Goal: Task Accomplishment & Management: Complete application form

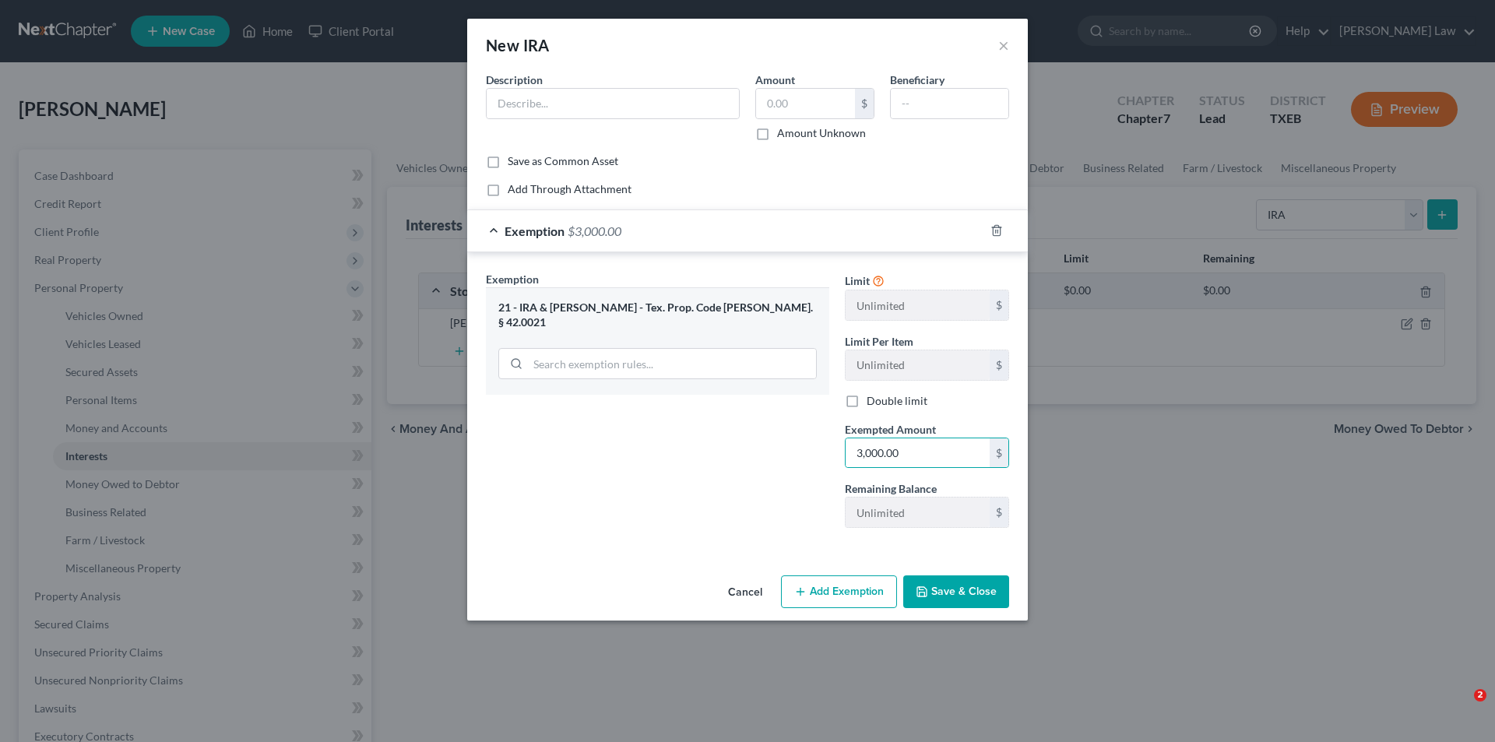
select select "ira"
click at [746, 588] on button "Cancel" at bounding box center [745, 592] width 59 height 31
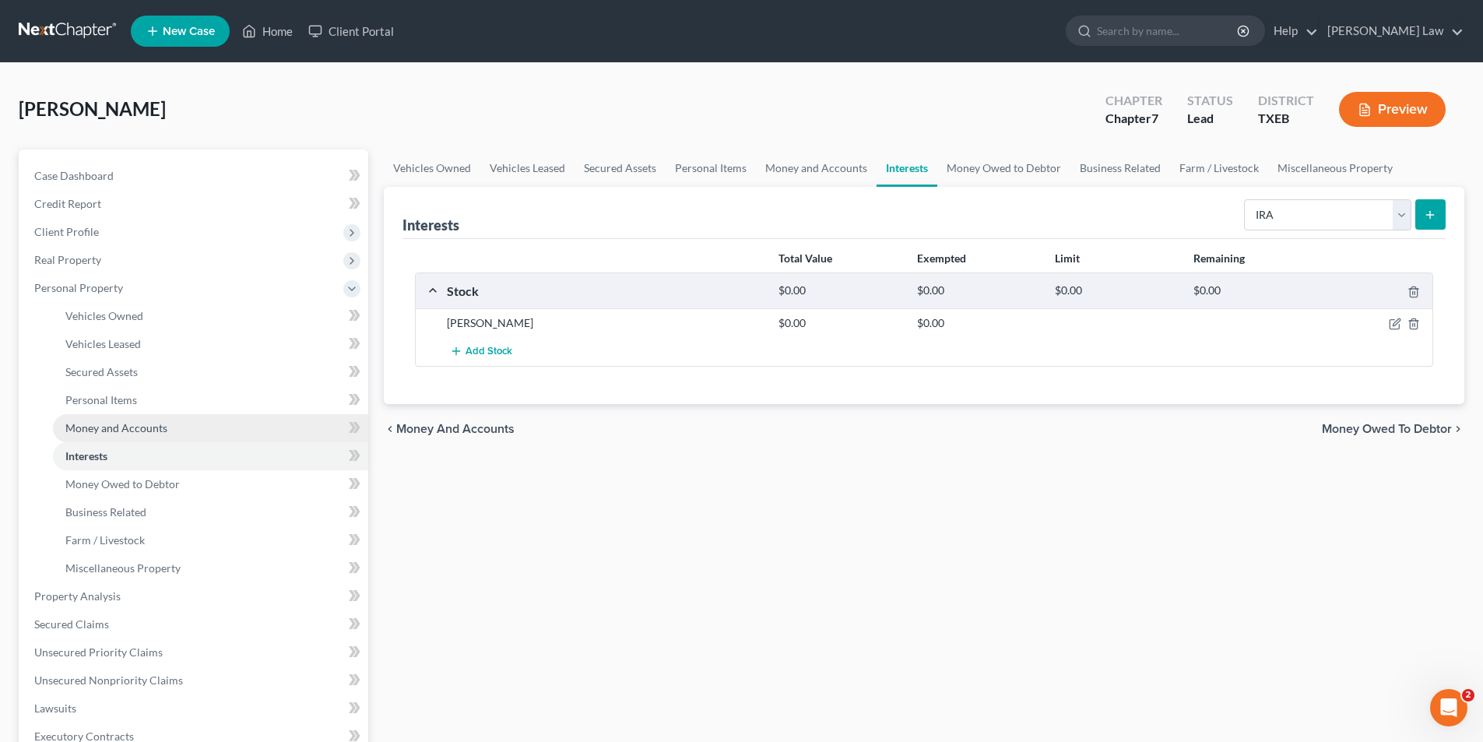
click at [99, 429] on span "Money and Accounts" at bounding box center [116, 427] width 102 height 13
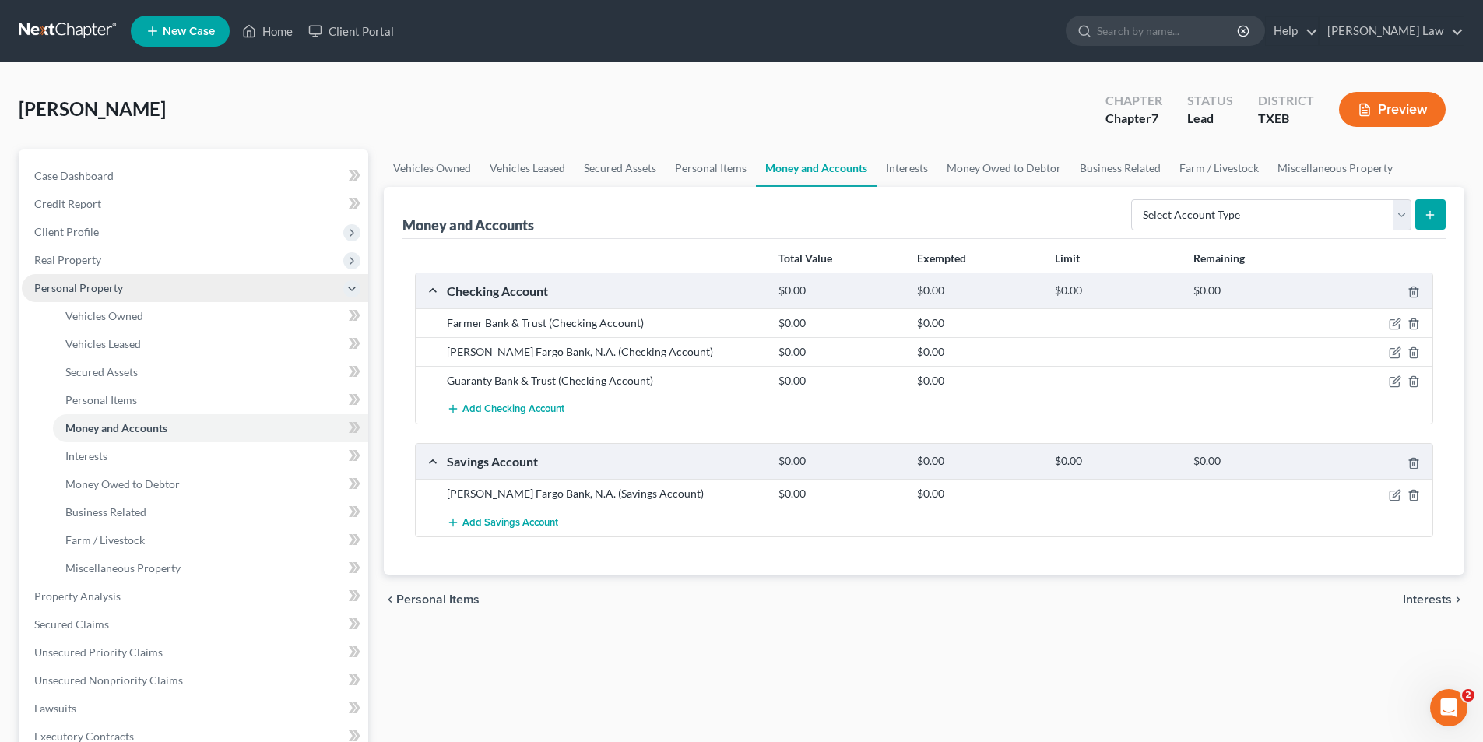
click at [78, 291] on span "Personal Property" at bounding box center [78, 287] width 89 height 13
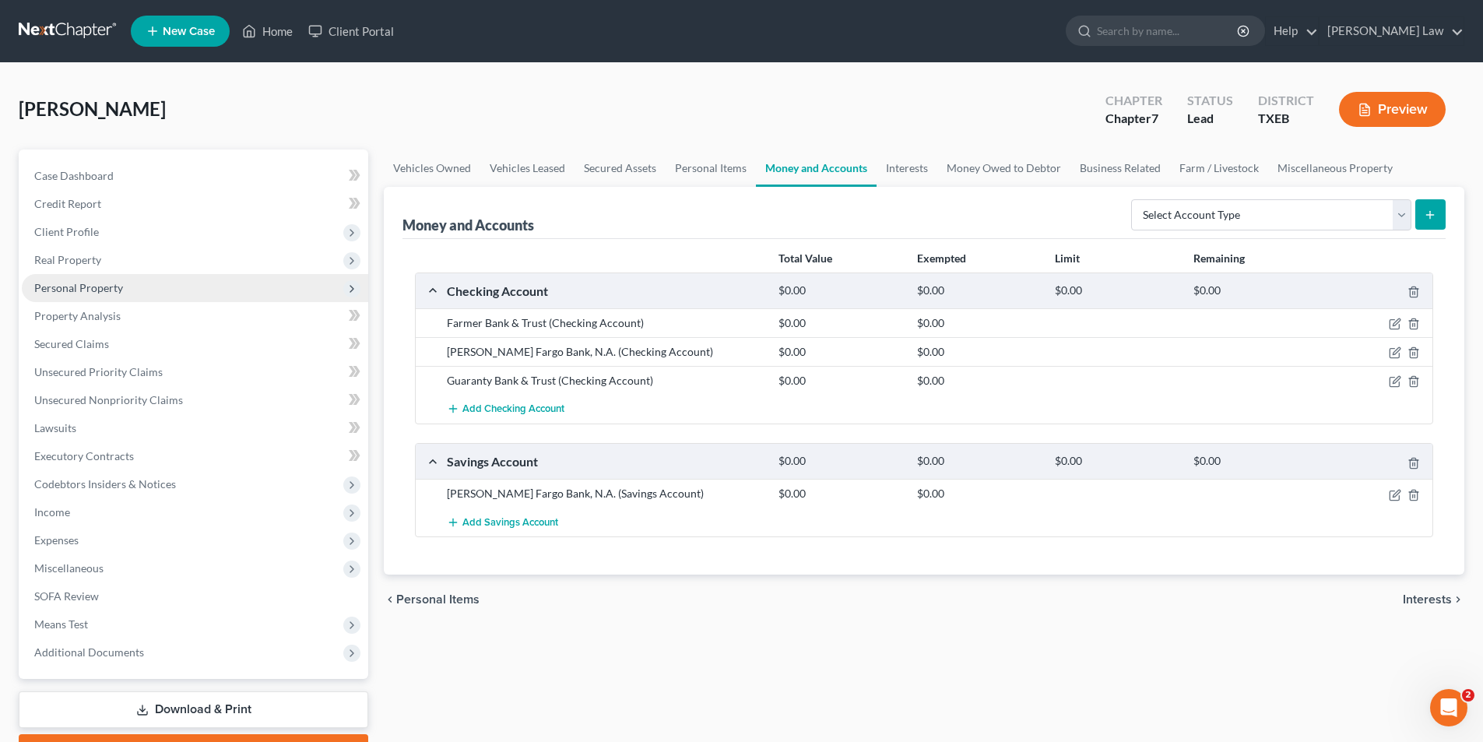
click at [79, 294] on span "Personal Property" at bounding box center [78, 287] width 89 height 13
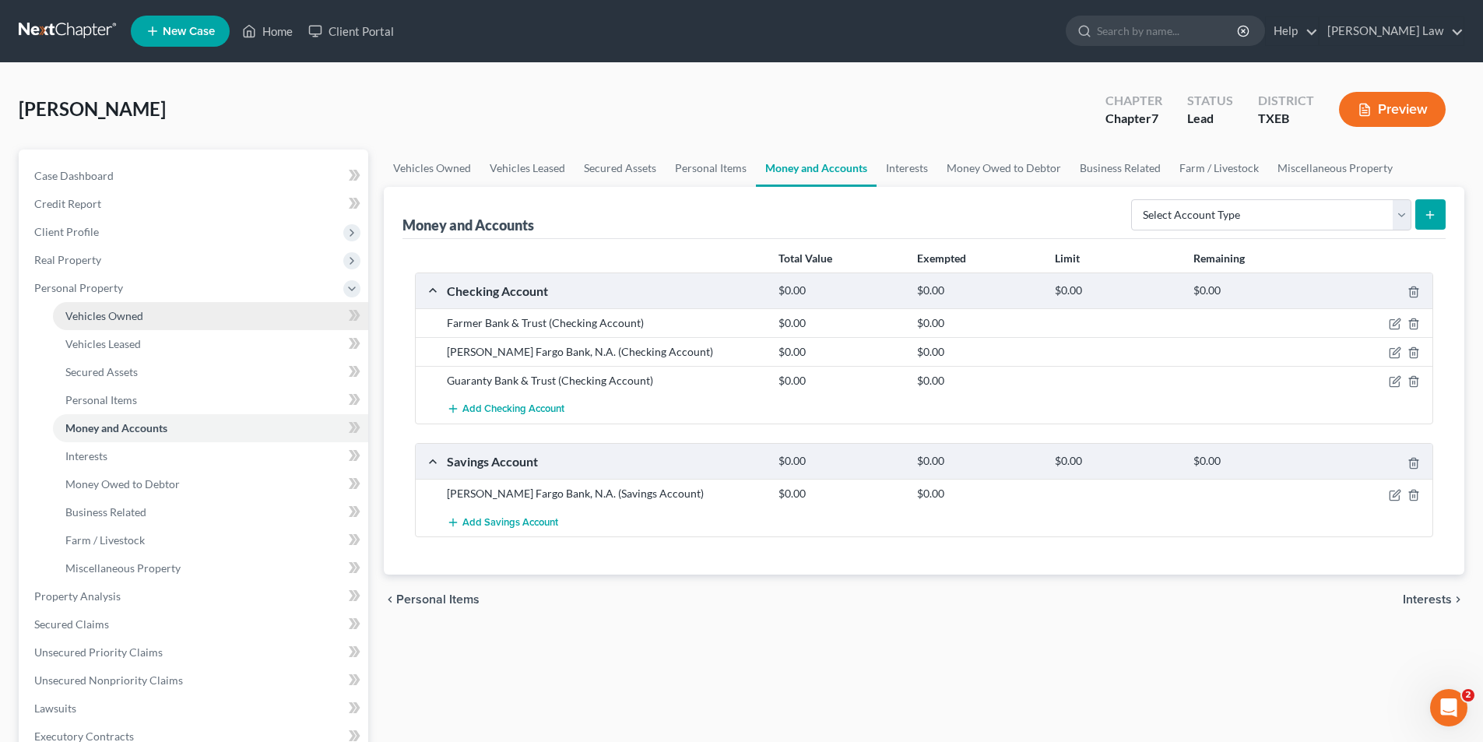
click at [84, 318] on span "Vehicles Owned" at bounding box center [104, 315] width 78 height 13
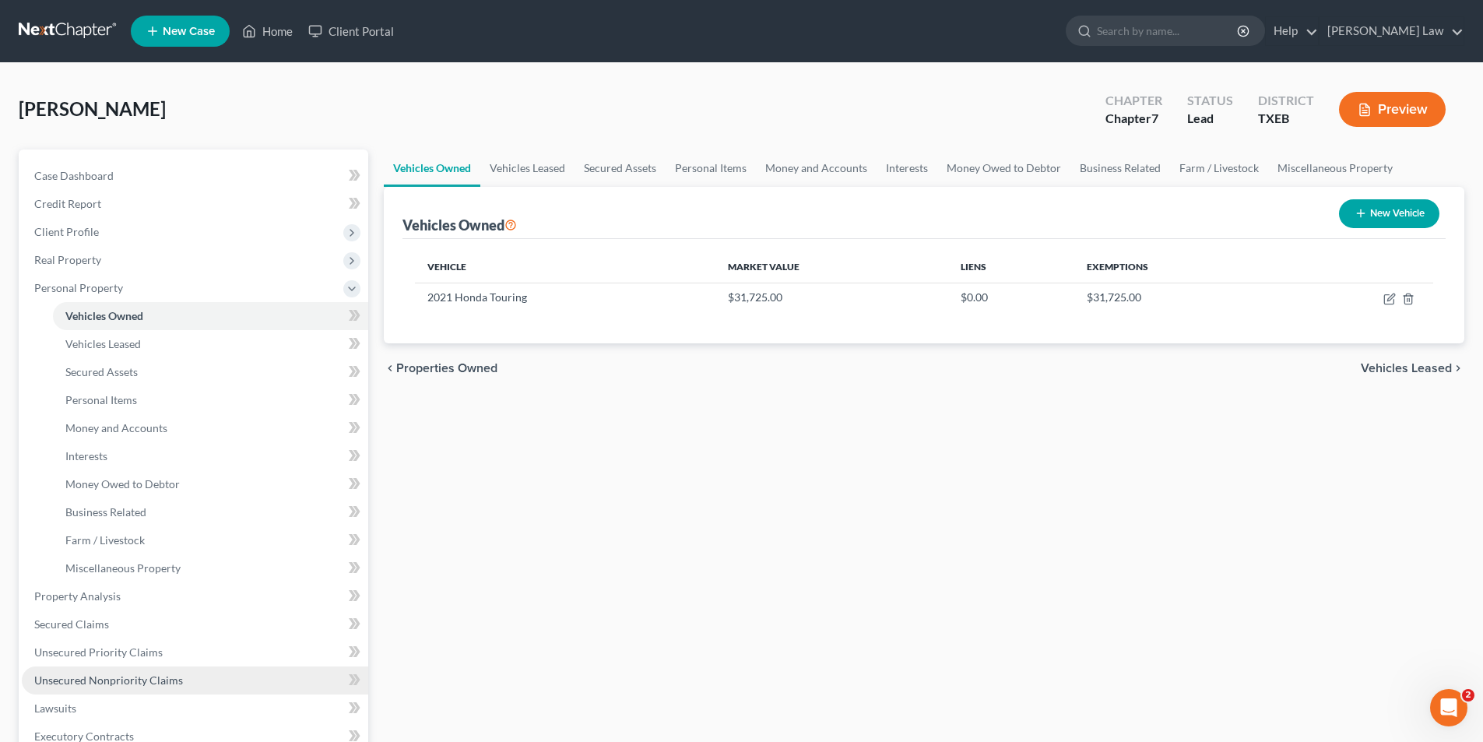
click at [86, 677] on span "Unsecured Nonpriority Claims" at bounding box center [108, 679] width 149 height 13
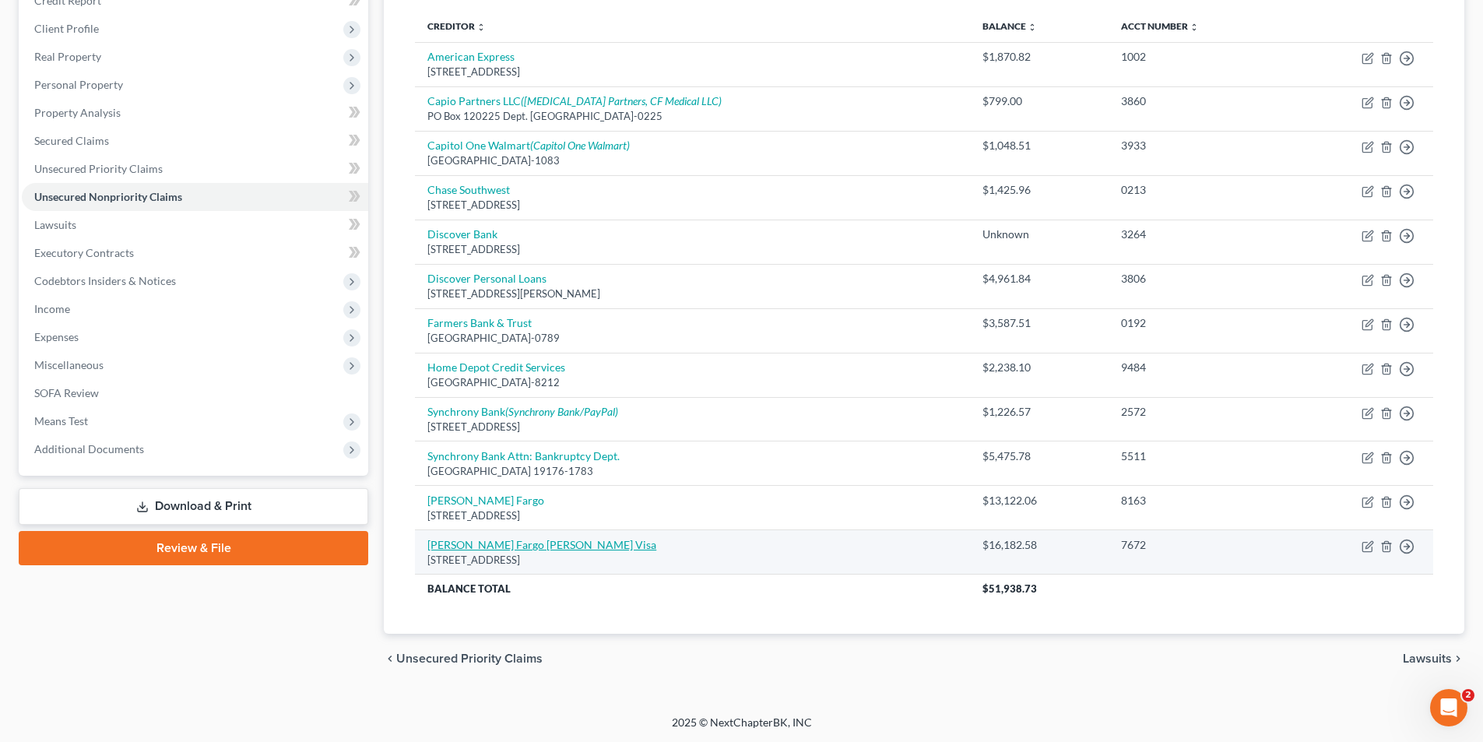
scroll to position [204, 0]
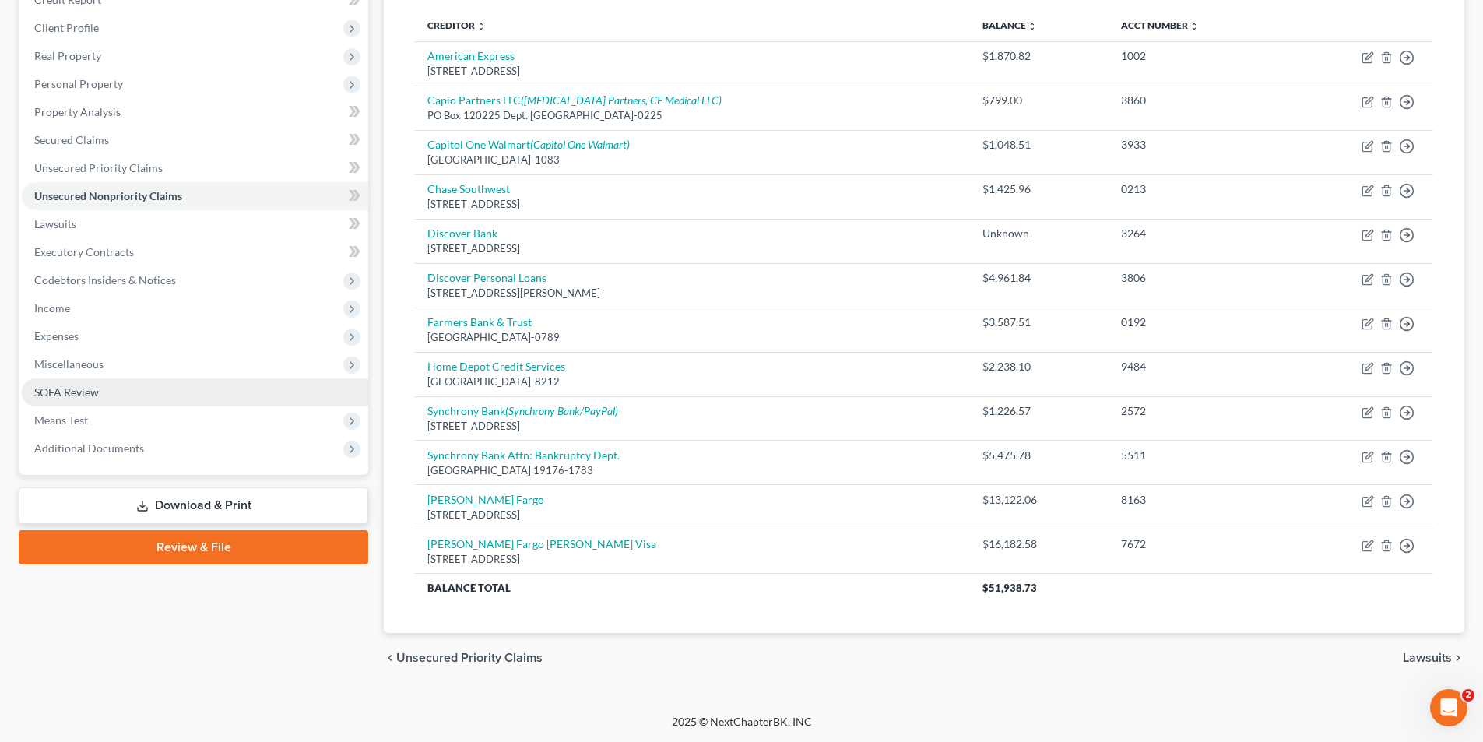
click at [55, 389] on span "SOFA Review" at bounding box center [66, 391] width 65 height 13
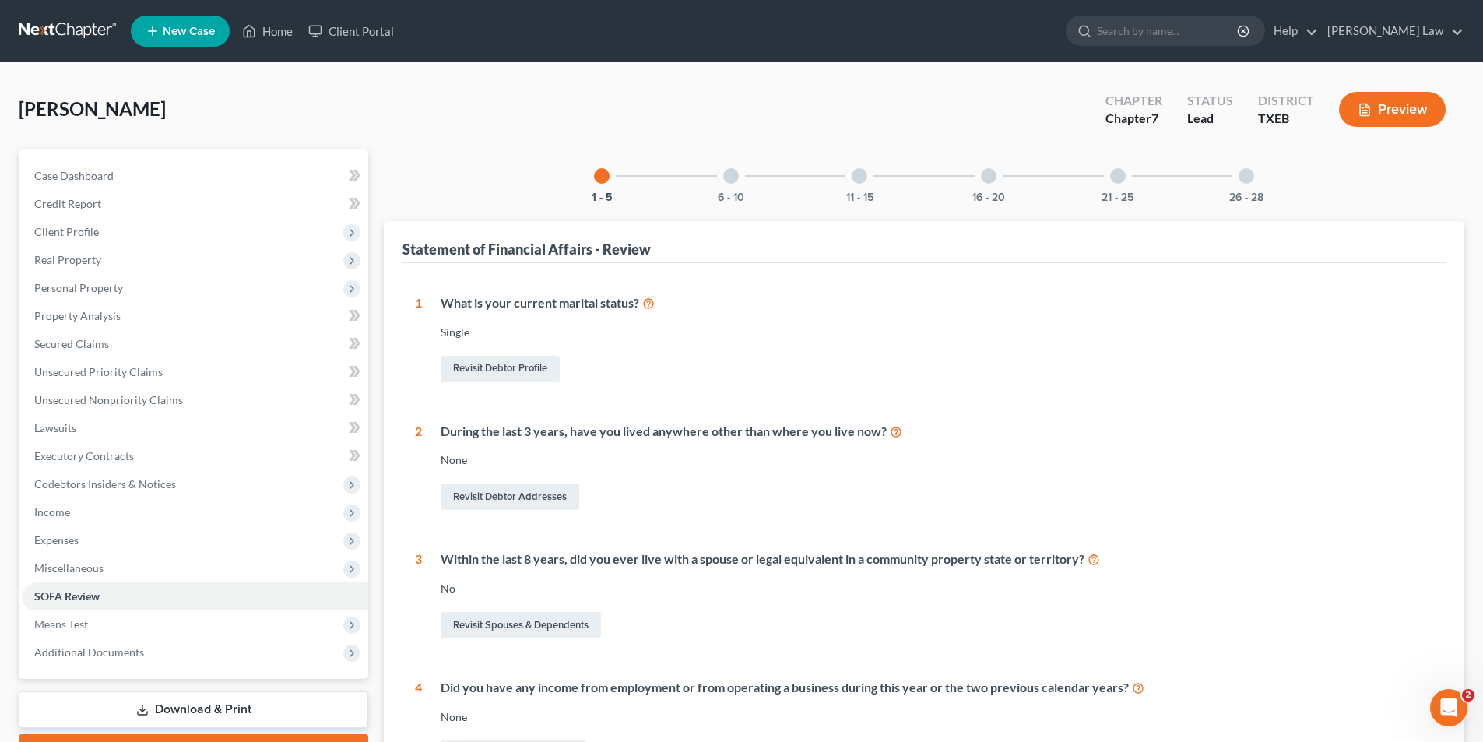
click at [733, 174] on div at bounding box center [731, 176] width 16 height 16
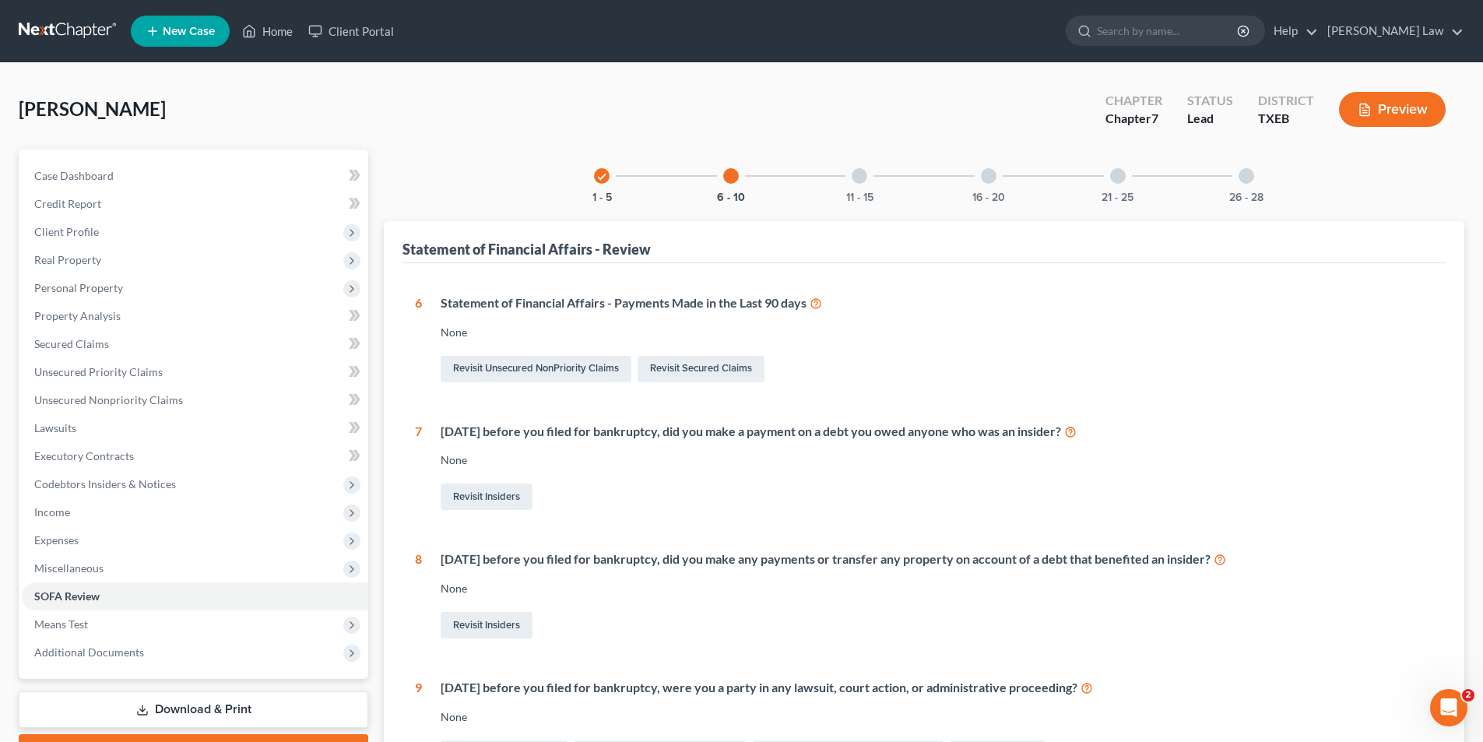
click at [851, 178] on div "11 - 15" at bounding box center [859, 175] width 53 height 53
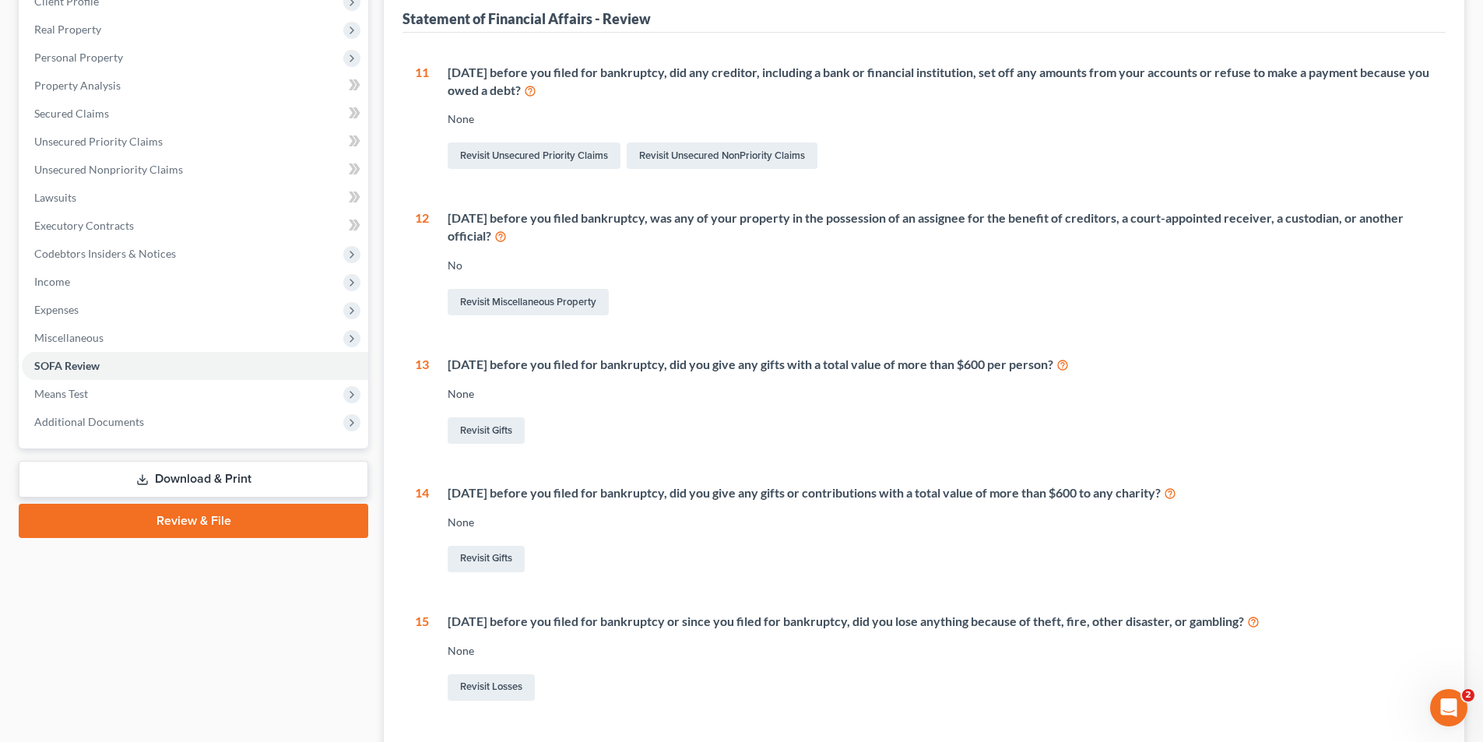
scroll to position [357, 0]
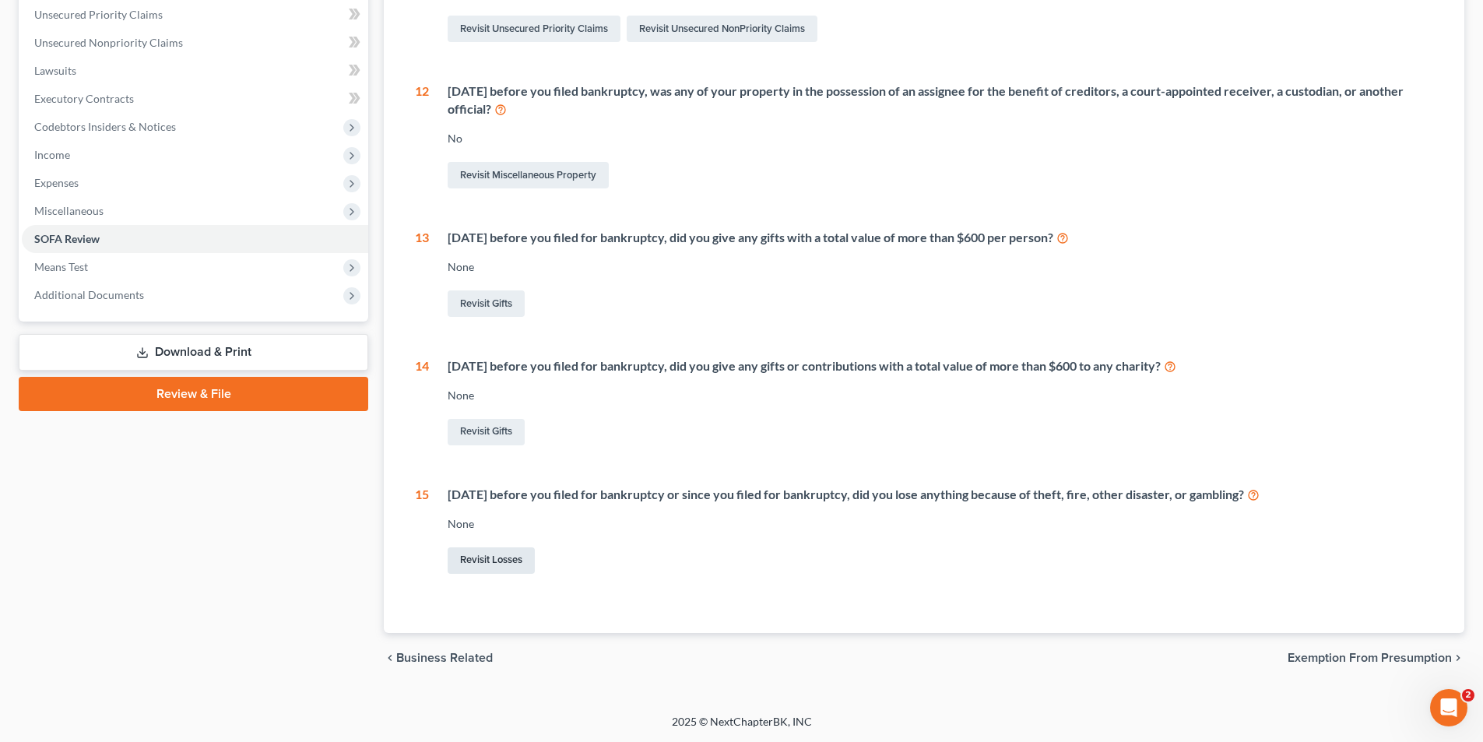
click at [496, 562] on link "Revisit Losses" at bounding box center [491, 560] width 87 height 26
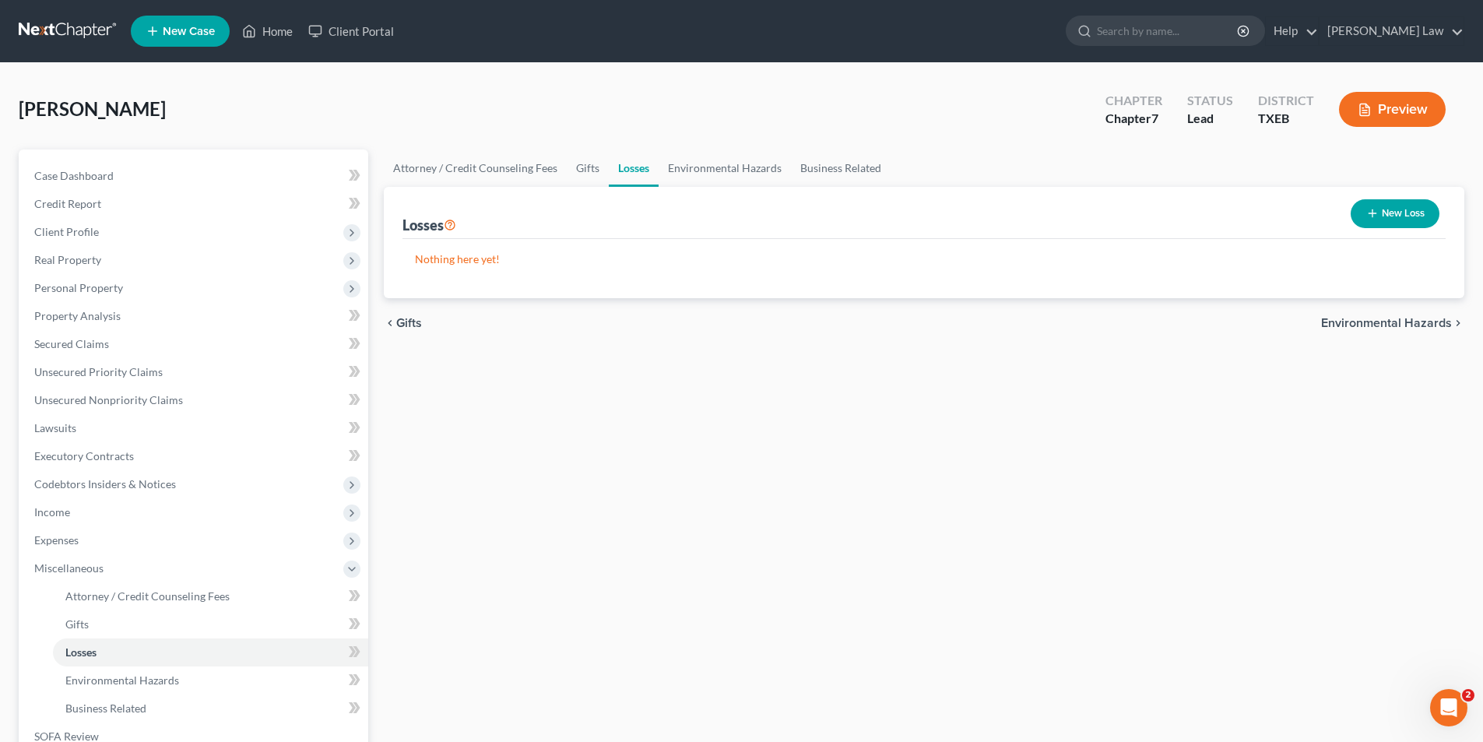
click at [1384, 209] on button "New Loss" at bounding box center [1395, 213] width 89 height 29
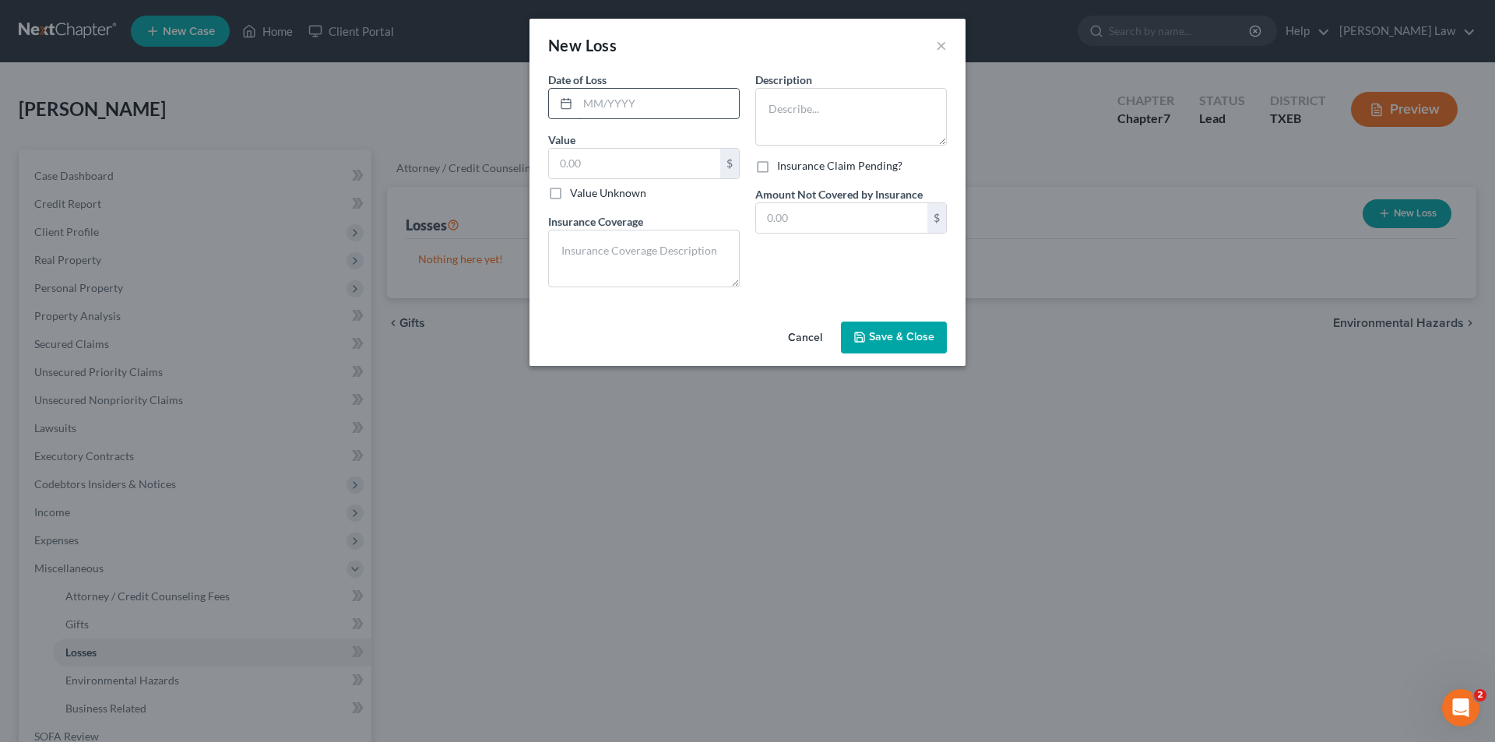
click at [602, 106] on input "text" at bounding box center [658, 104] width 161 height 30
click at [827, 93] on textarea at bounding box center [851, 117] width 192 height 58
click at [599, 107] on input "text" at bounding box center [658, 104] width 161 height 30
click at [808, 103] on textarea at bounding box center [851, 117] width 192 height 58
type textarea "Gambling"
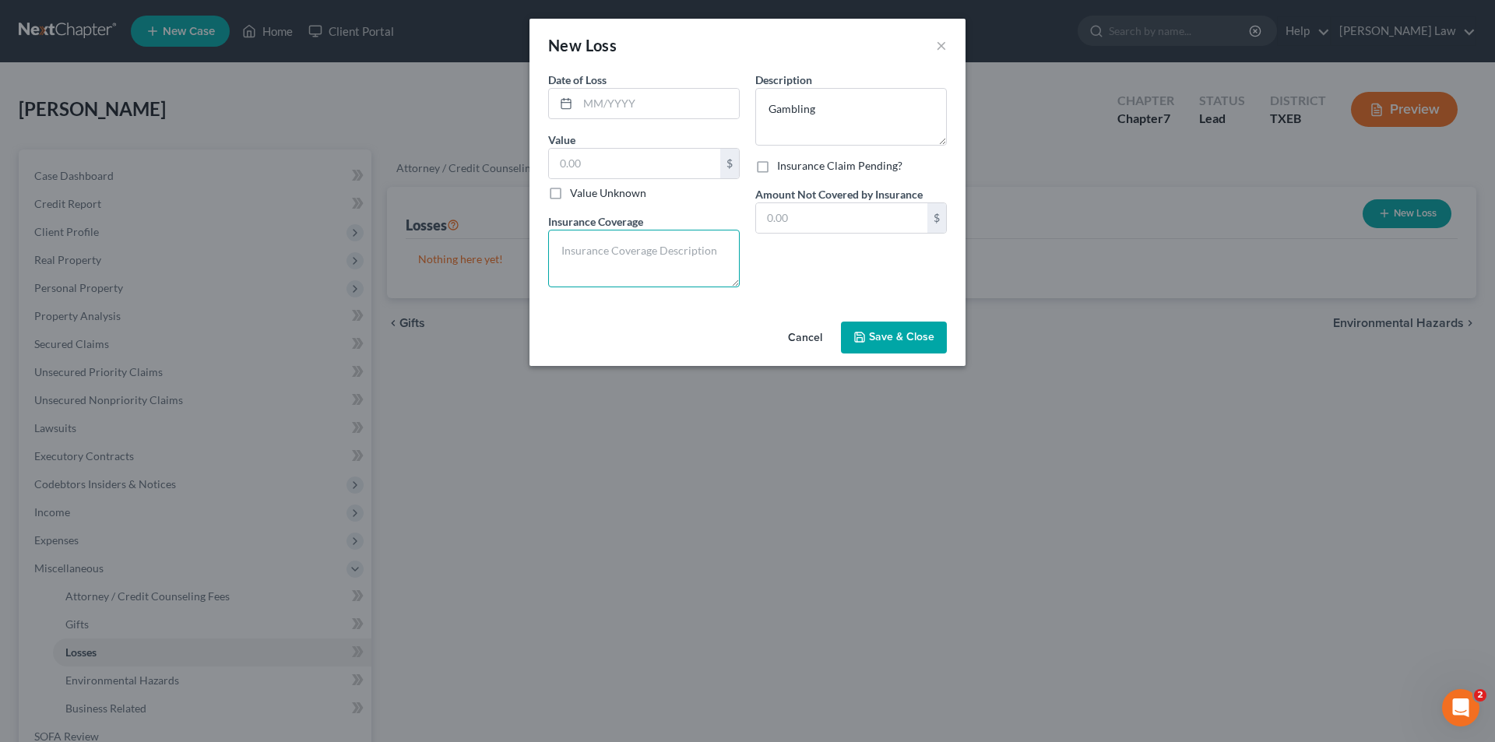
click at [659, 250] on textarea at bounding box center [644, 259] width 192 height 58
click at [600, 168] on input "text" at bounding box center [634, 164] width 171 height 30
type input "2,500.00"
click at [890, 331] on span "Save & Close" at bounding box center [901, 337] width 65 height 13
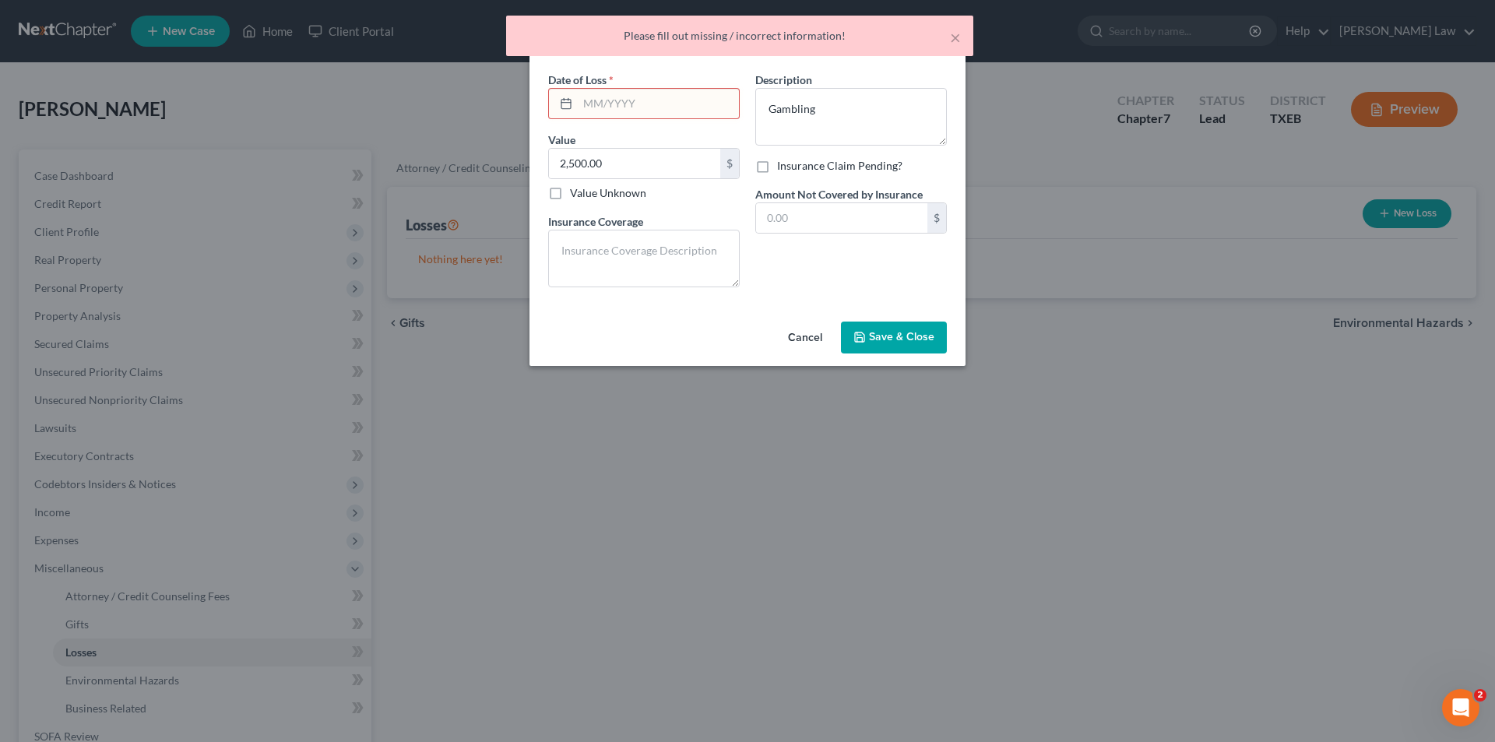
click at [621, 114] on input "text" at bounding box center [658, 104] width 161 height 30
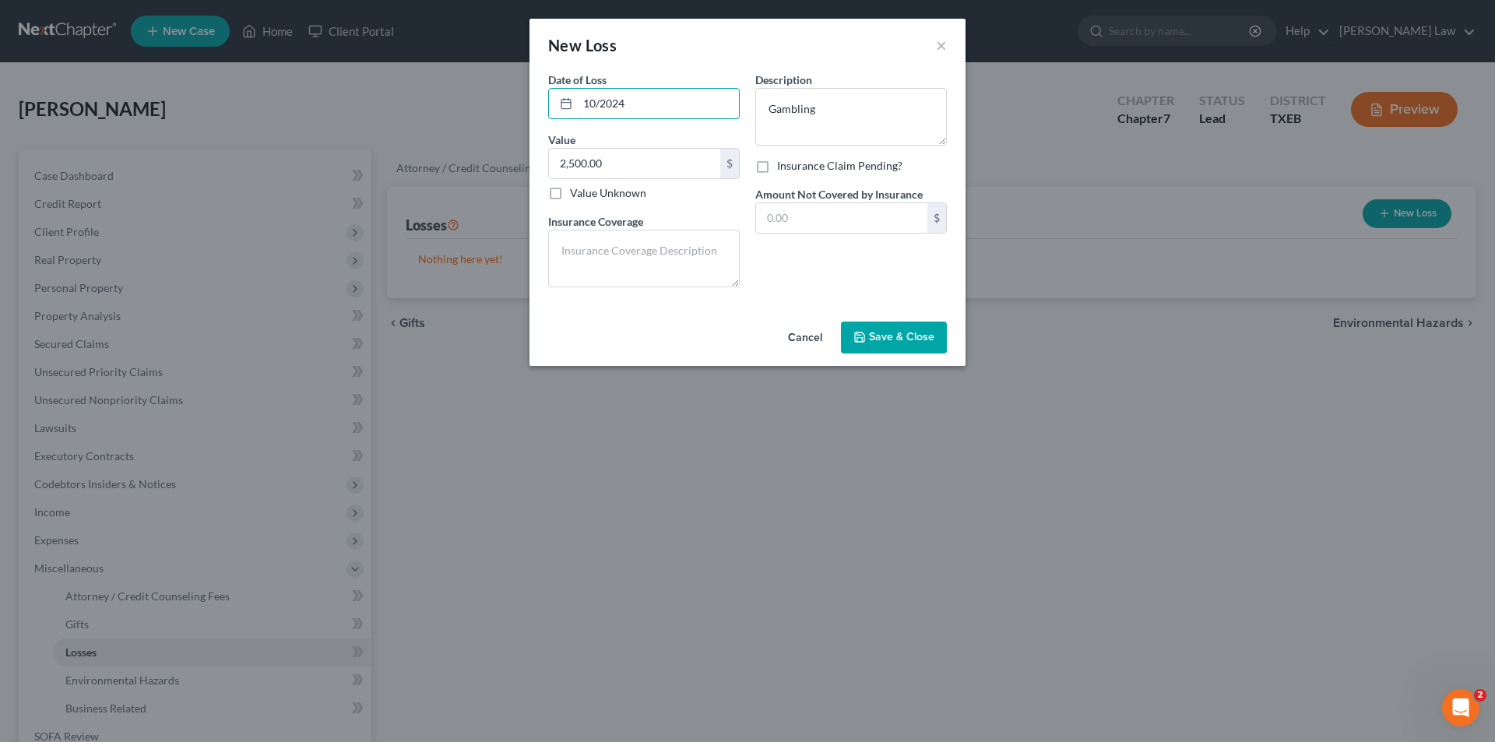
type input "10/2024"
click at [911, 337] on span "Save & Close" at bounding box center [901, 337] width 65 height 13
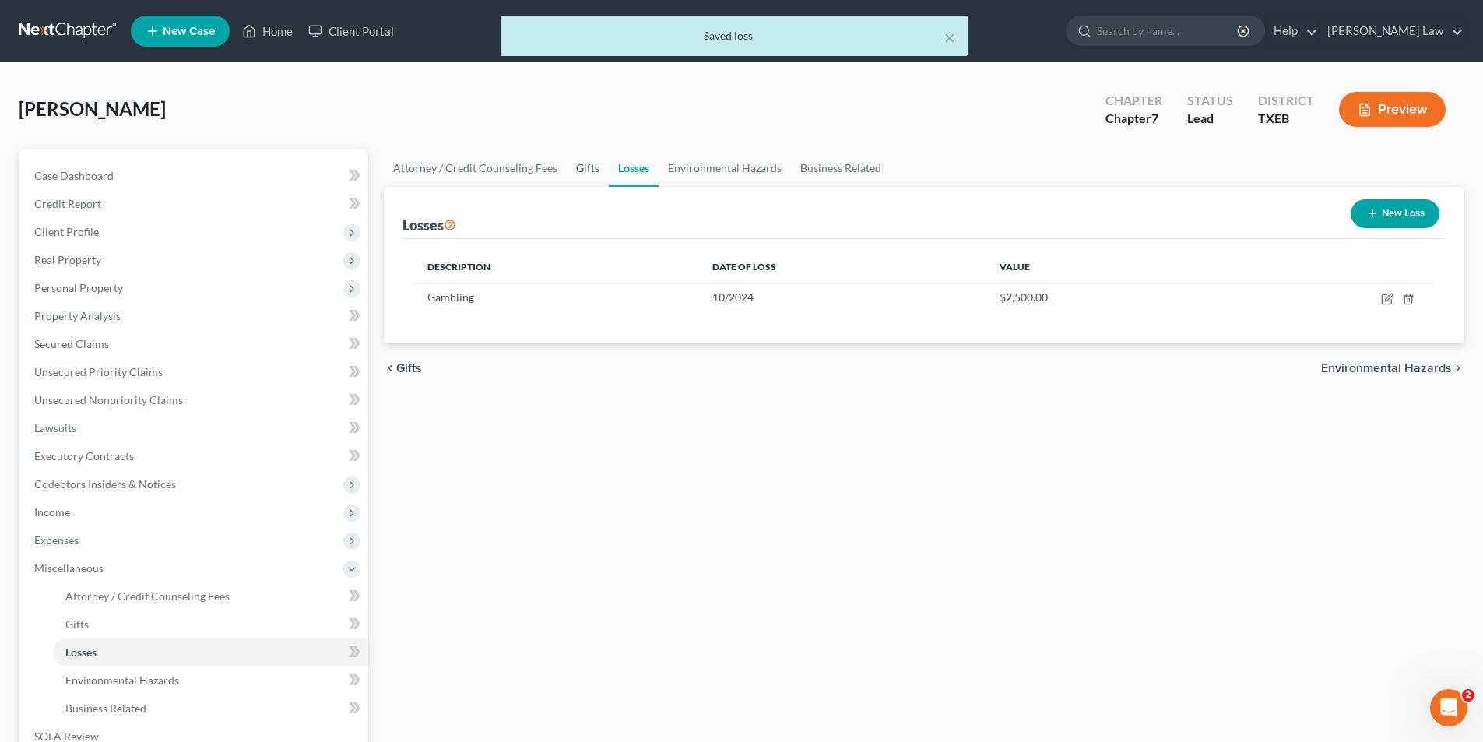
click at [576, 167] on link "Gifts" at bounding box center [588, 167] width 42 height 37
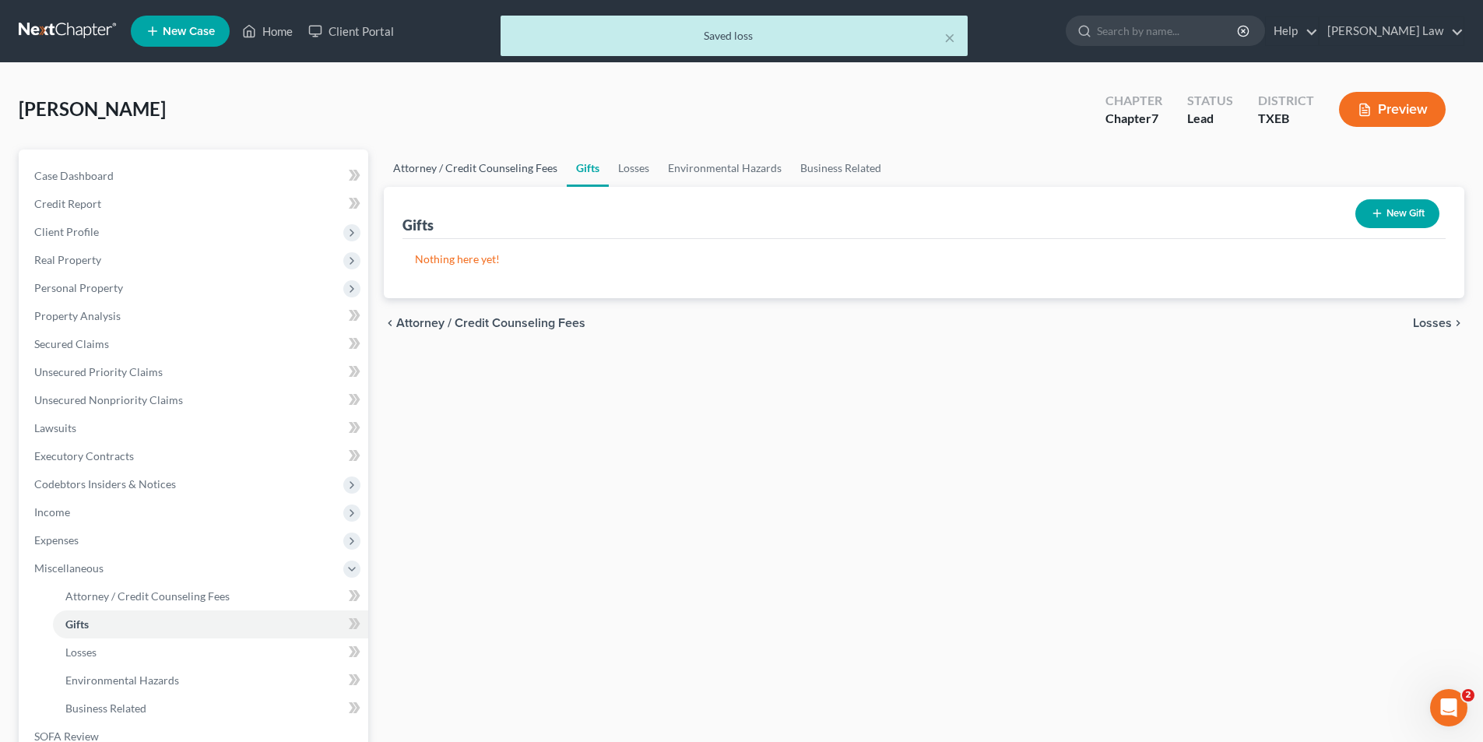
click at [522, 165] on link "Attorney / Credit Counseling Fees" at bounding box center [475, 167] width 183 height 37
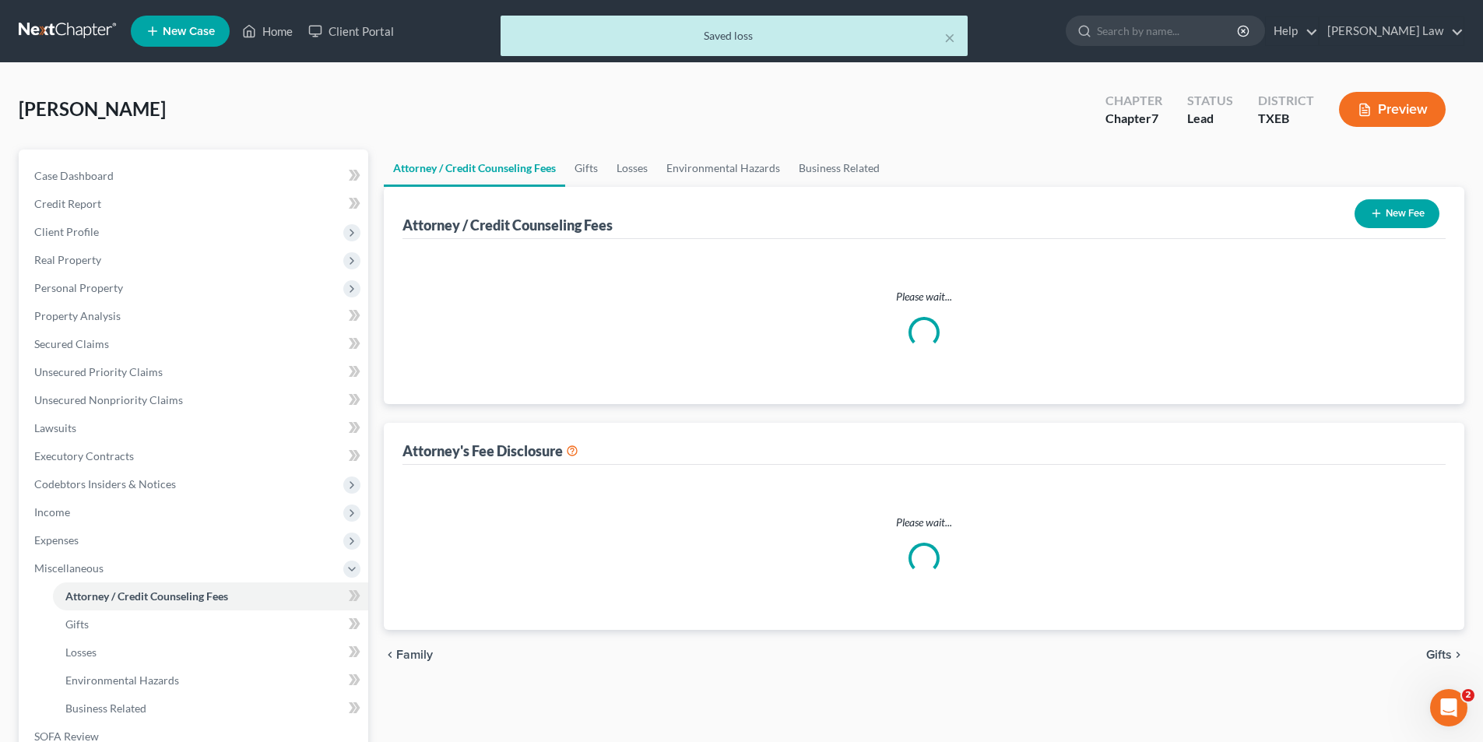
select select "0"
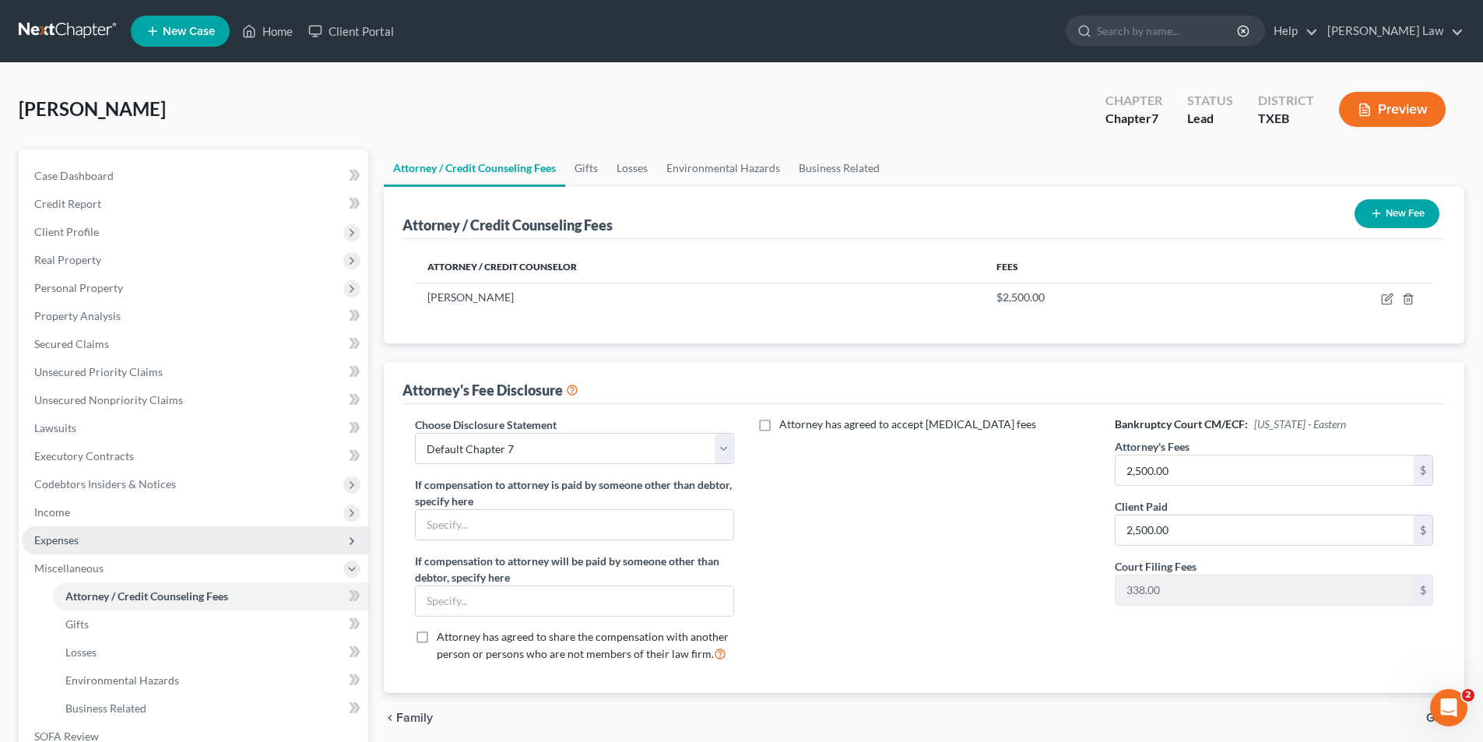
scroll to position [156, 0]
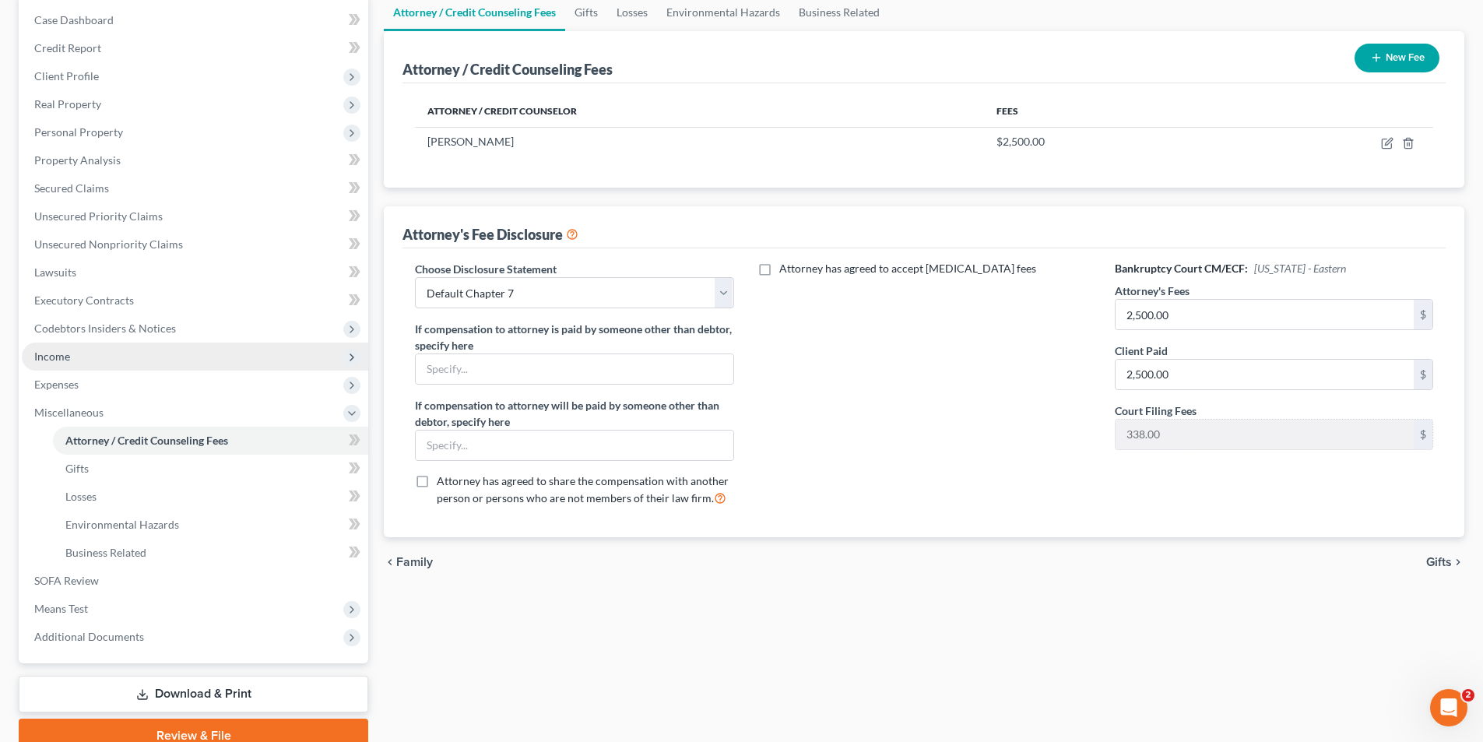
click at [58, 353] on span "Income" at bounding box center [52, 356] width 36 height 13
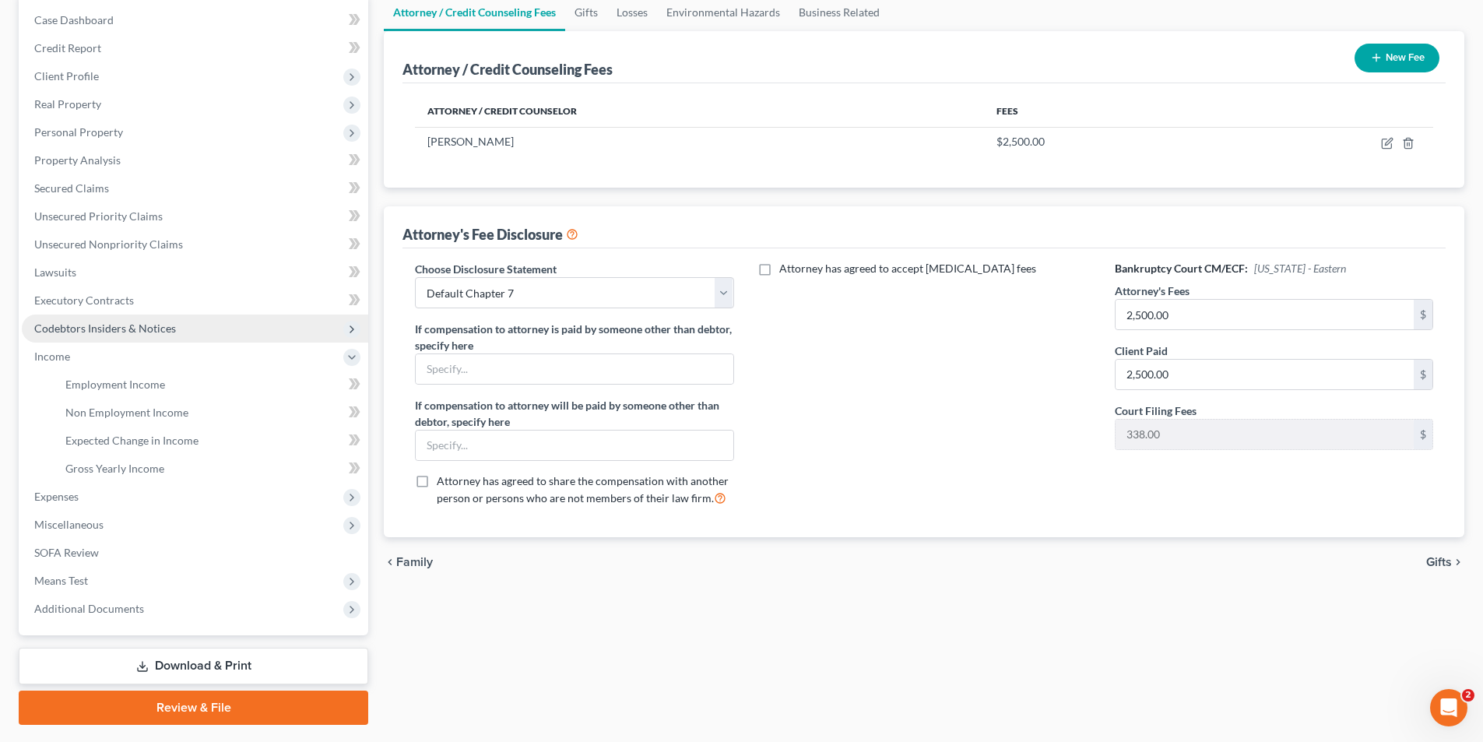
scroll to position [0, 0]
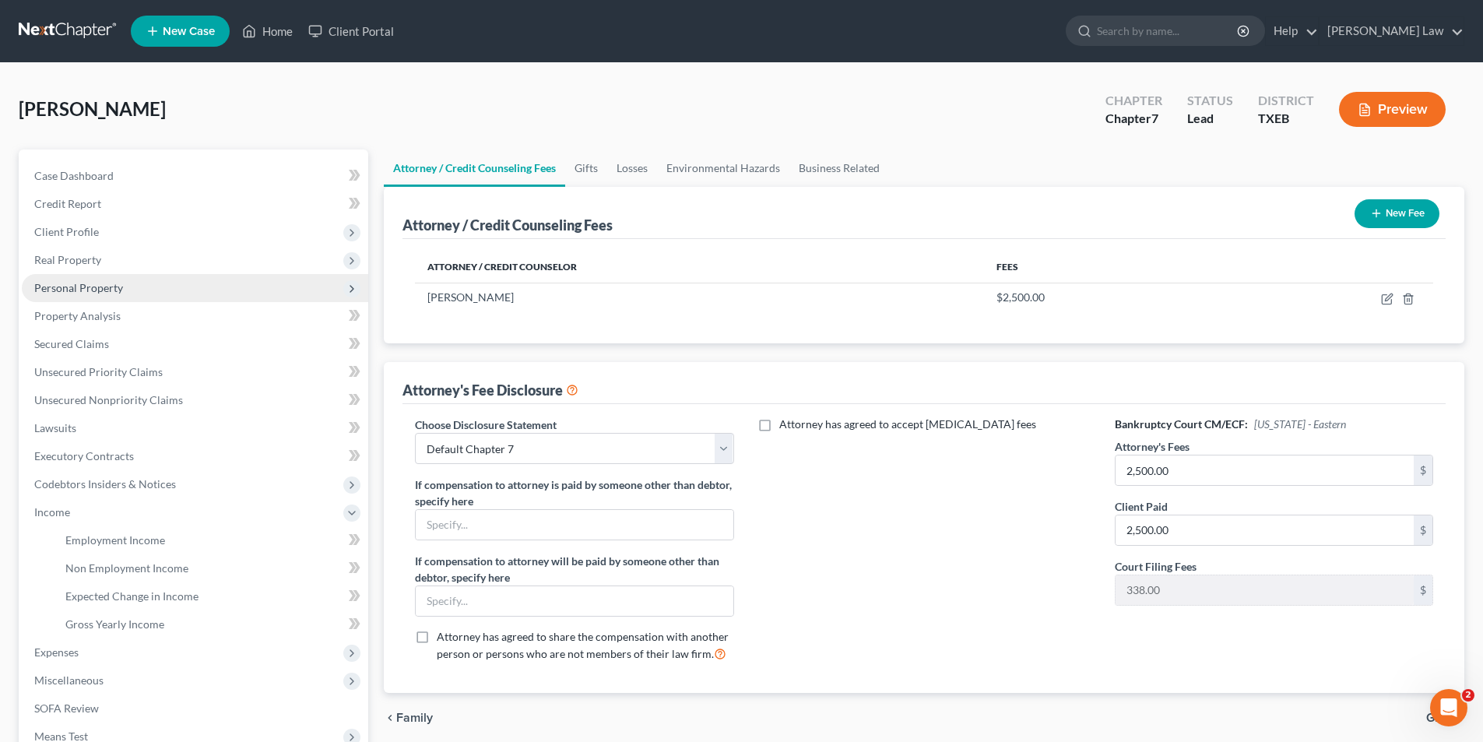
click at [82, 294] on span "Personal Property" at bounding box center [195, 288] width 346 height 28
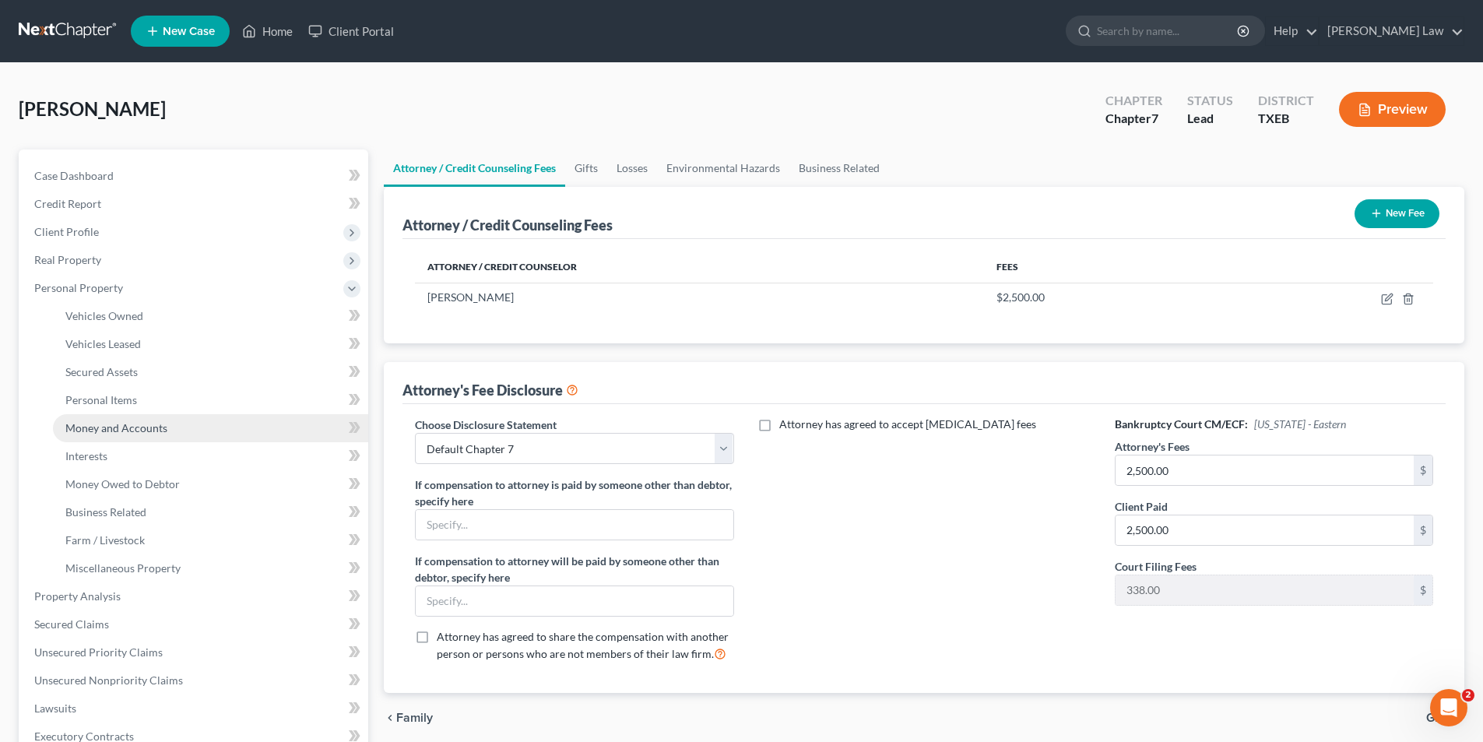
click at [107, 426] on span "Money and Accounts" at bounding box center [116, 427] width 102 height 13
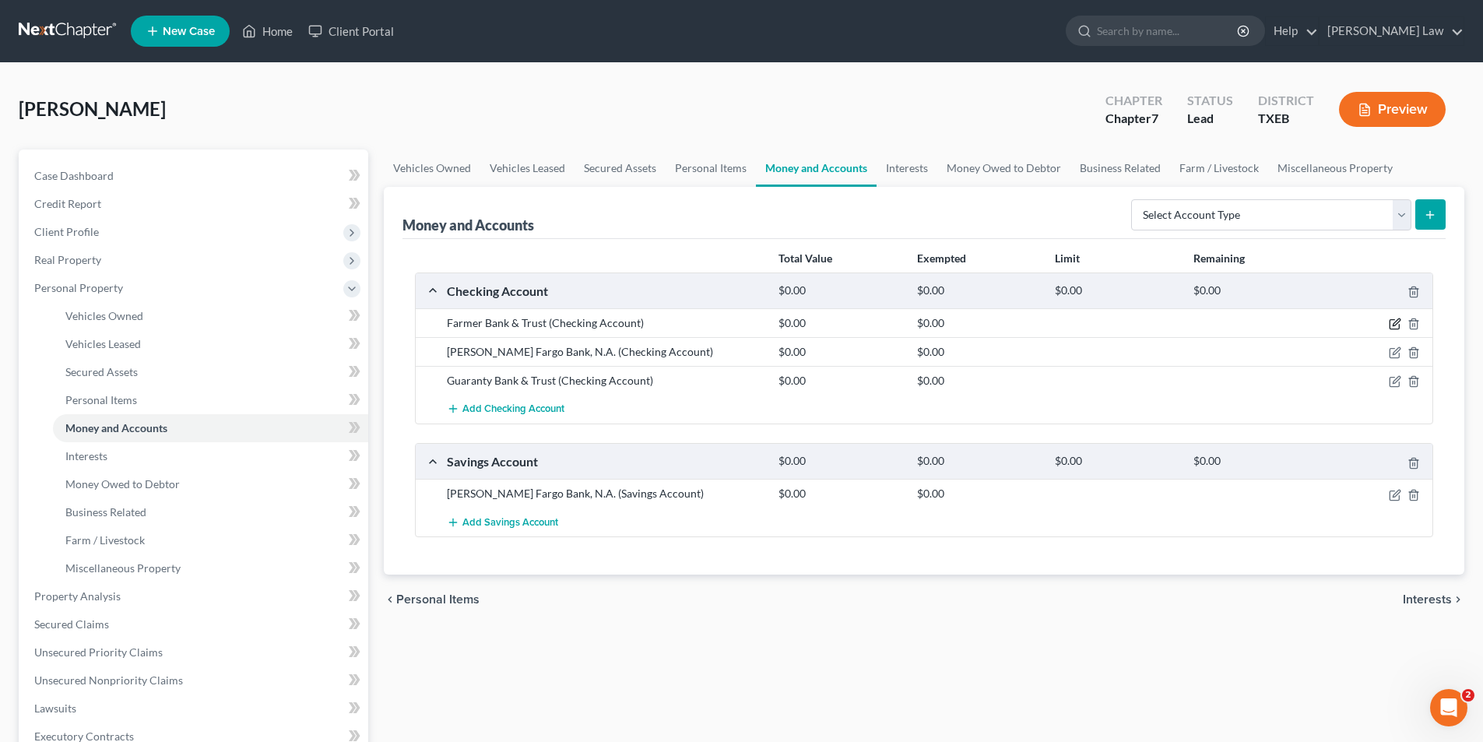
click at [1391, 328] on icon "button" at bounding box center [1395, 324] width 12 height 12
select select "45"
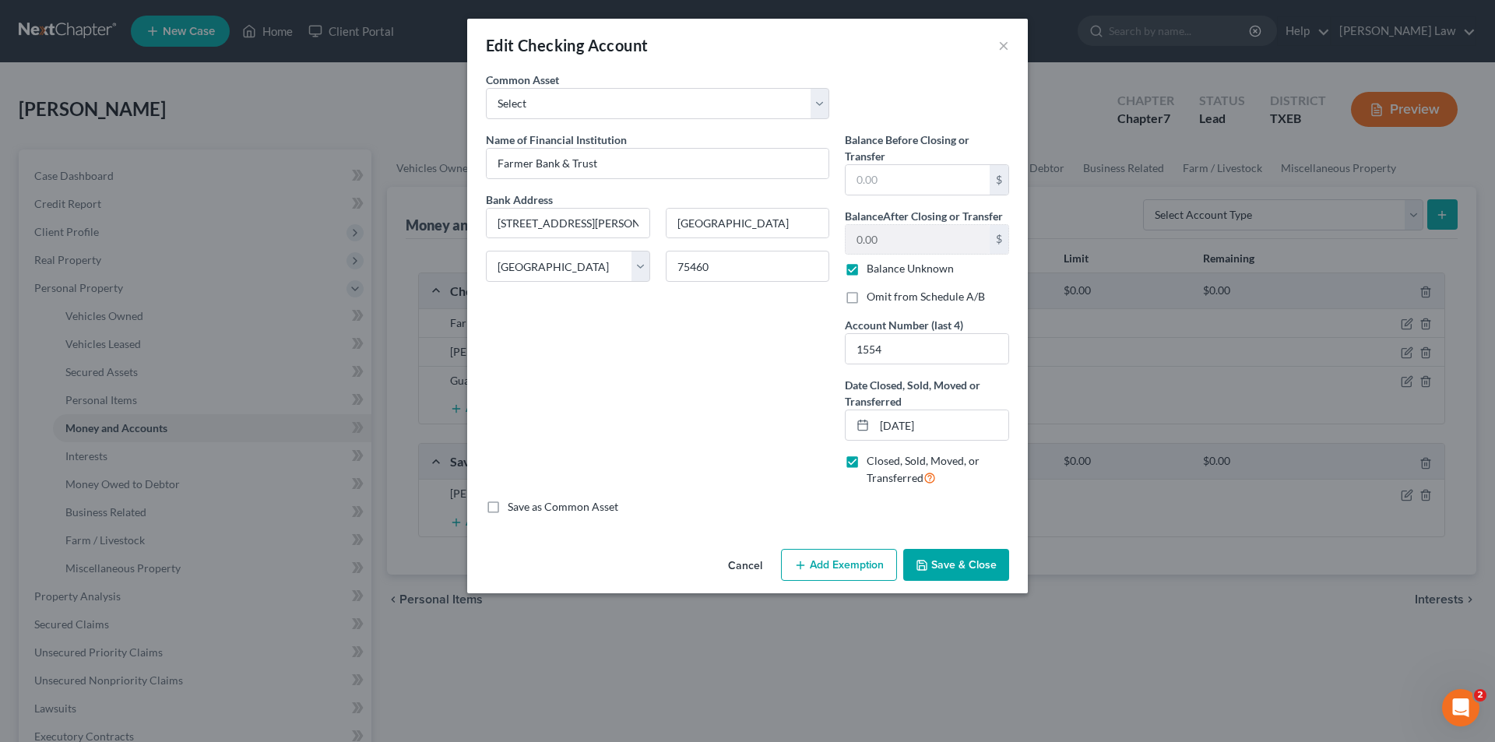
click at [930, 568] on button "Save & Close" at bounding box center [956, 565] width 106 height 33
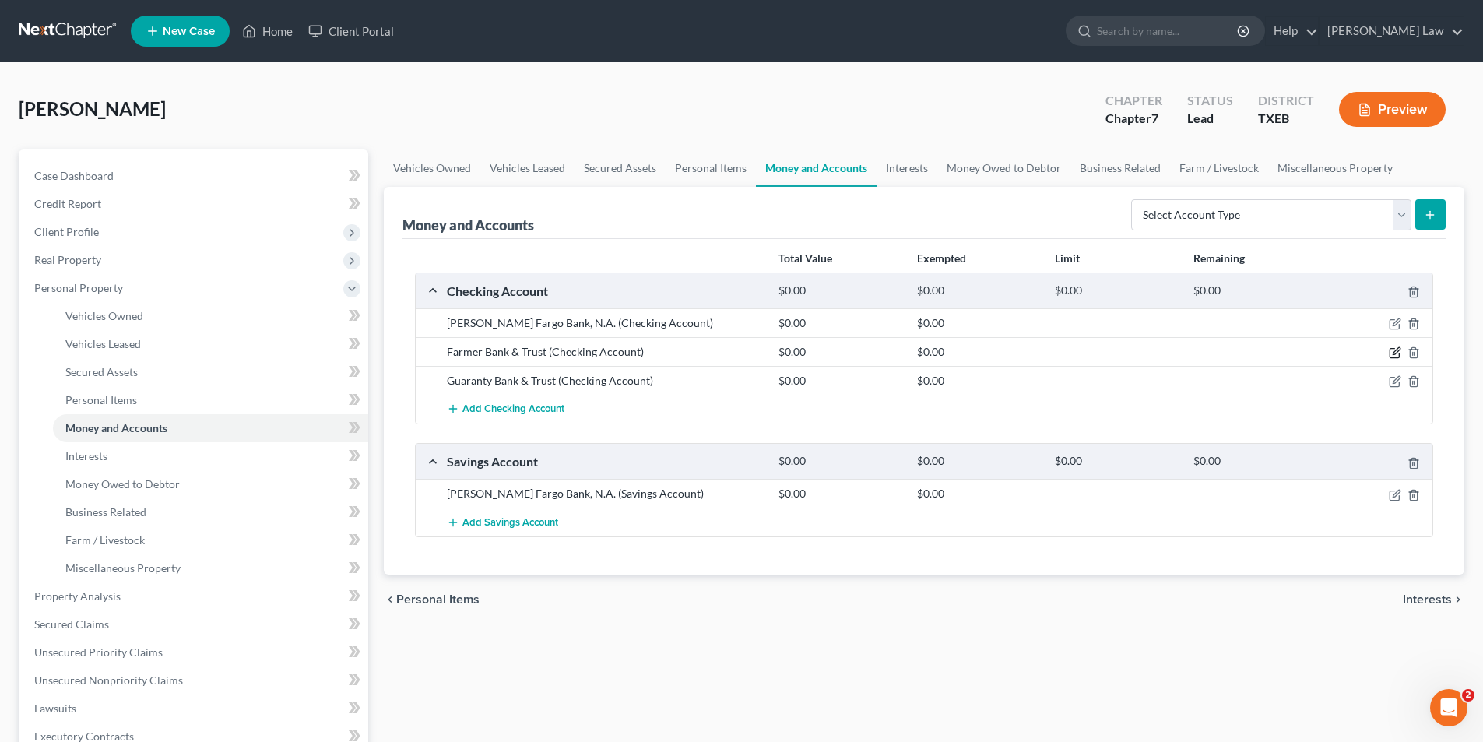
click at [1394, 352] on icon "button" at bounding box center [1396, 351] width 7 height 7
select select "45"
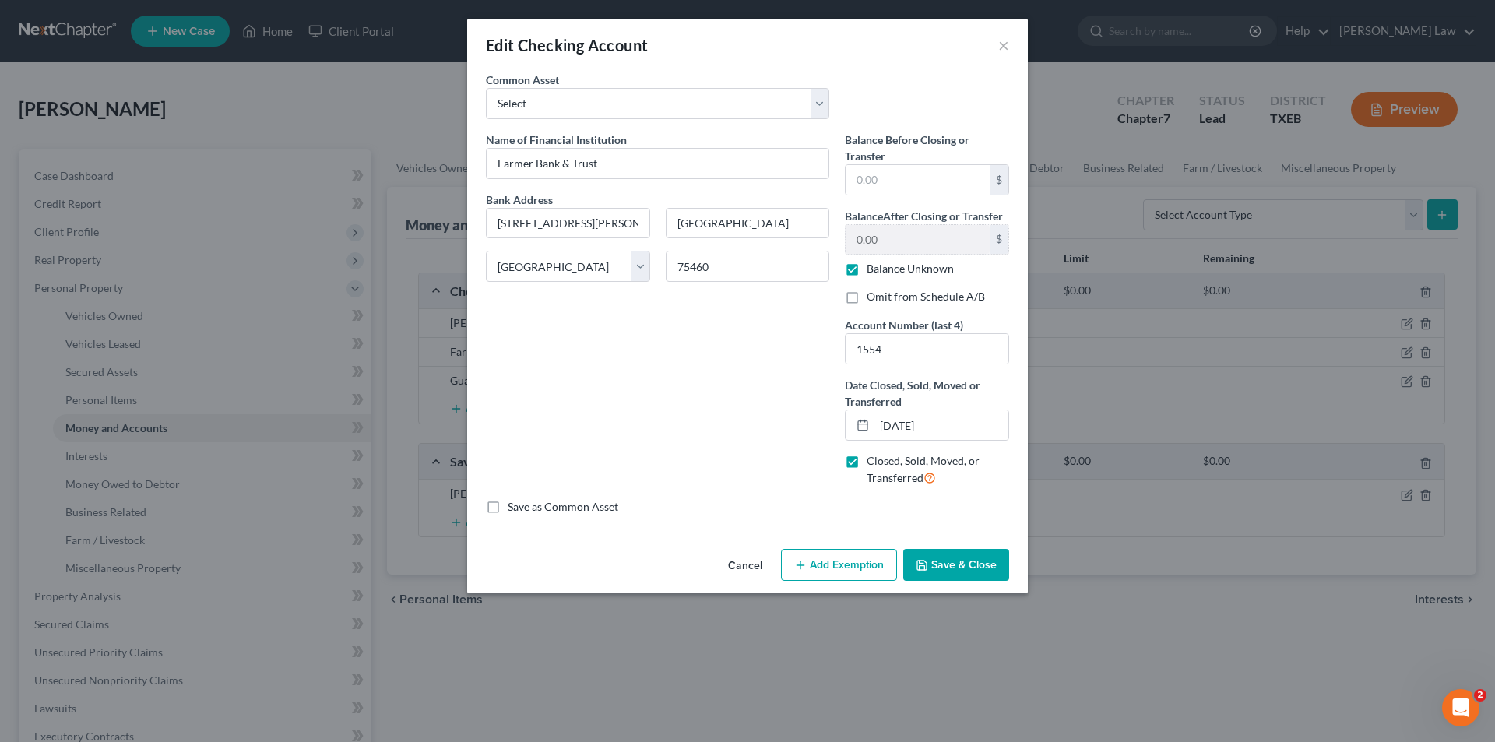
click at [935, 563] on button "Save & Close" at bounding box center [956, 565] width 106 height 33
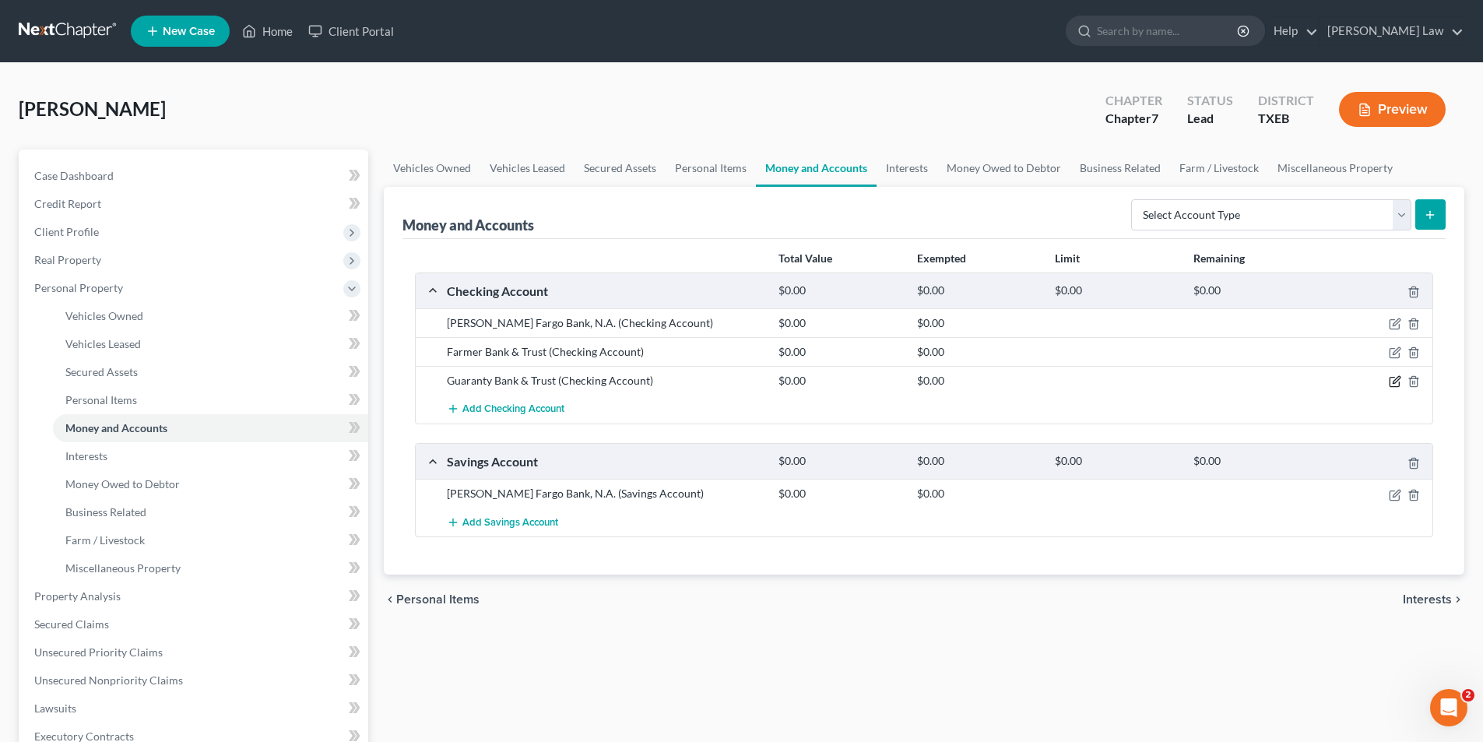
click at [1392, 382] on icon "button" at bounding box center [1395, 381] width 12 height 12
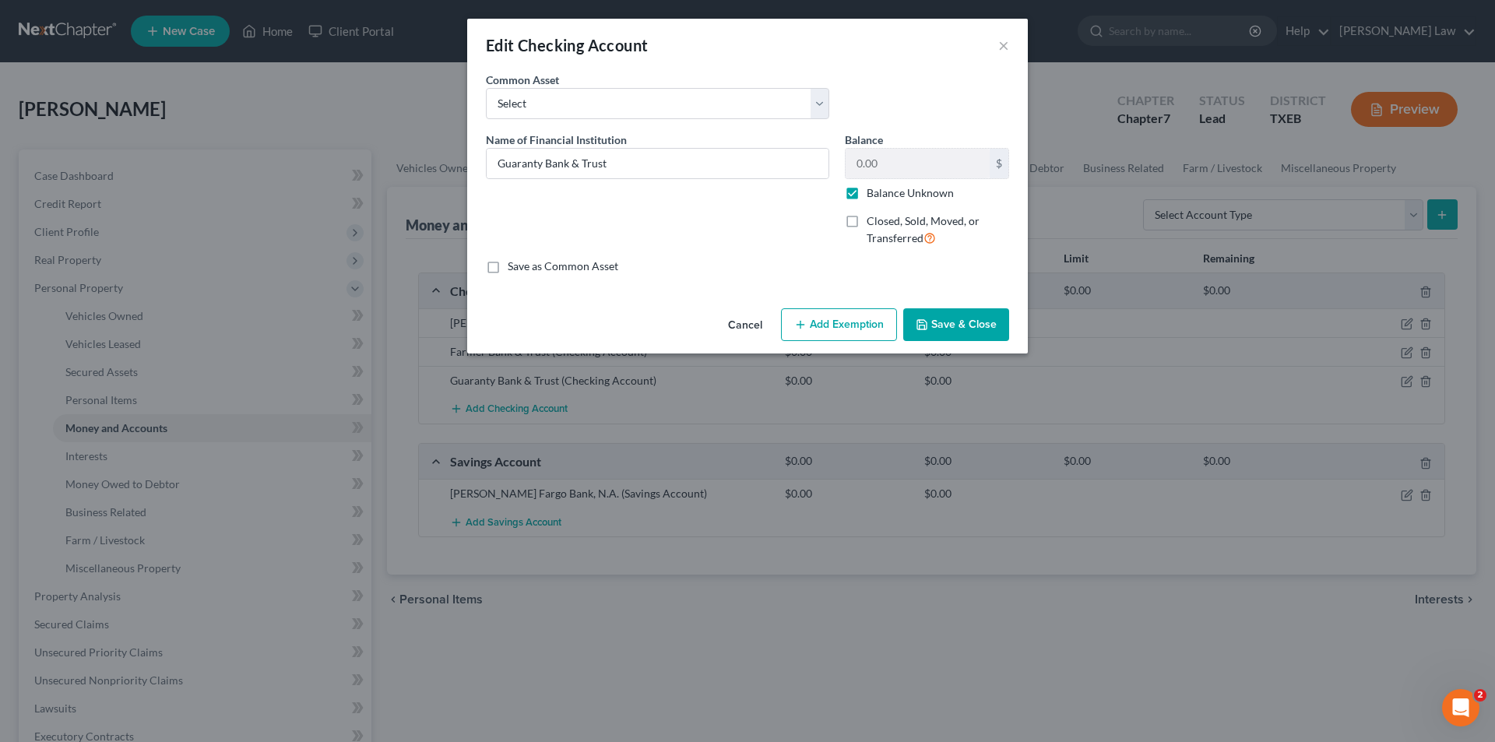
click at [867, 199] on label "Balance Unknown" at bounding box center [910, 193] width 87 height 16
click at [873, 195] on input "Balance Unknown" at bounding box center [878, 190] width 10 height 10
checkbox input "false"
click at [890, 170] on input "0.00" at bounding box center [918, 164] width 144 height 30
type input "450.00"
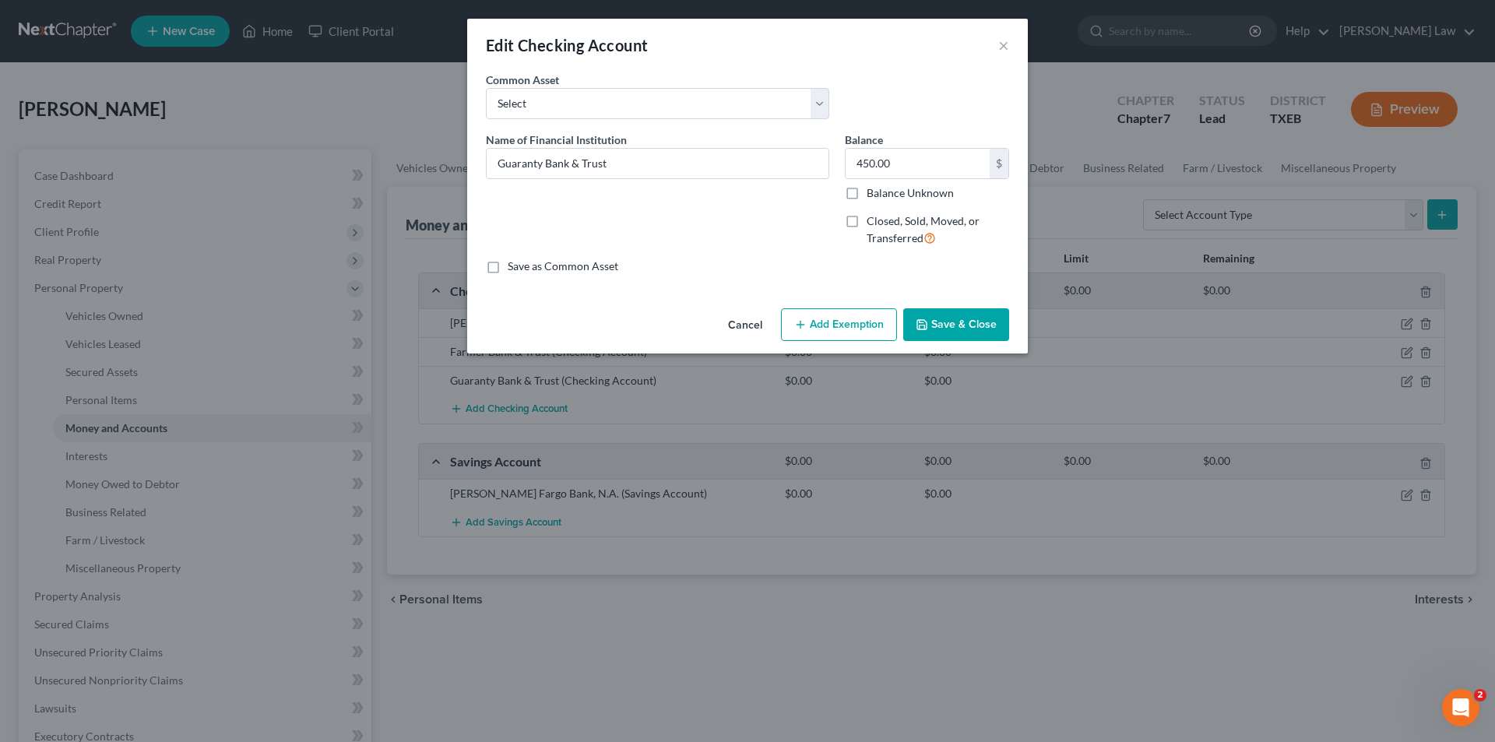
click at [959, 327] on button "Save & Close" at bounding box center [956, 324] width 106 height 33
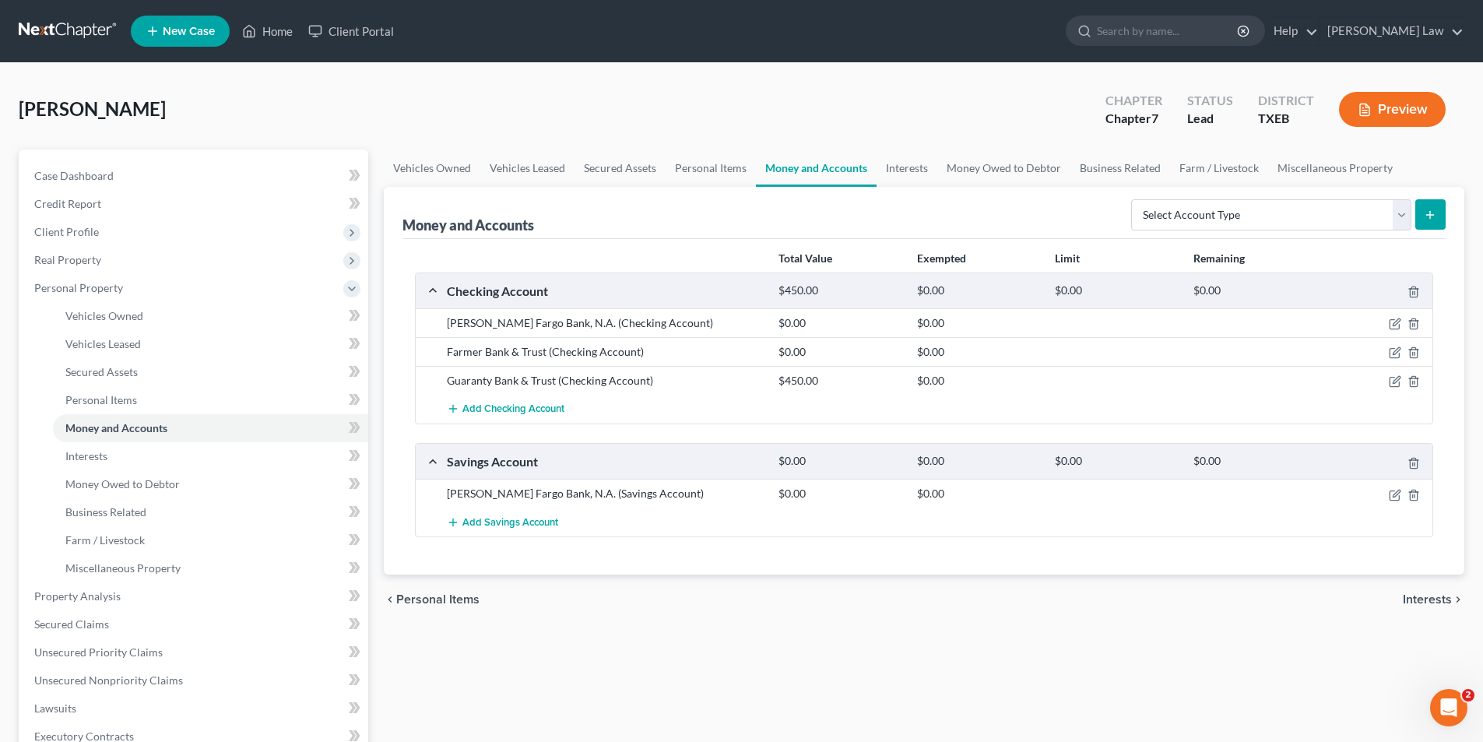
click at [1387, 492] on div at bounding box center [1379, 494] width 111 height 16
click at [1393, 498] on icon "button" at bounding box center [1395, 495] width 12 height 12
select select "38"
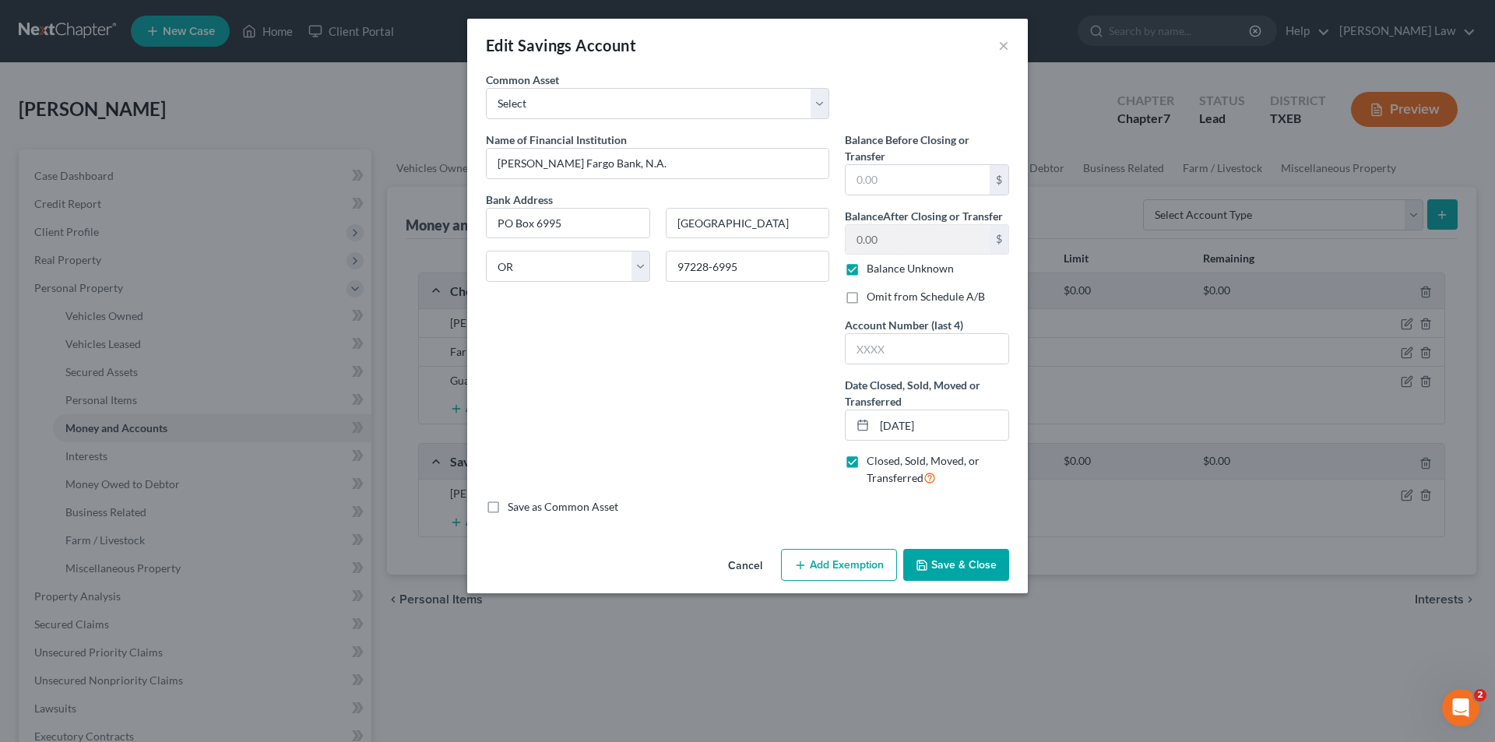
click at [976, 572] on button "Save & Close" at bounding box center [956, 565] width 106 height 33
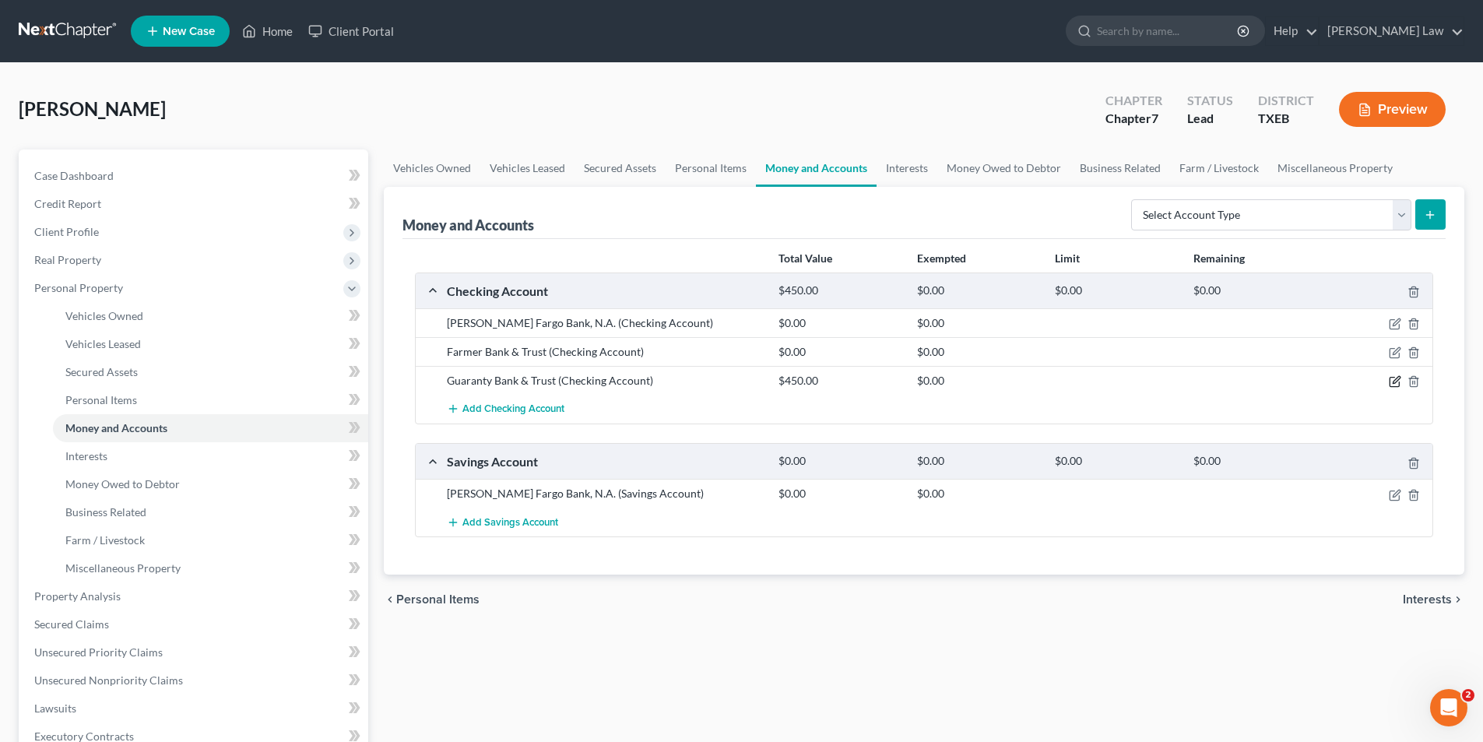
click at [1399, 381] on icon "button" at bounding box center [1395, 381] width 12 height 12
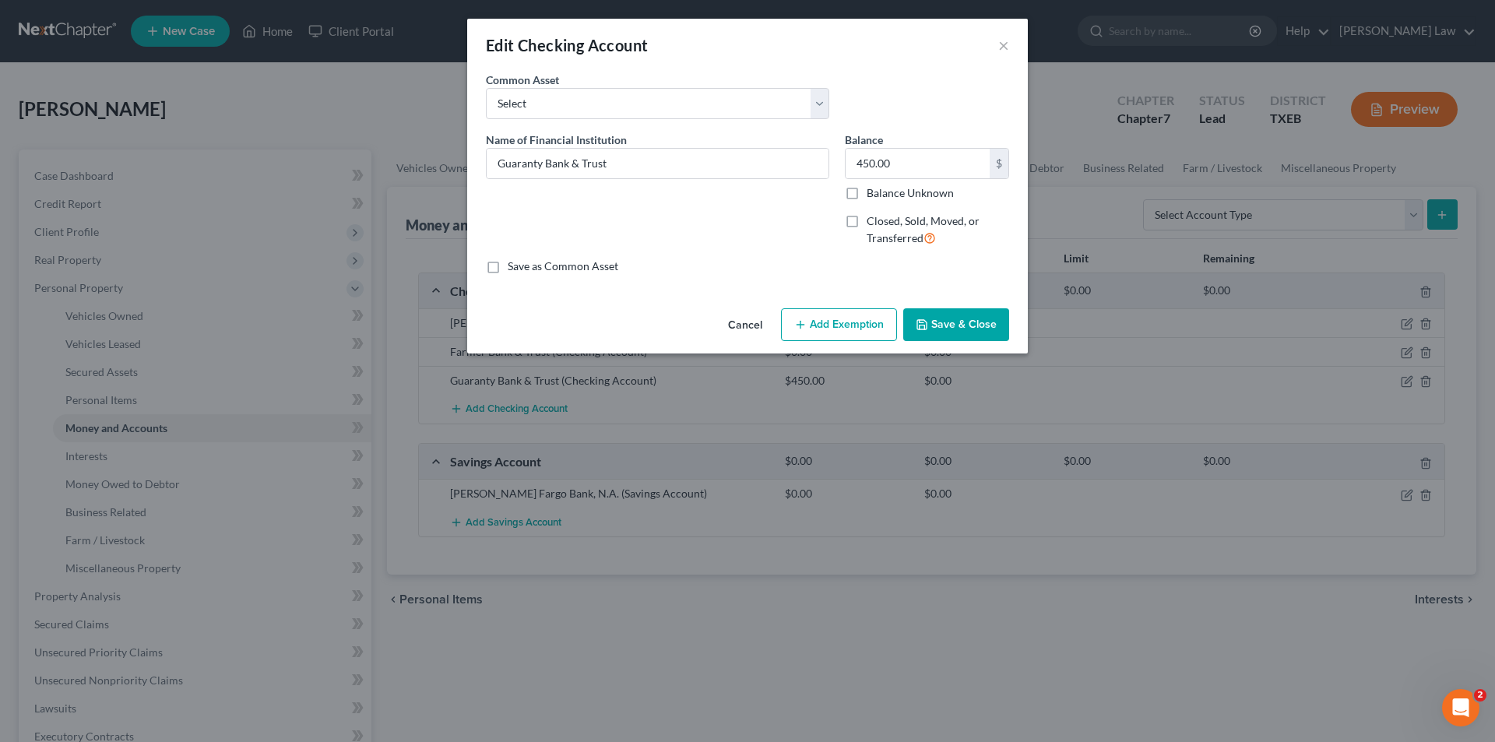
click at [974, 327] on button "Save & Close" at bounding box center [956, 324] width 106 height 33
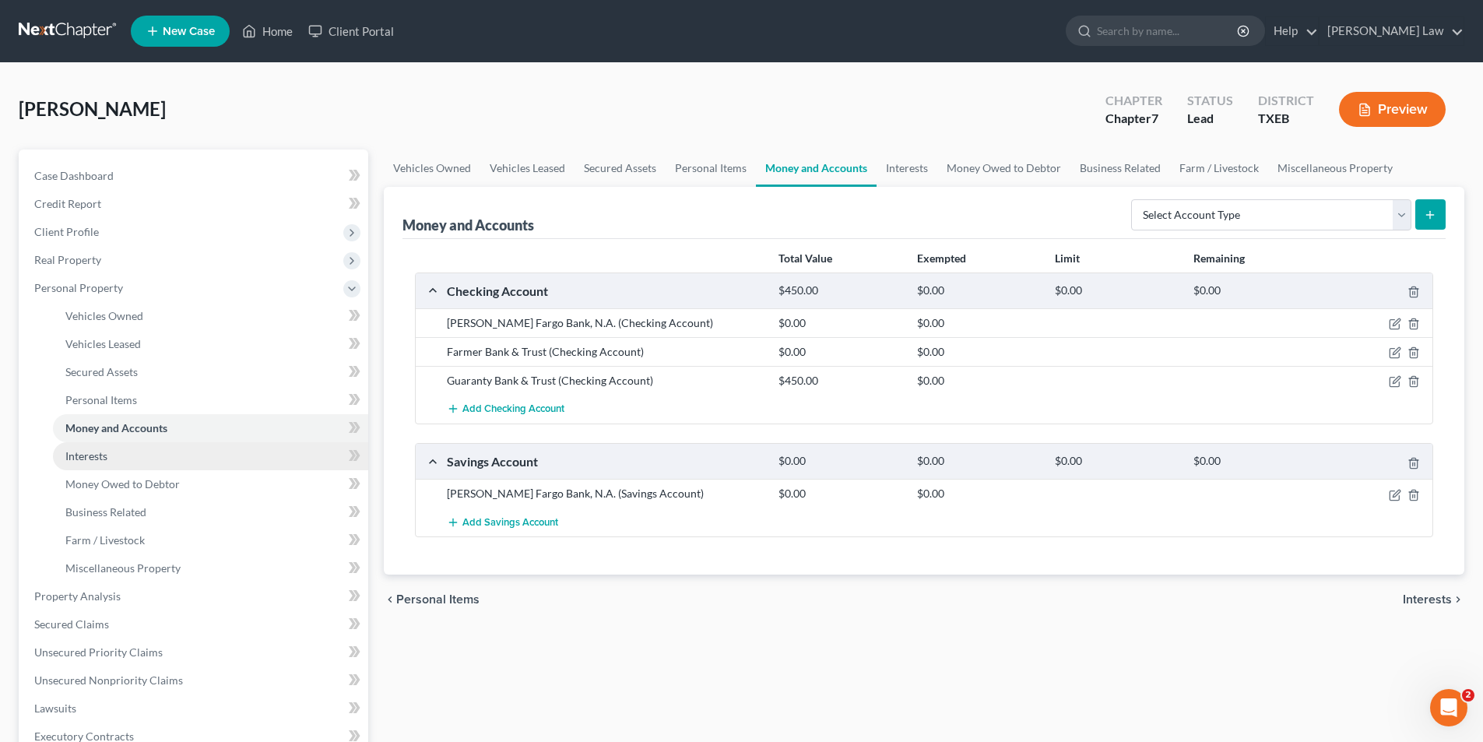
click at [83, 454] on span "Interests" at bounding box center [86, 455] width 42 height 13
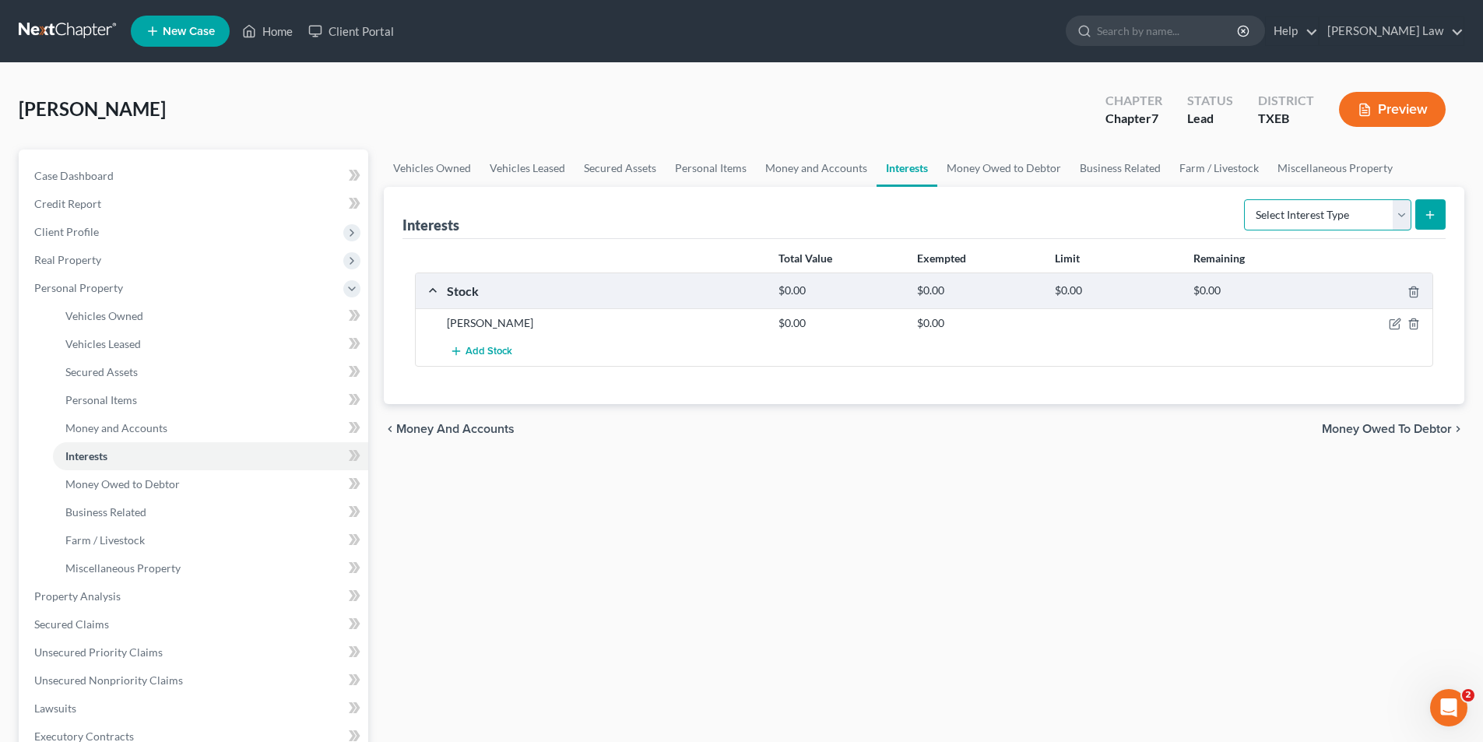
click at [1399, 218] on select "Select Interest Type 401K Annuity Bond Education IRA Government Bond Government…" at bounding box center [1327, 214] width 167 height 31
click at [848, 654] on div "Vehicles Owned Vehicles Leased Secured Assets Personal Items Money and Accounts…" at bounding box center [924, 598] width 1096 height 899
click at [890, 322] on div "$0.00" at bounding box center [840, 323] width 138 height 16
click at [501, 322] on div "[PERSON_NAME]" at bounding box center [605, 323] width 332 height 16
click at [519, 294] on div "Stock" at bounding box center [605, 291] width 332 height 16
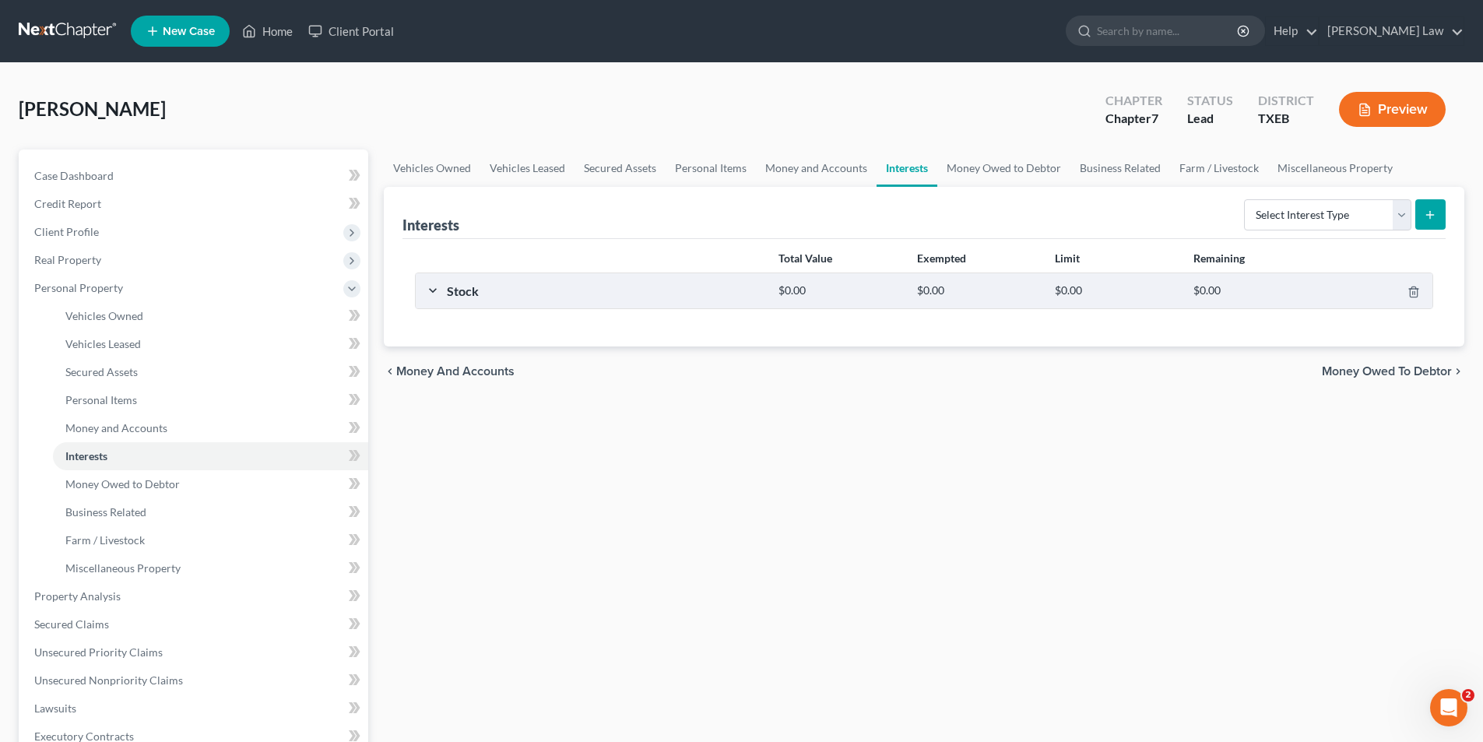
click at [520, 290] on div "Stock" at bounding box center [605, 291] width 332 height 16
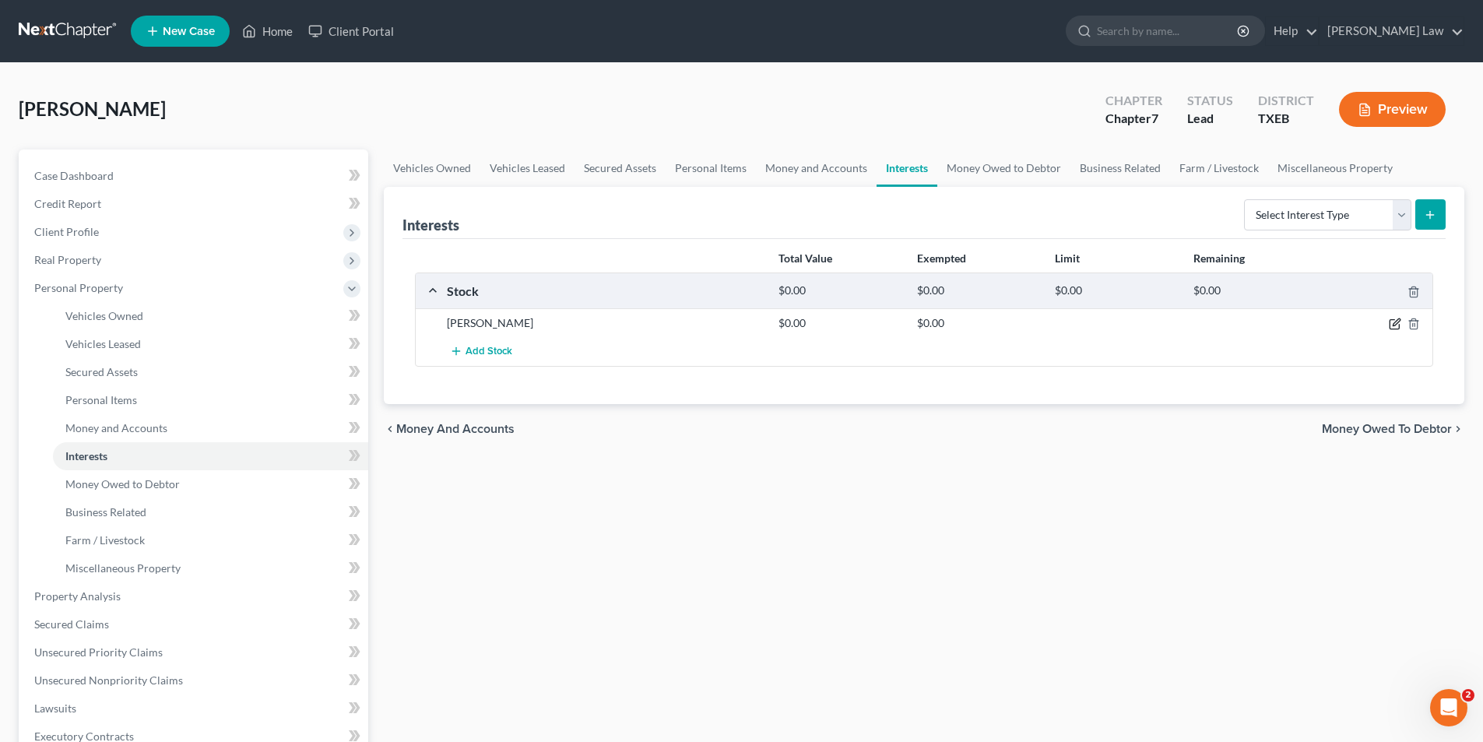
click at [1393, 325] on icon "button" at bounding box center [1396, 322] width 7 height 7
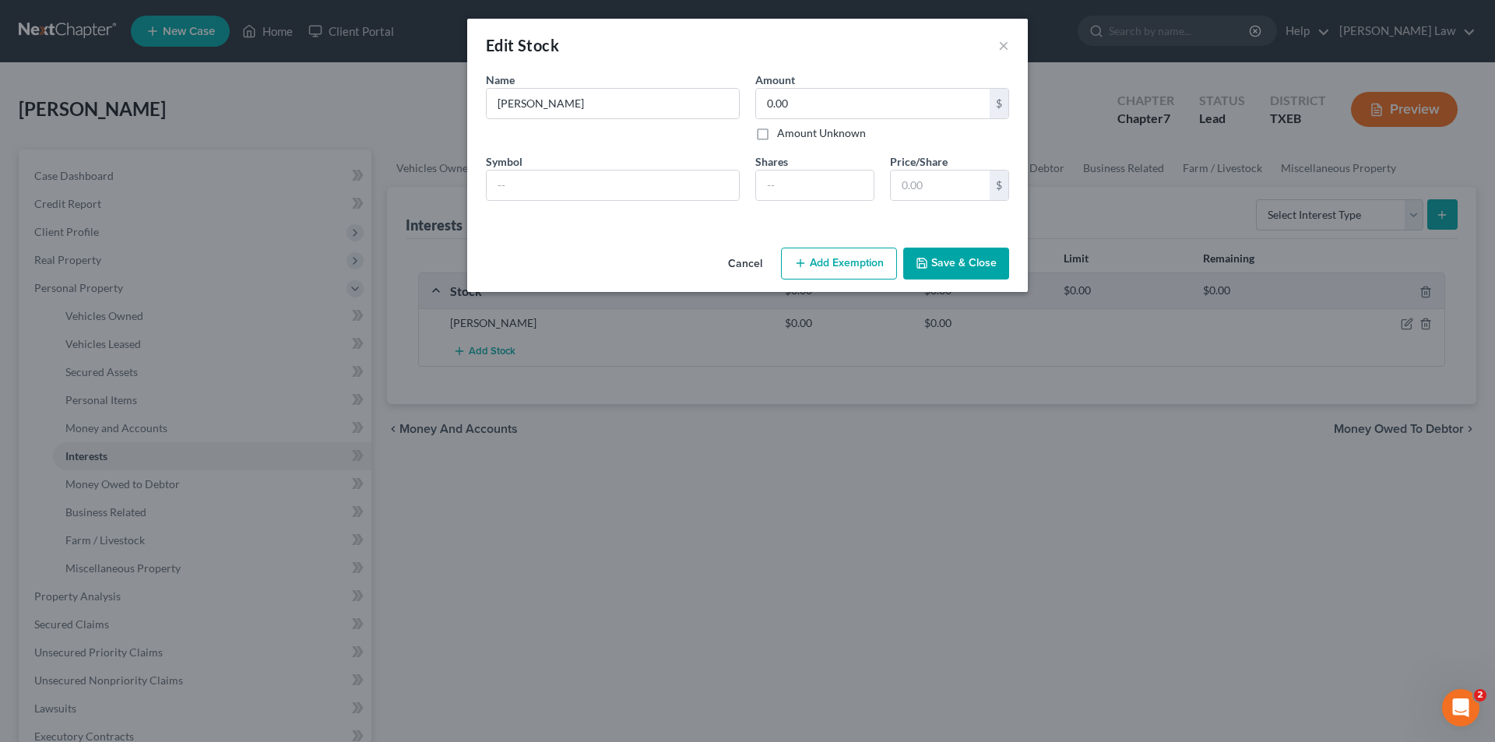
click at [752, 267] on button "Cancel" at bounding box center [745, 264] width 59 height 31
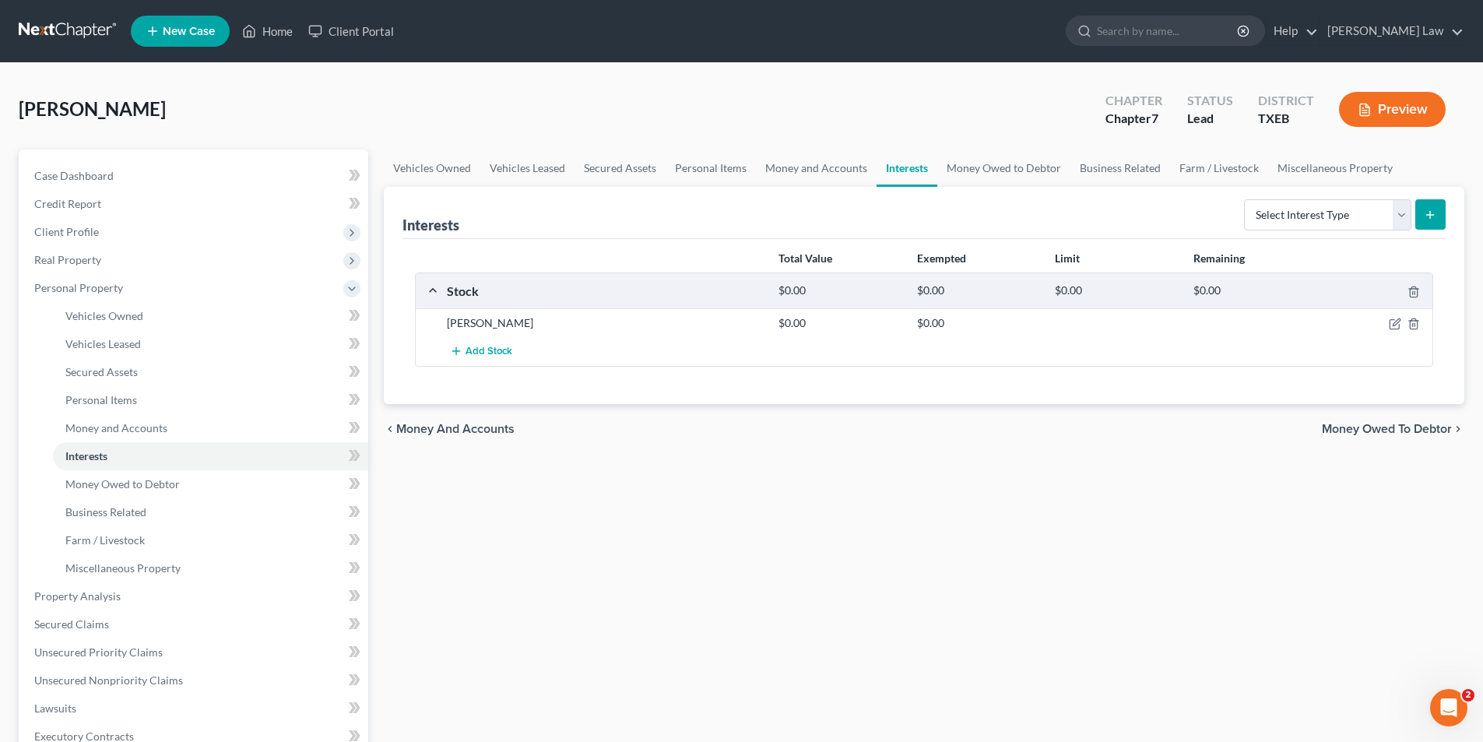
click at [1406, 323] on div at bounding box center [1379, 323] width 111 height 16
click at [1415, 323] on icon "button" at bounding box center [1414, 324] width 12 height 12
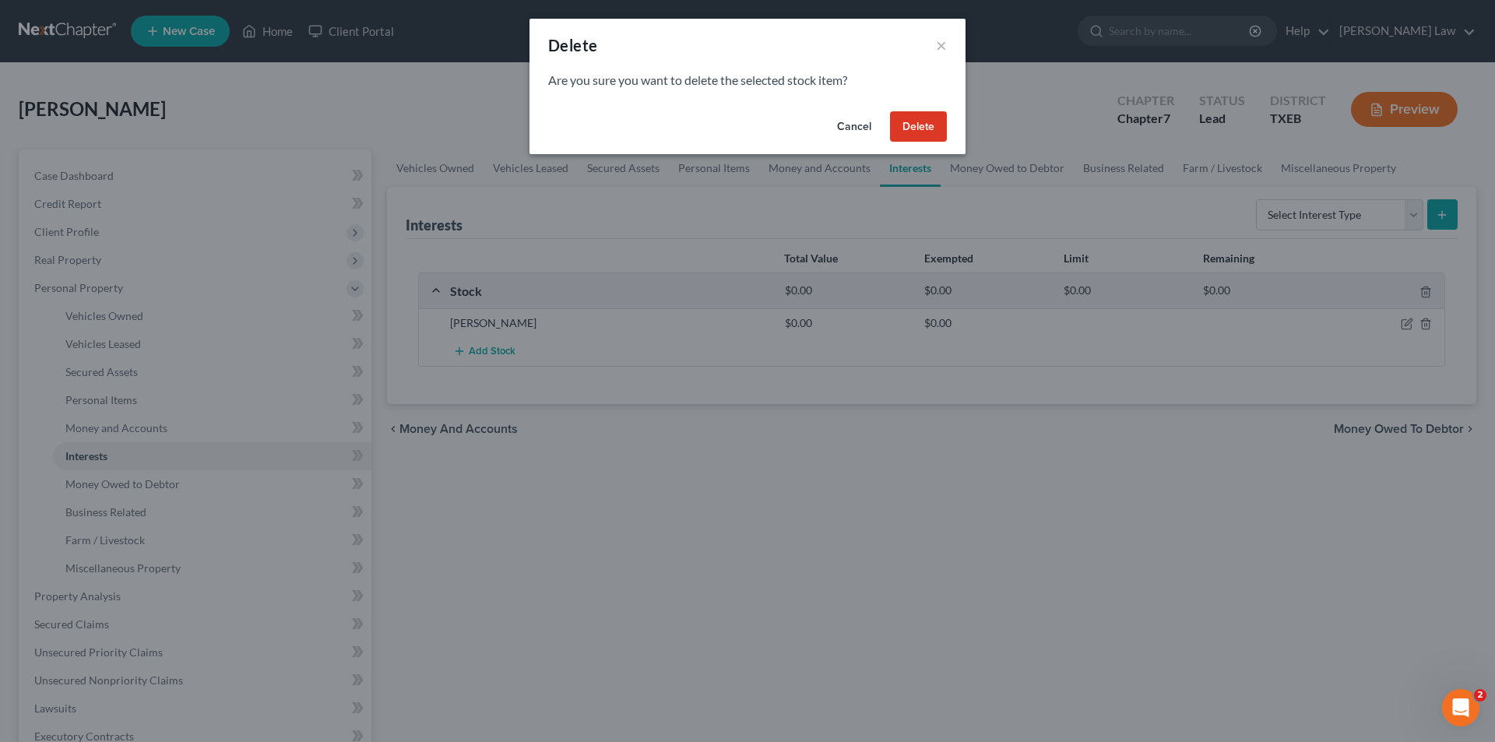
click at [920, 120] on button "Delete" at bounding box center [918, 126] width 57 height 31
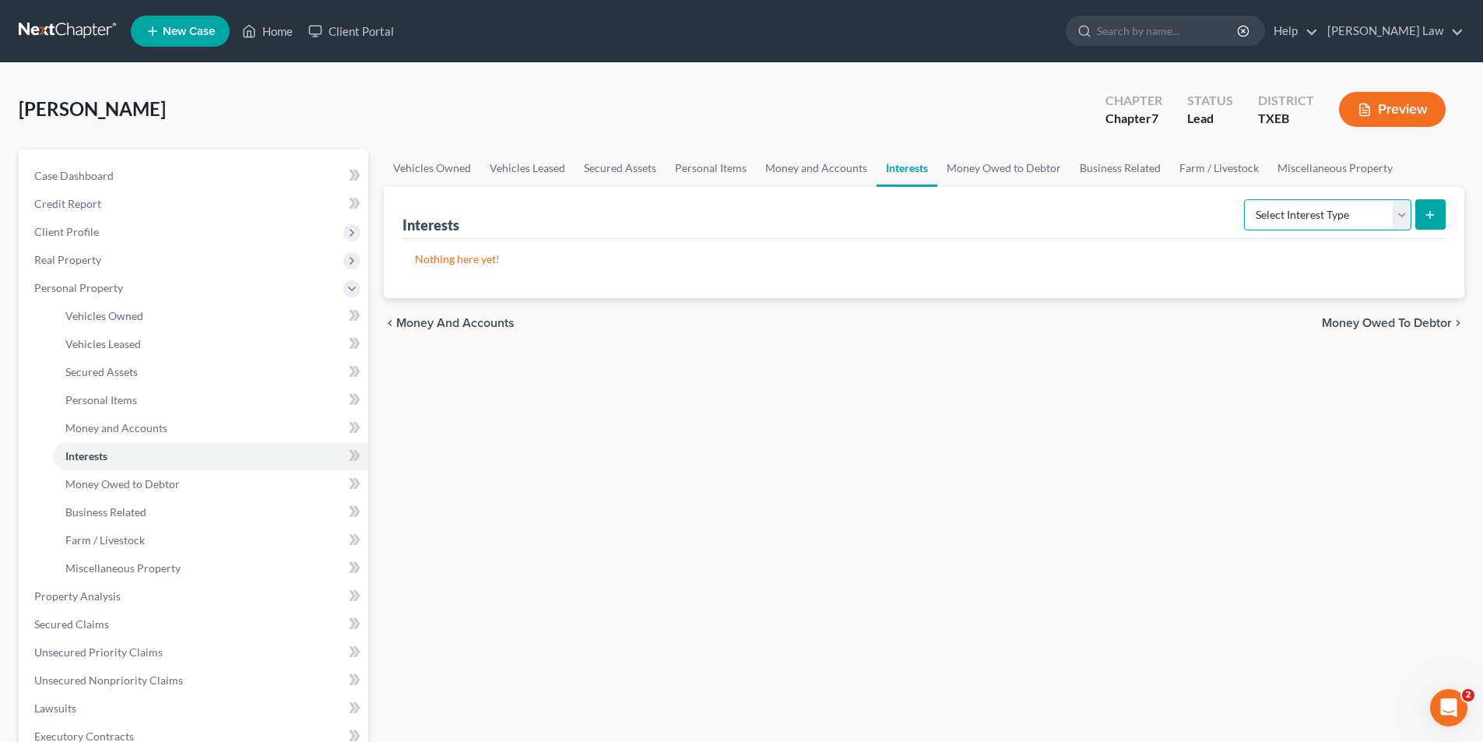
click at [1394, 219] on select "Select Interest Type 401K Annuity Bond Education IRA Government Bond Government…" at bounding box center [1327, 214] width 167 height 31
select select "ira"
click at [1246, 199] on select "Select Interest Type 401K Annuity Bond Education IRA Government Bond Government…" at bounding box center [1327, 214] width 167 height 31
click at [1424, 217] on icon "submit" at bounding box center [1430, 215] width 12 height 12
click at [1341, 220] on select "Select Interest Type 401K Annuity Bond Education IRA Government Bond Government…" at bounding box center [1327, 214] width 167 height 31
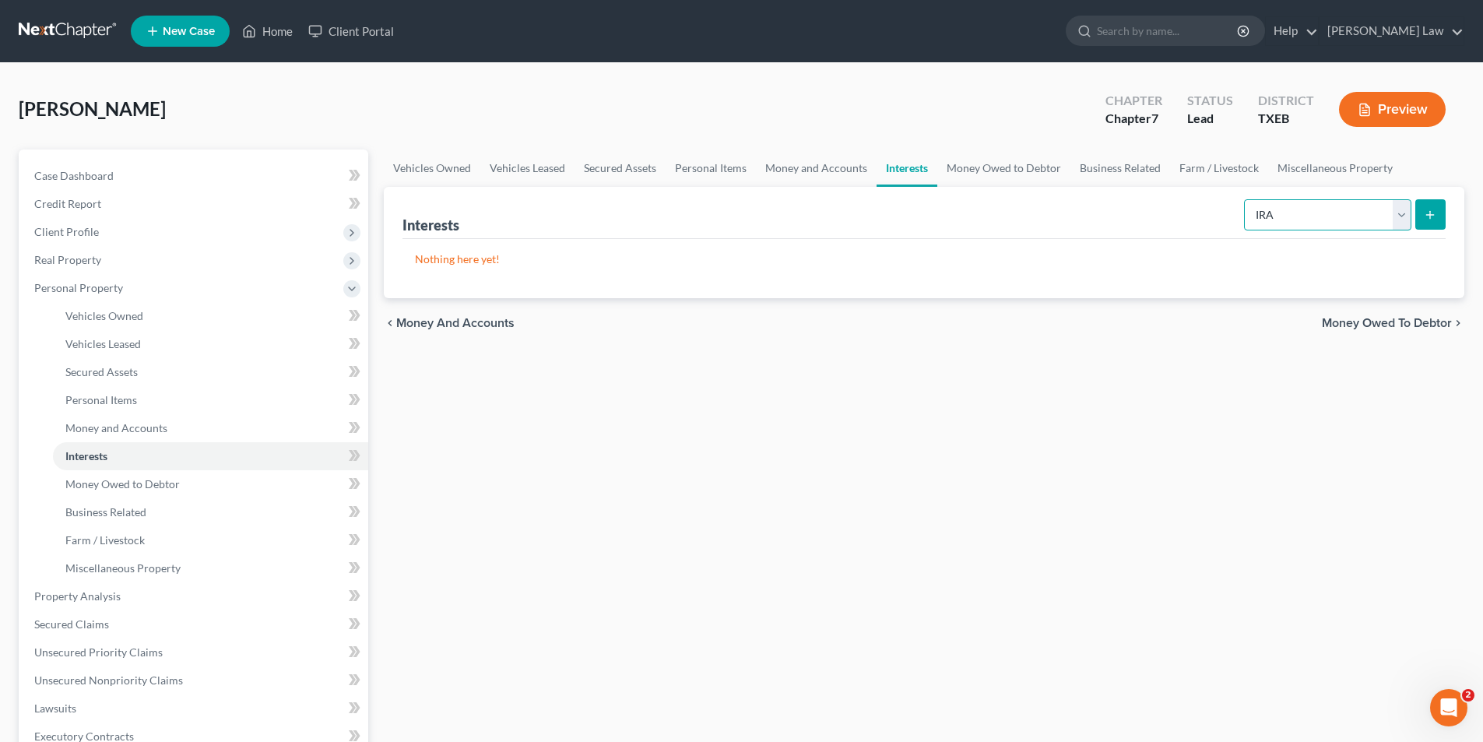
click at [1246, 199] on select "Select Interest Type 401K Annuity Bond Education IRA Government Bond Government…" at bounding box center [1327, 214] width 167 height 31
click at [1428, 216] on icon "submit" at bounding box center [1430, 215] width 12 height 12
click at [124, 401] on span "Personal Items" at bounding box center [101, 399] width 72 height 13
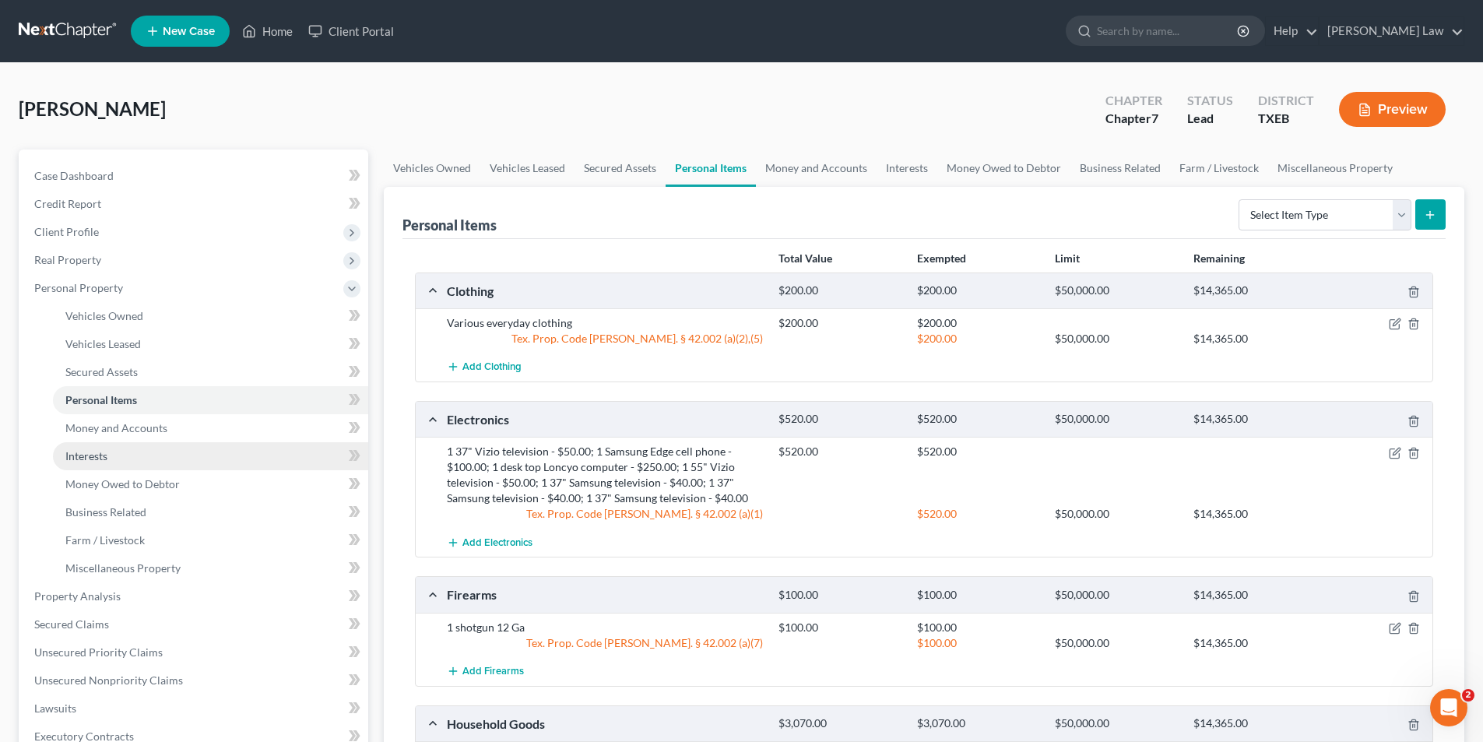
click at [93, 452] on span "Interests" at bounding box center [86, 455] width 42 height 13
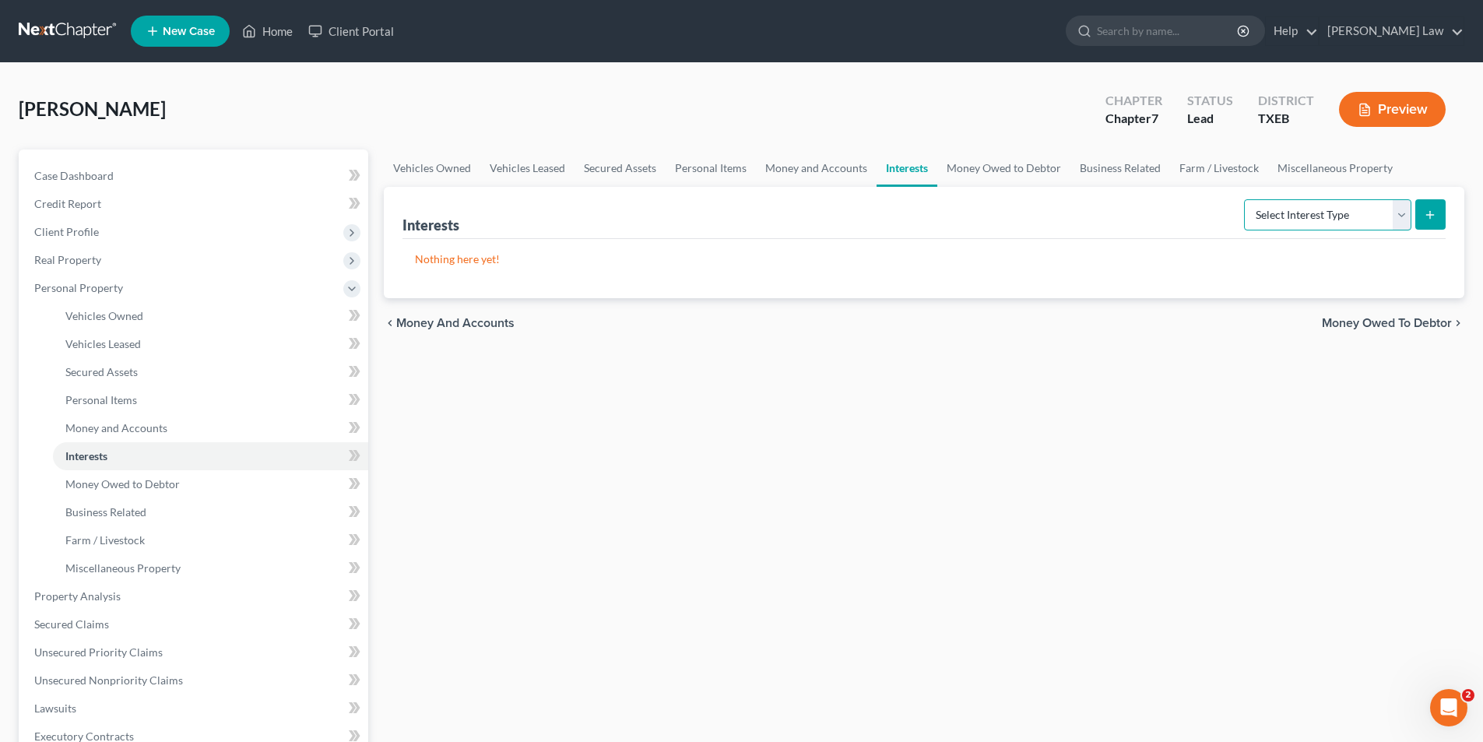
click at [1401, 217] on select "Select Interest Type 401K Annuity Bond Education IRA Government Bond Government…" at bounding box center [1327, 214] width 167 height 31
select select "ira"
click at [1246, 199] on select "Select Interest Type 401K Annuity Bond Education IRA Government Bond Government…" at bounding box center [1327, 214] width 167 height 31
click at [1427, 220] on icon "submit" at bounding box center [1430, 215] width 12 height 12
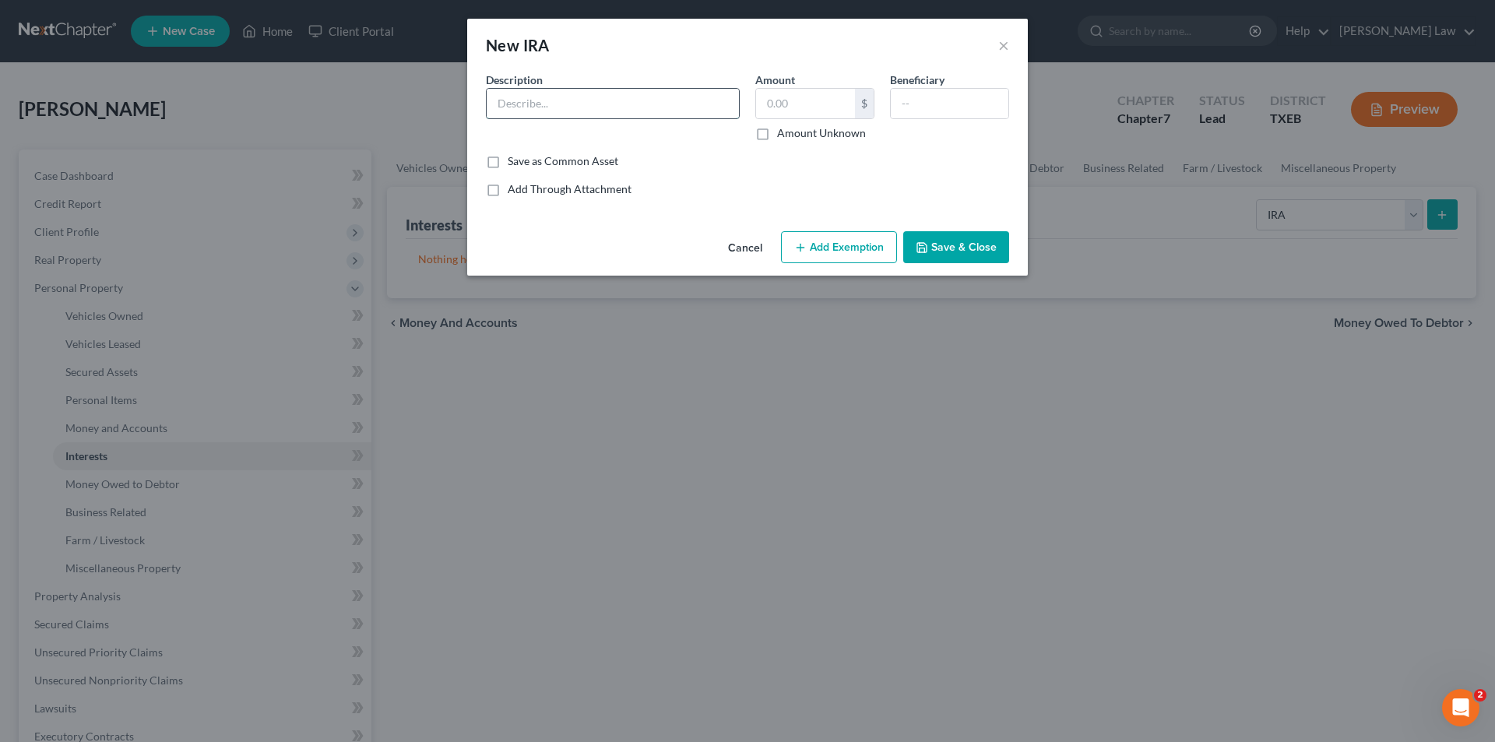
click at [544, 104] on input "text" at bounding box center [613, 104] width 252 height 30
click at [602, 62] on div "New IRA ×" at bounding box center [747, 45] width 561 height 53
click at [540, 111] on input "text" at bounding box center [613, 104] width 252 height 30
click at [758, 252] on button "Cancel" at bounding box center [745, 248] width 59 height 31
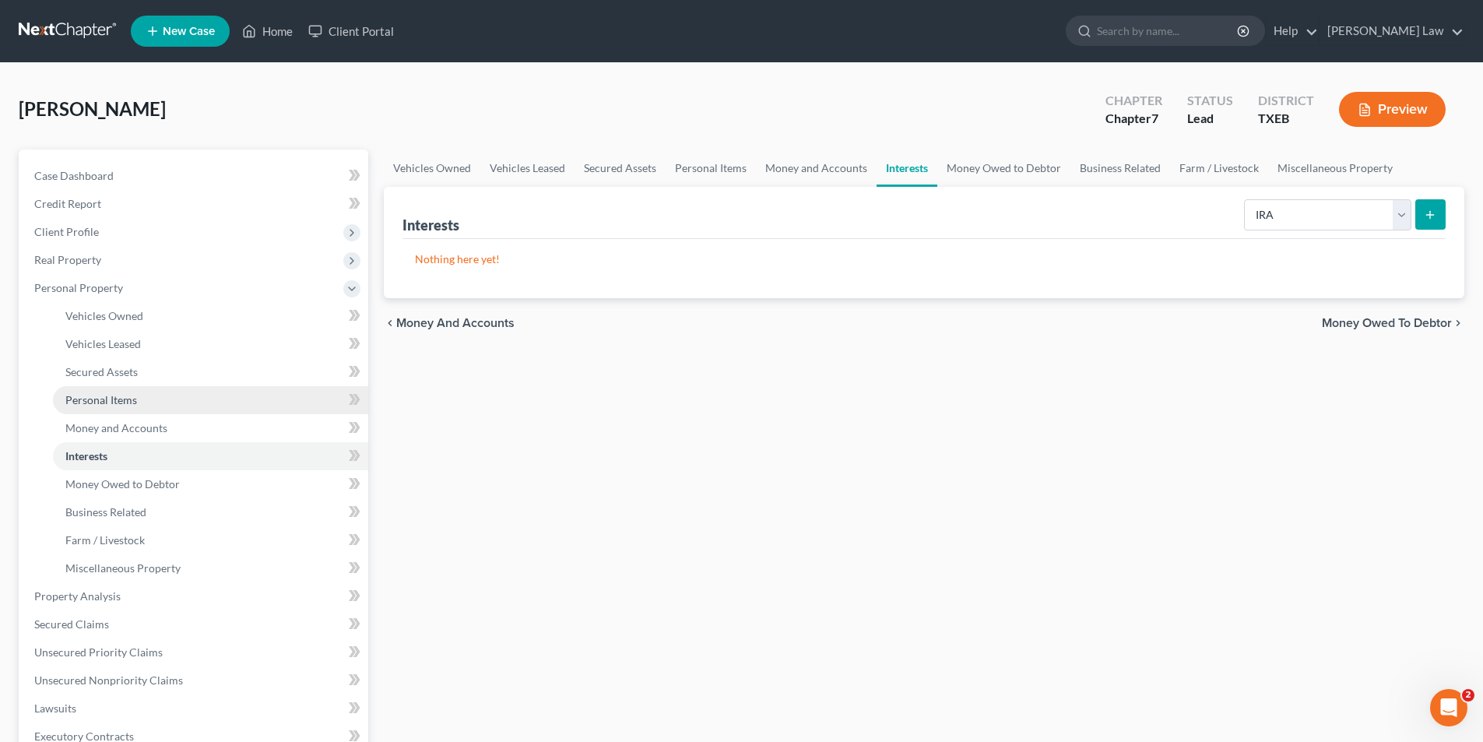
click at [135, 393] on span "Personal Items" at bounding box center [101, 399] width 72 height 13
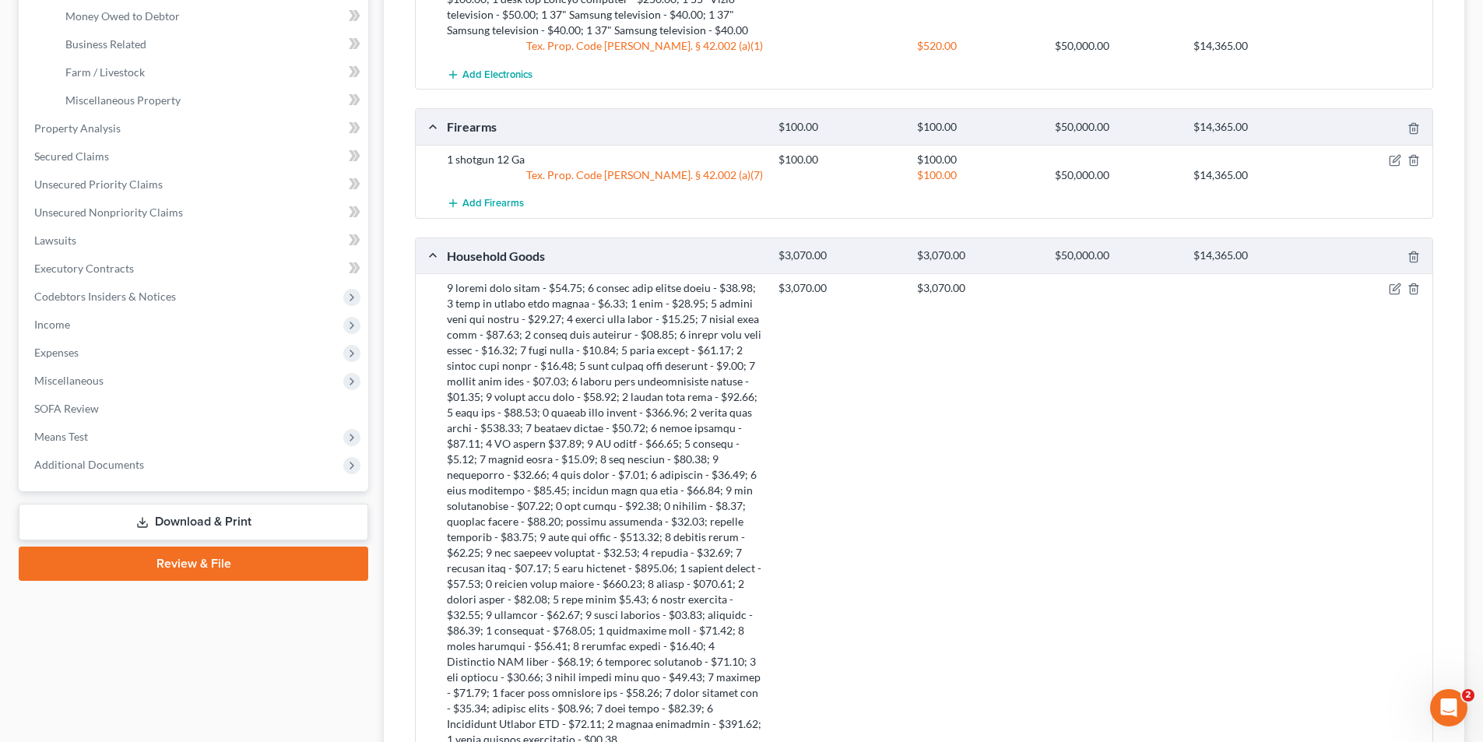
scroll to position [467, 0]
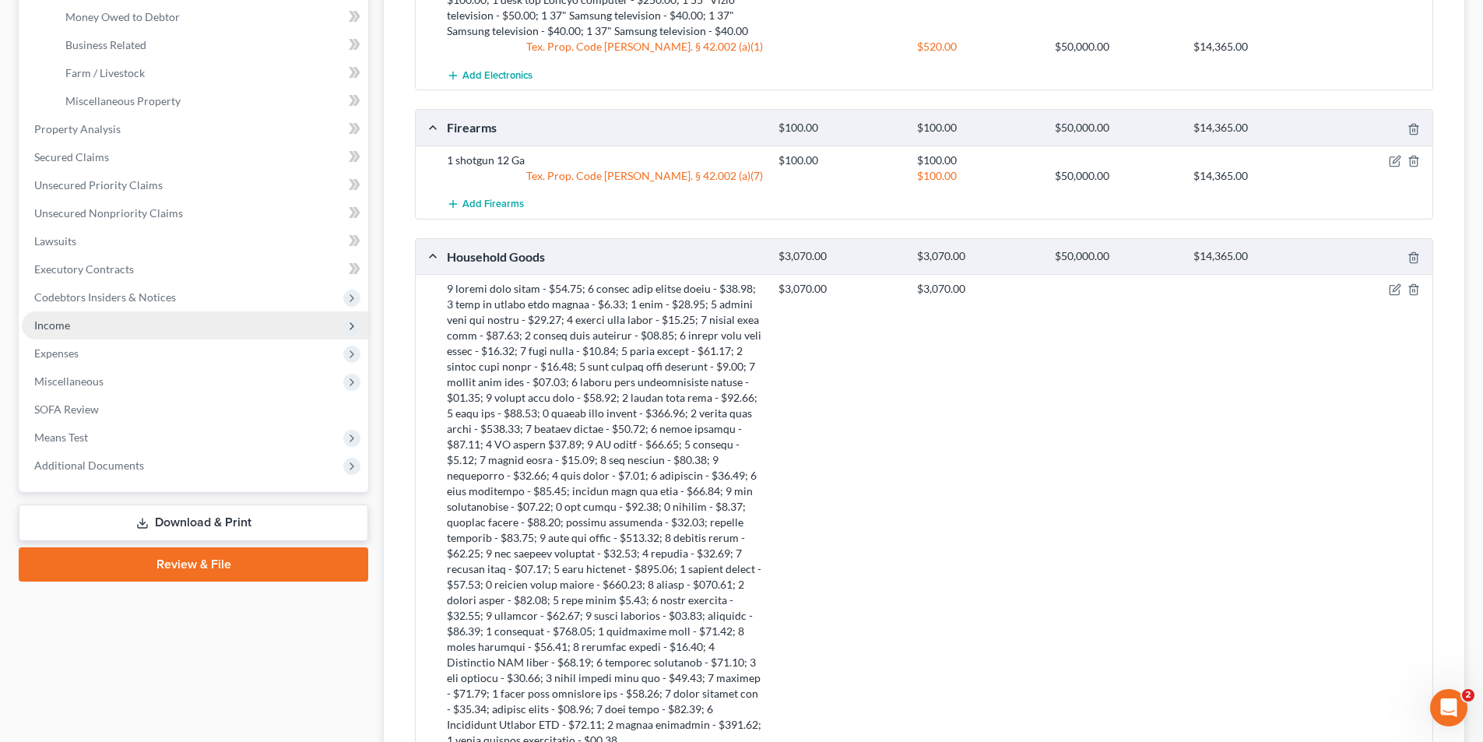
click at [60, 332] on span "Income" at bounding box center [195, 325] width 346 height 28
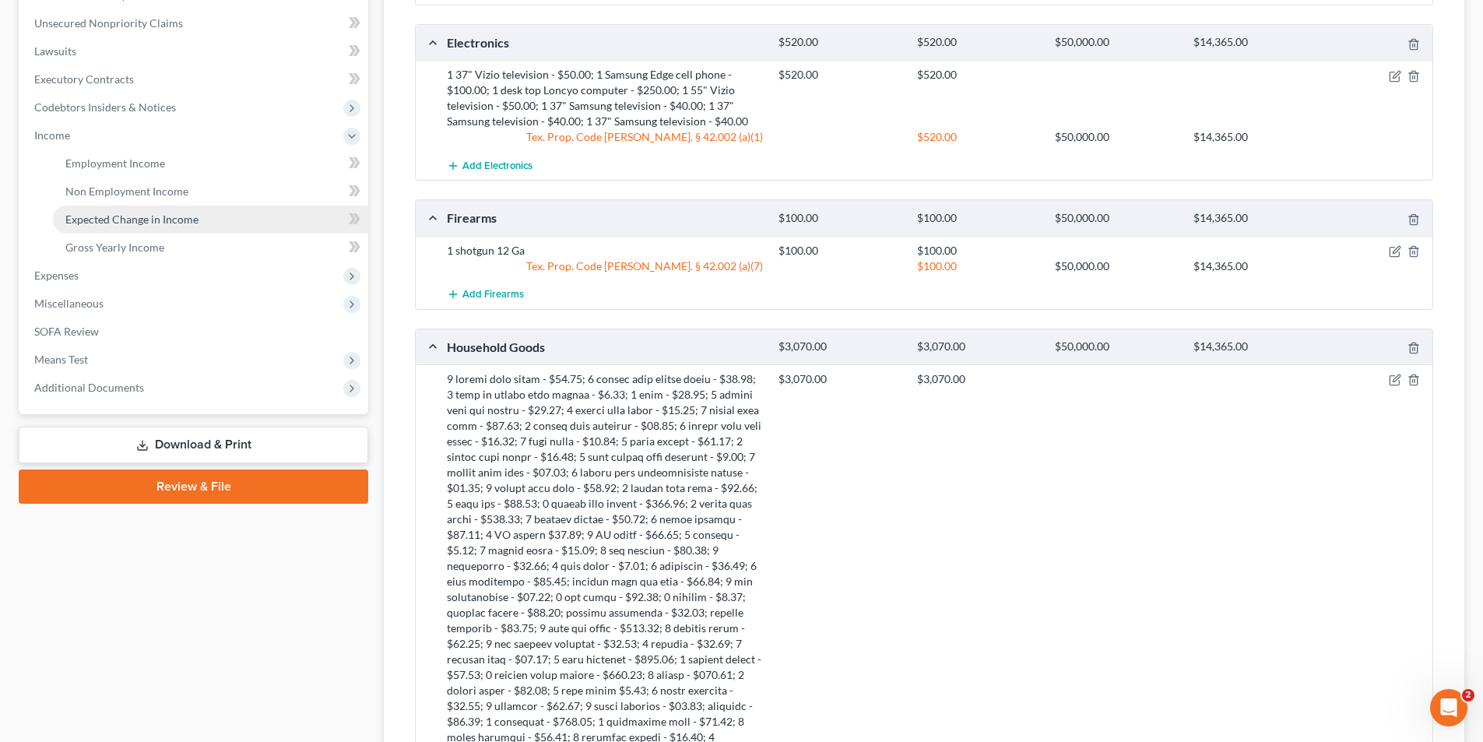
scroll to position [234, 0]
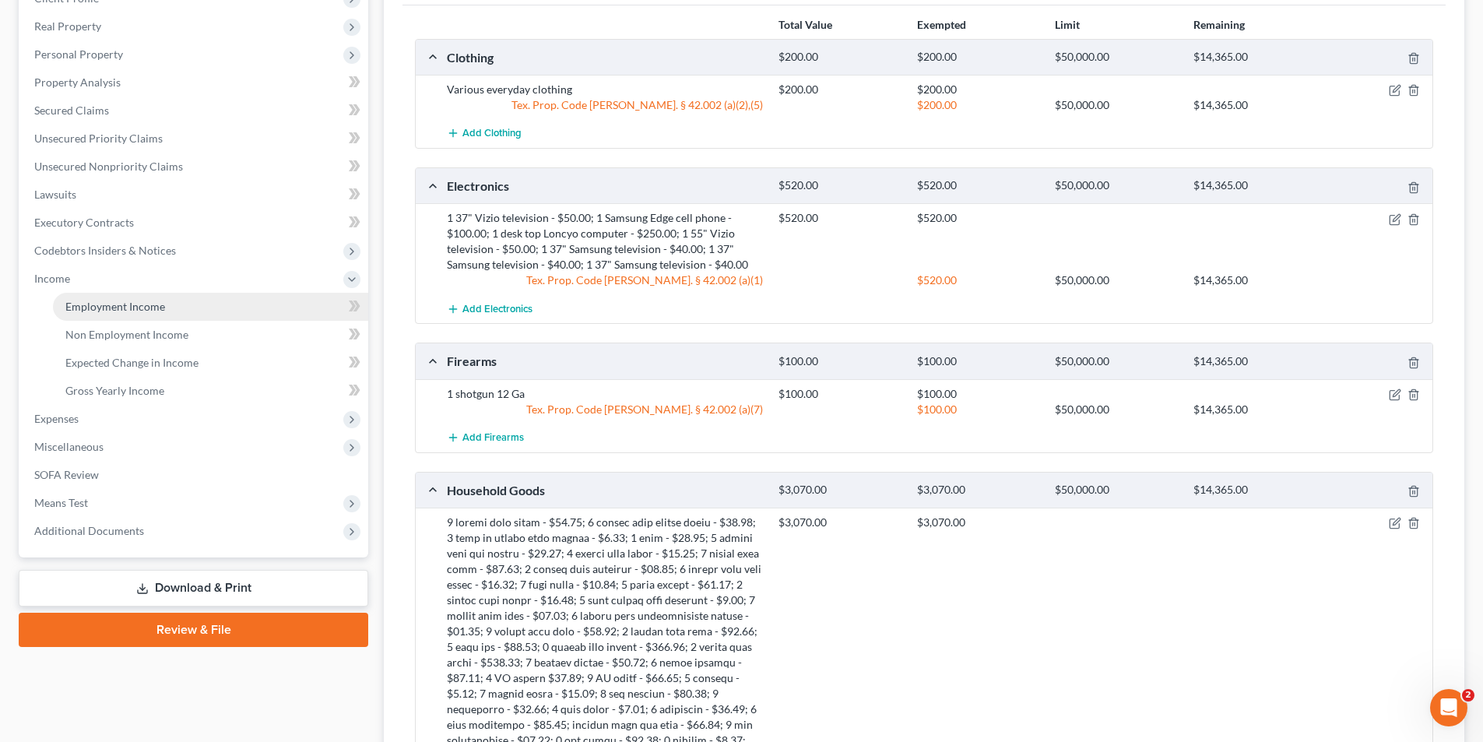
click at [129, 307] on span "Employment Income" at bounding box center [115, 306] width 100 height 13
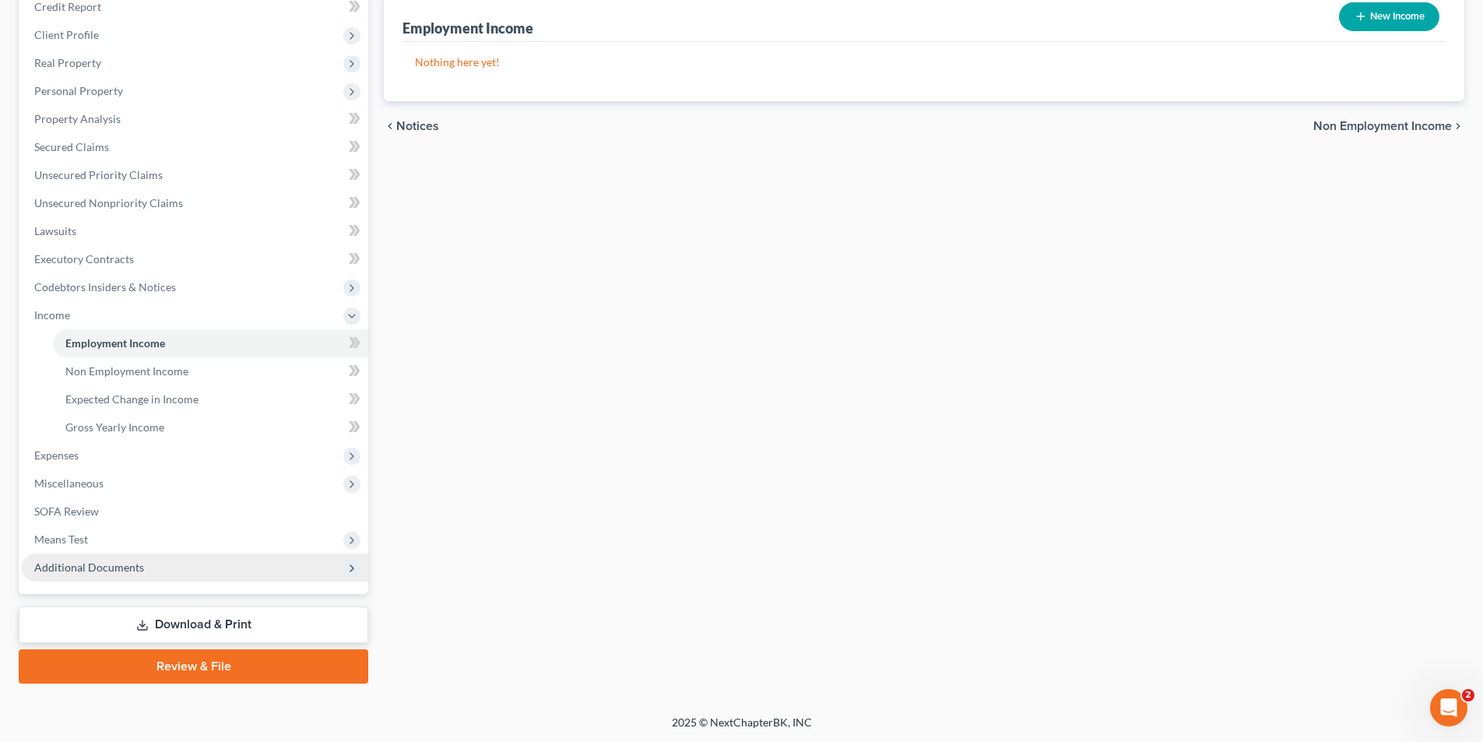
scroll to position [198, 0]
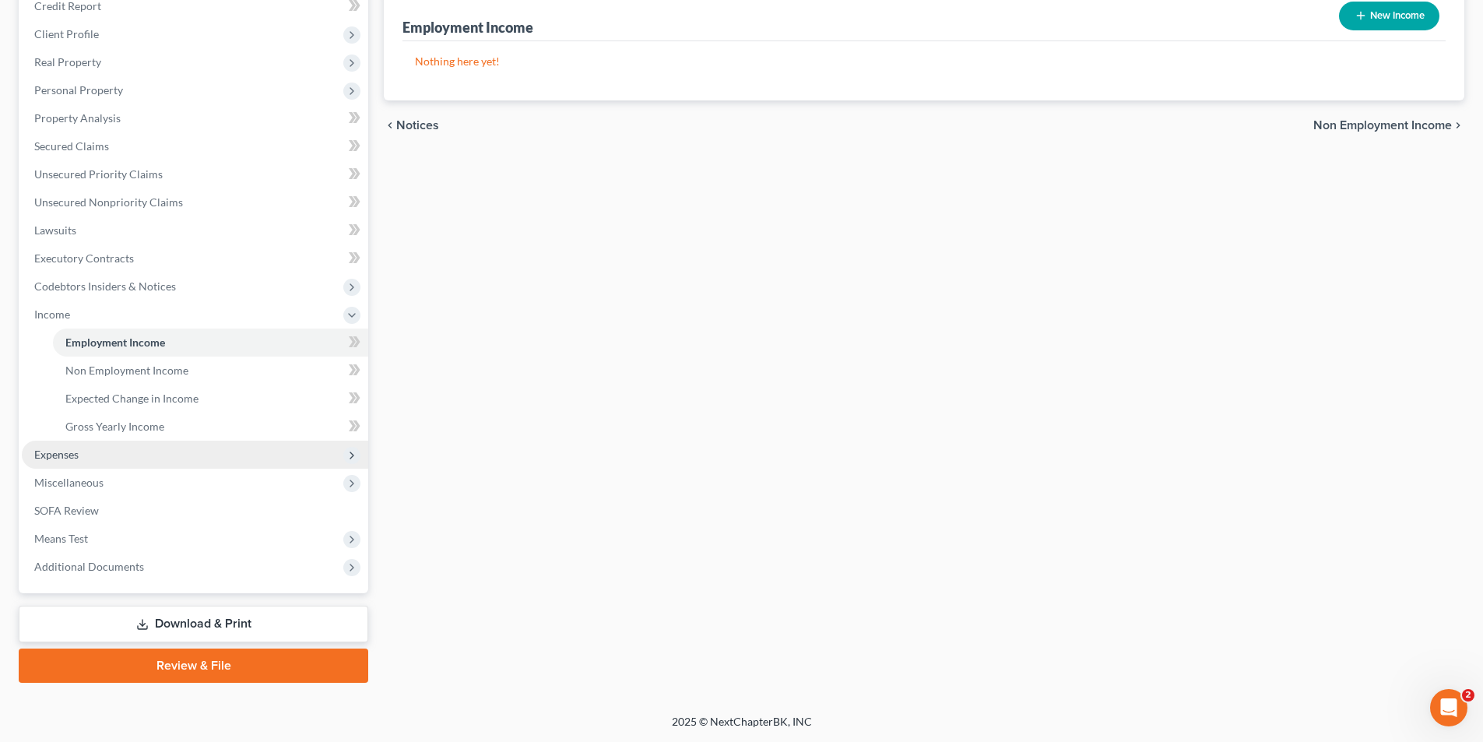
click at [55, 454] on span "Expenses" at bounding box center [56, 454] width 44 height 13
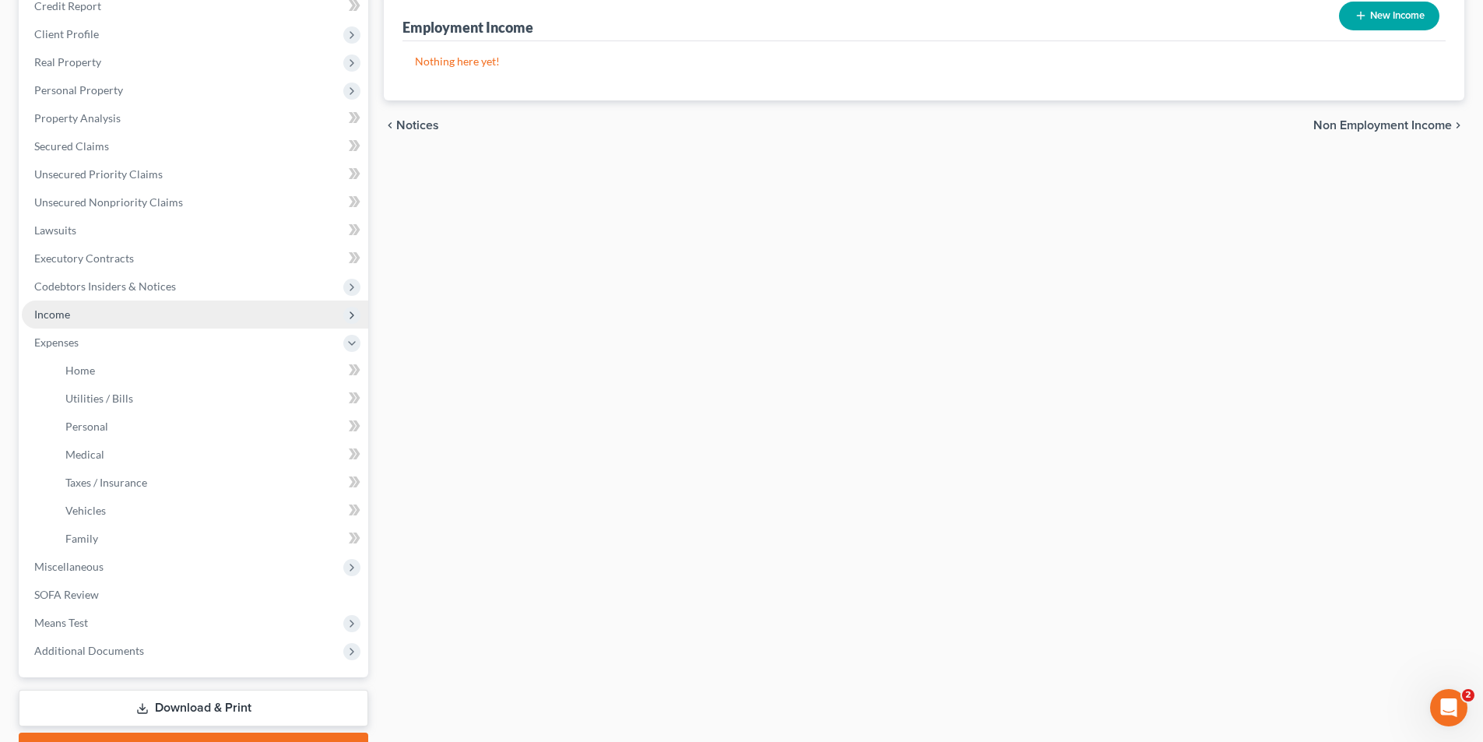
click at [57, 315] on span "Income" at bounding box center [52, 314] width 36 height 13
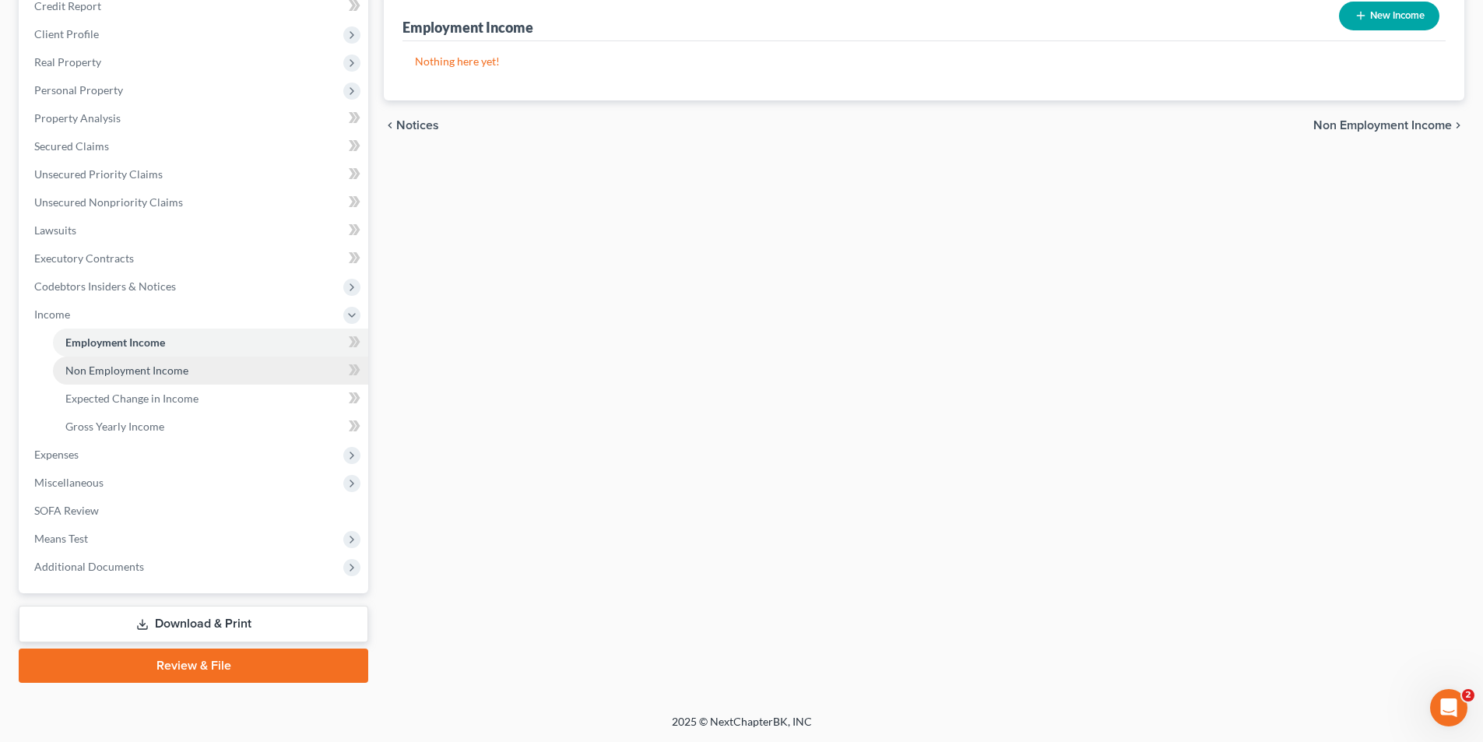
click at [118, 362] on link "Non Employment Income" at bounding box center [210, 371] width 315 height 28
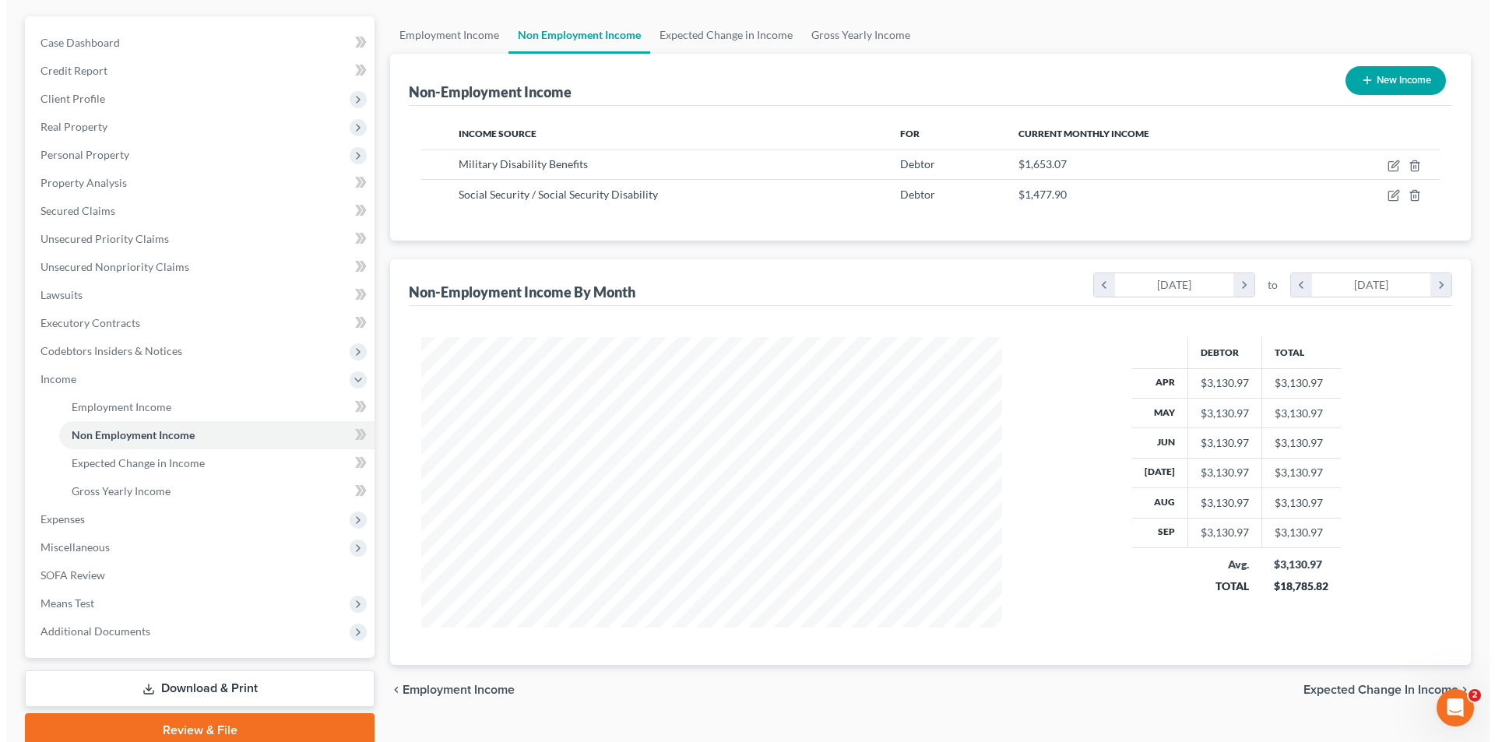
scroll to position [198, 0]
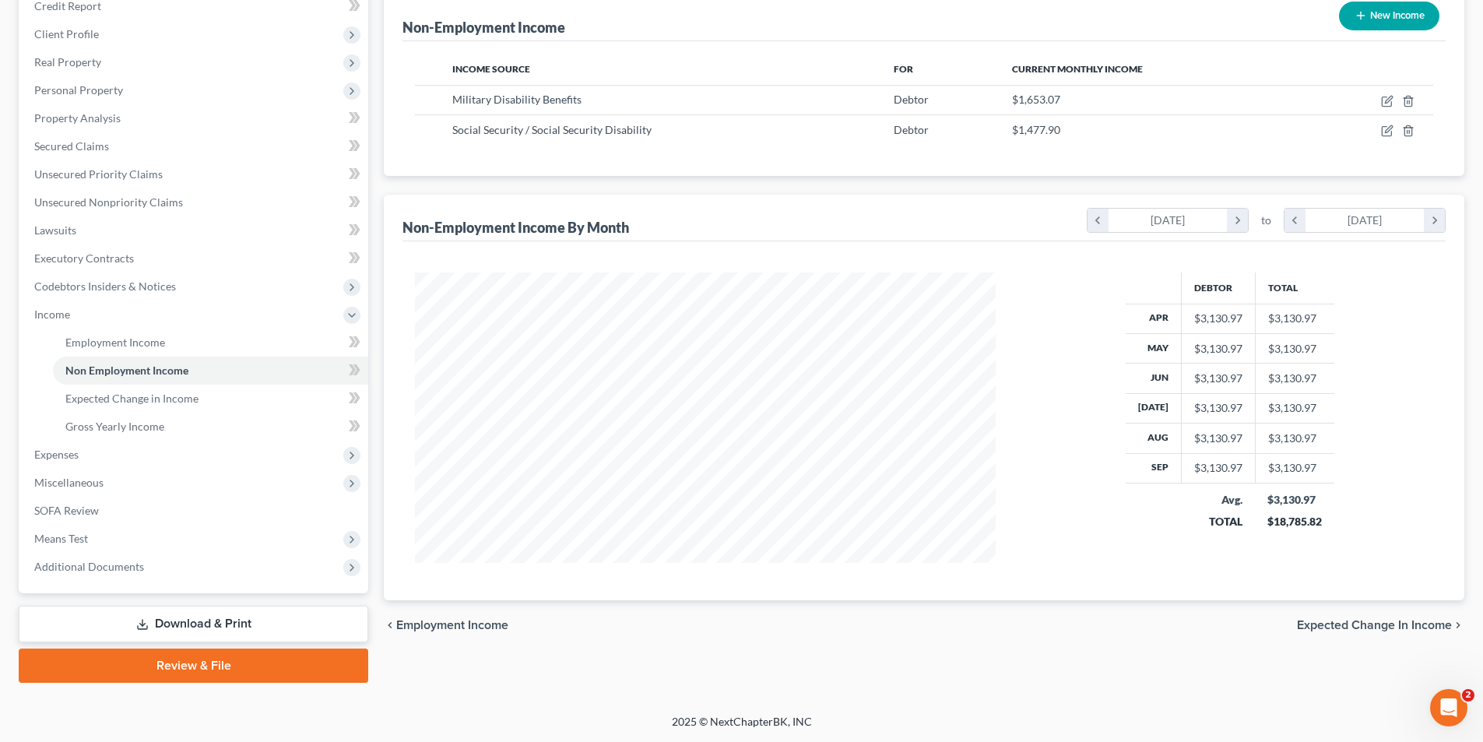
click at [1366, 18] on button "New Income" at bounding box center [1389, 16] width 100 height 29
select select "0"
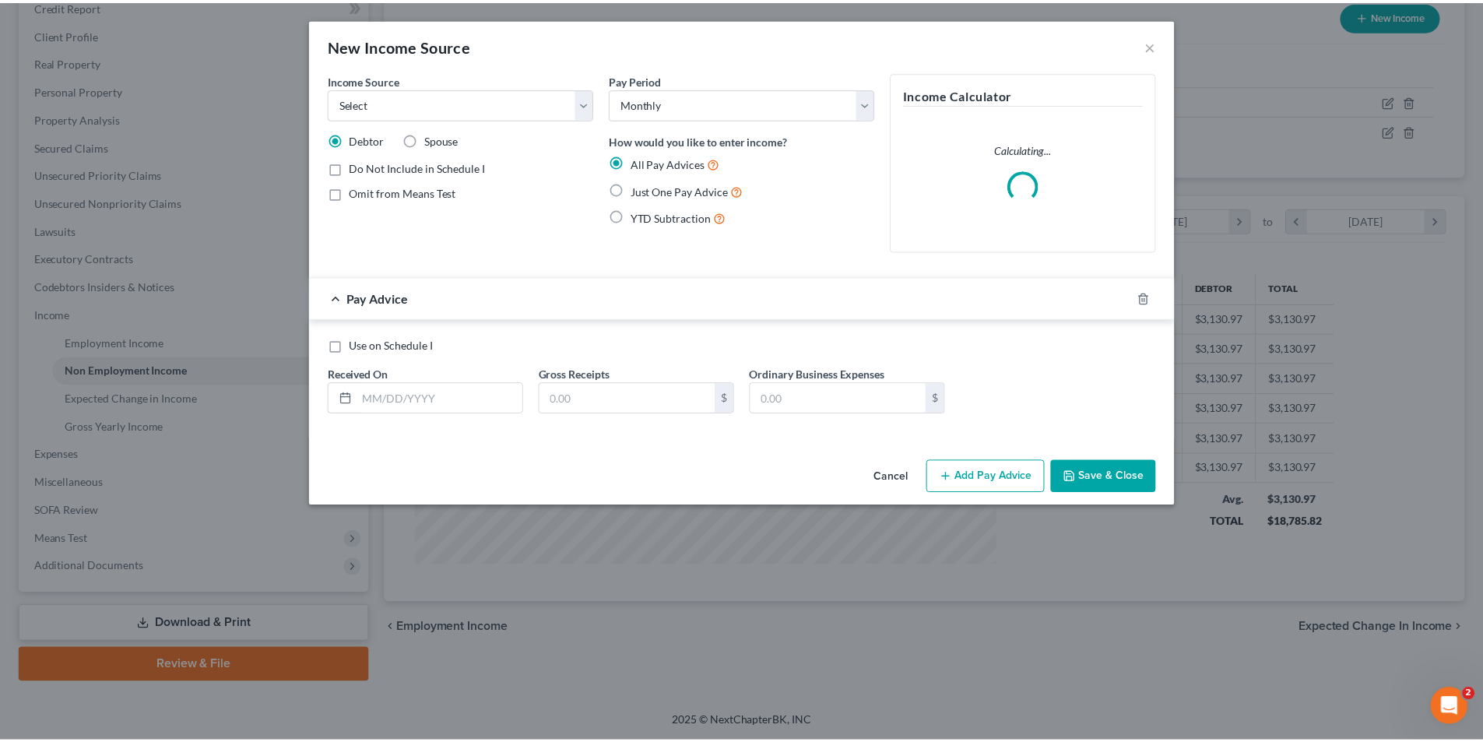
scroll to position [293, 617]
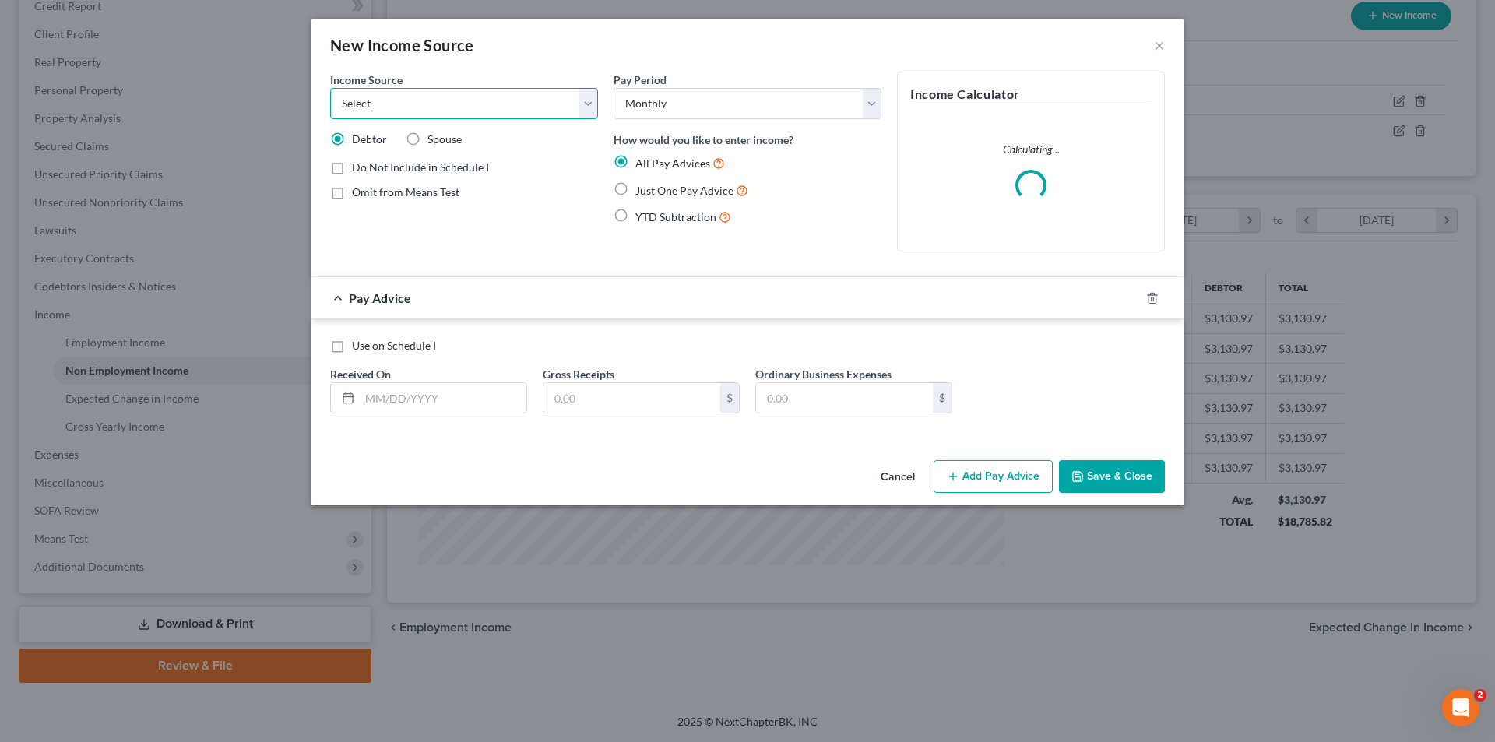
click at [478, 107] on select "Select Unemployment Disability (from employer) Pension Retirement Social Securi…" at bounding box center [464, 103] width 268 height 31
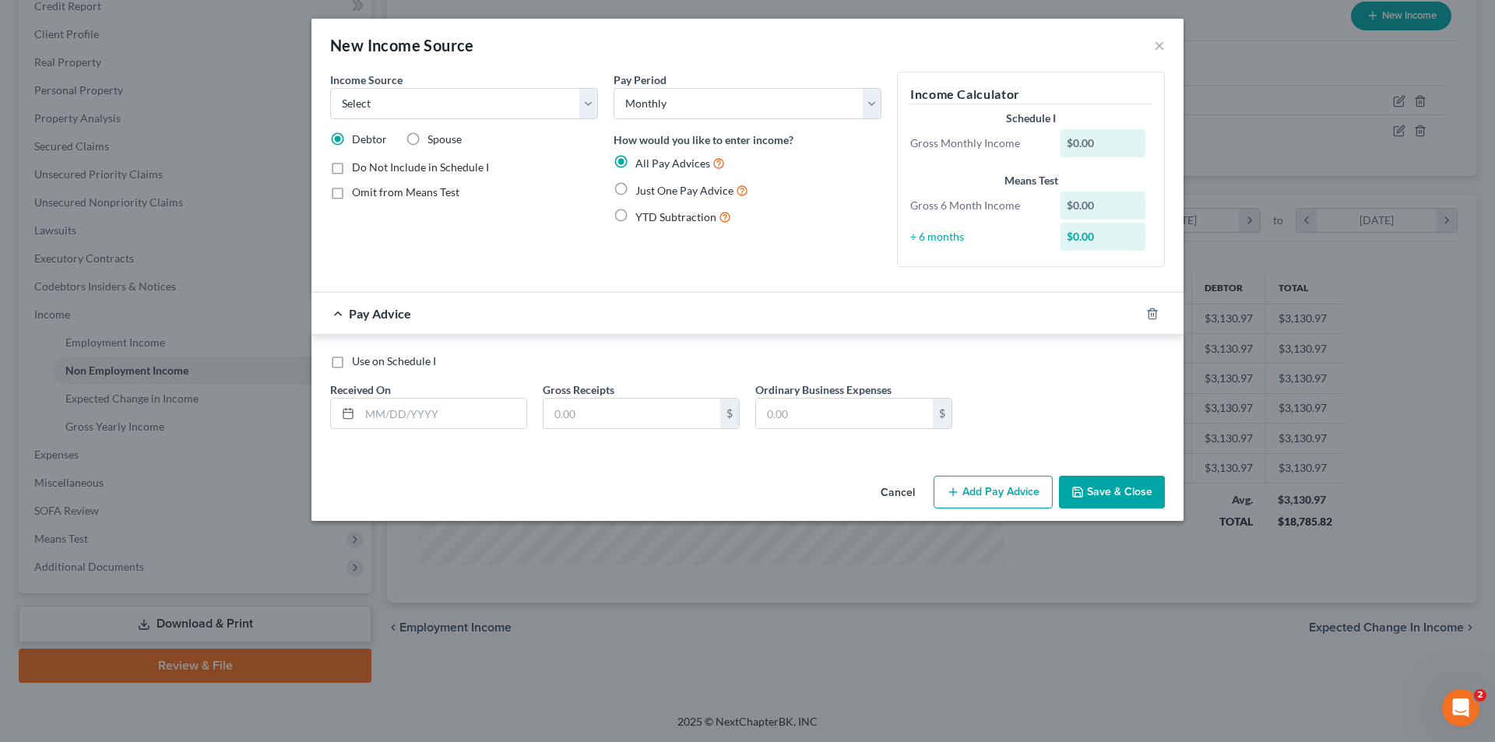
click at [891, 493] on button "Cancel" at bounding box center [897, 492] width 59 height 31
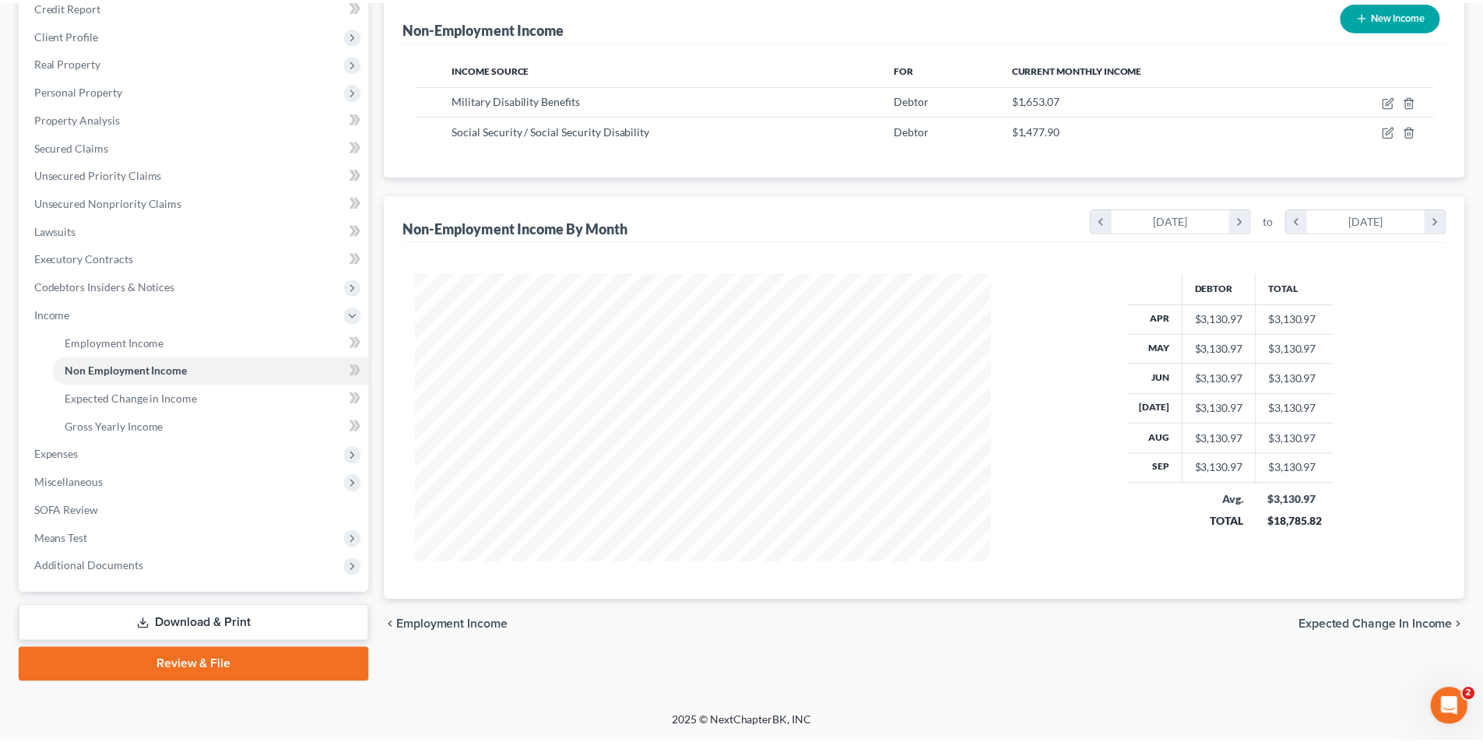
scroll to position [778290, 777969]
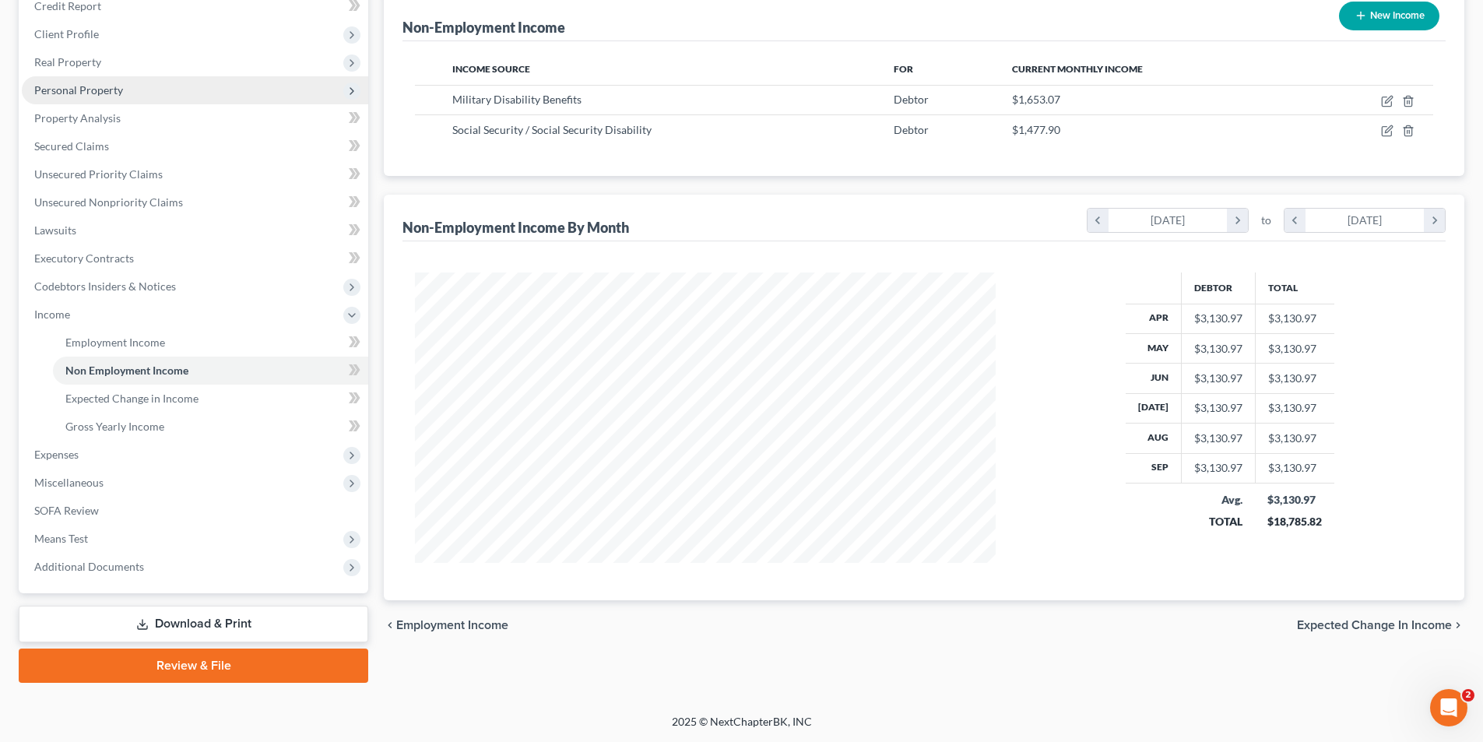
click at [100, 79] on span "Personal Property" at bounding box center [195, 90] width 346 height 28
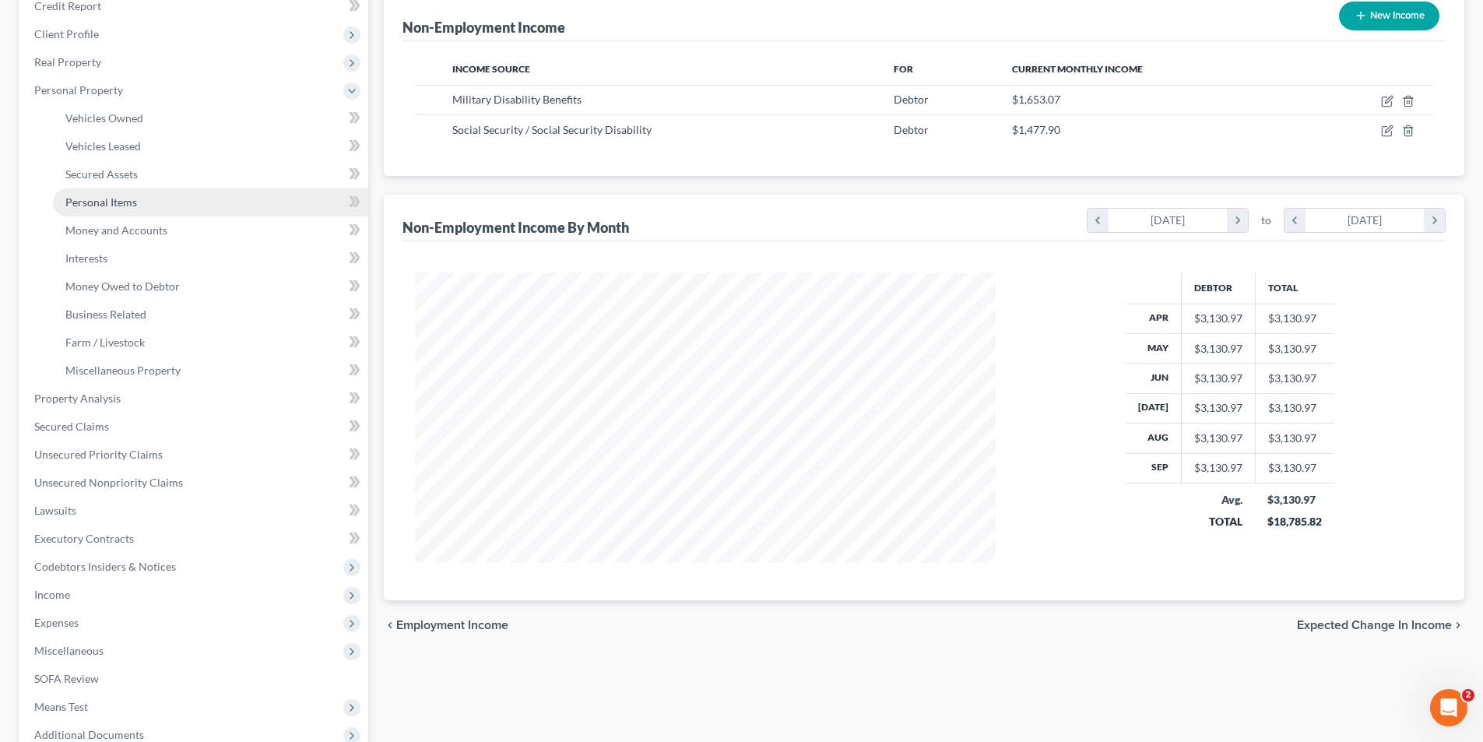
click at [104, 198] on span "Personal Items" at bounding box center [101, 201] width 72 height 13
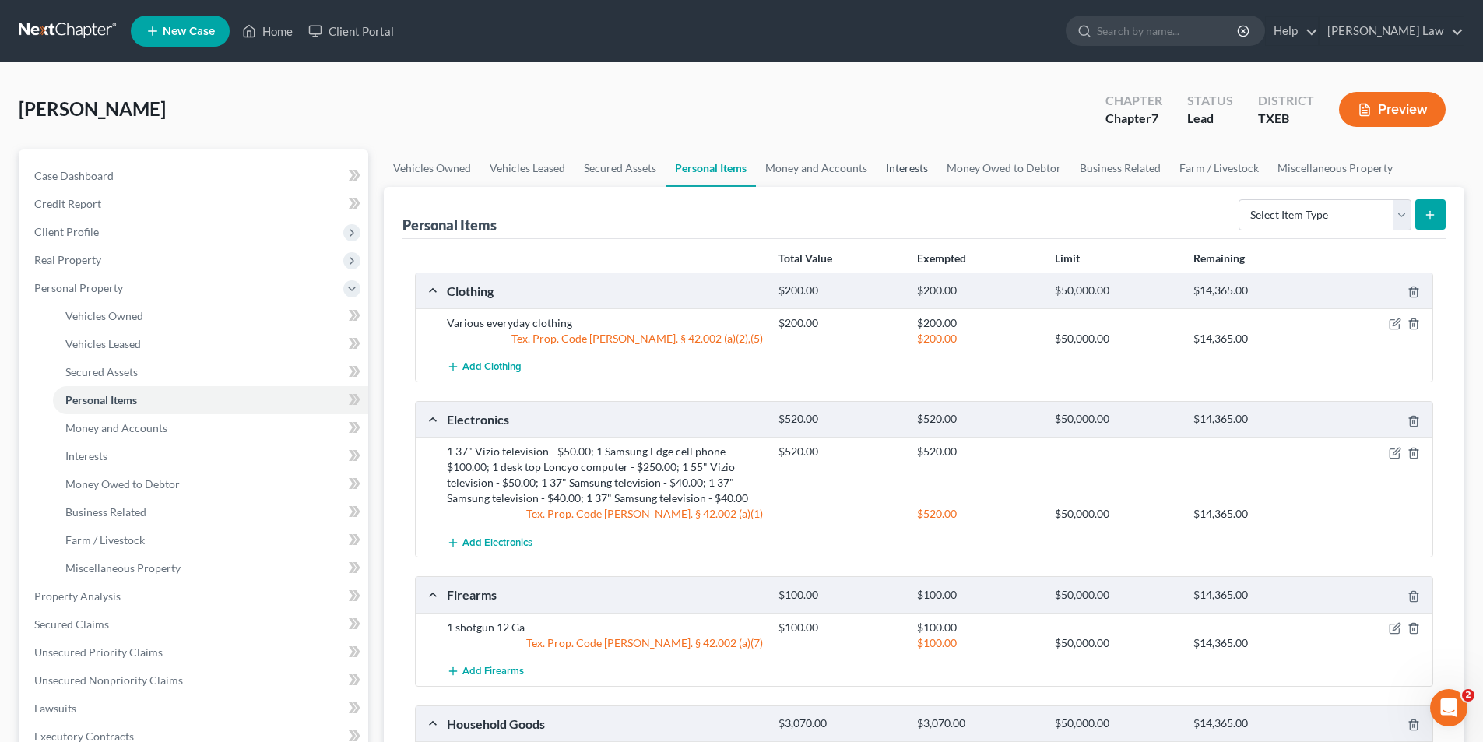
click at [912, 169] on link "Interests" at bounding box center [907, 167] width 61 height 37
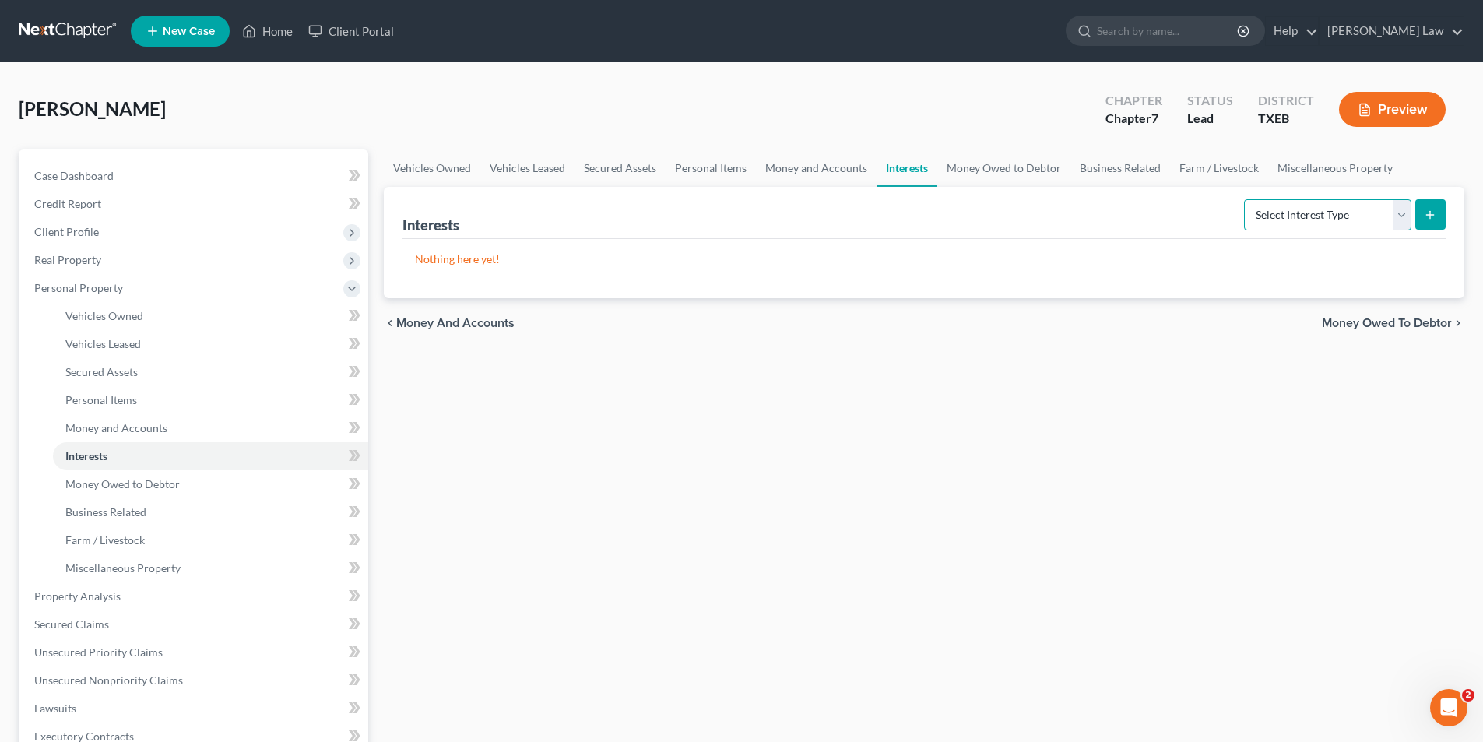
click at [1385, 226] on select "Select Interest Type 401K Annuity Bond Education IRA Government Bond Government…" at bounding box center [1327, 214] width 167 height 31
select select "ira"
click at [1246, 199] on select "Select Interest Type 401K Annuity Bond Education IRA Government Bond Government…" at bounding box center [1327, 214] width 167 height 31
click at [1434, 220] on icon "submit" at bounding box center [1430, 215] width 12 height 12
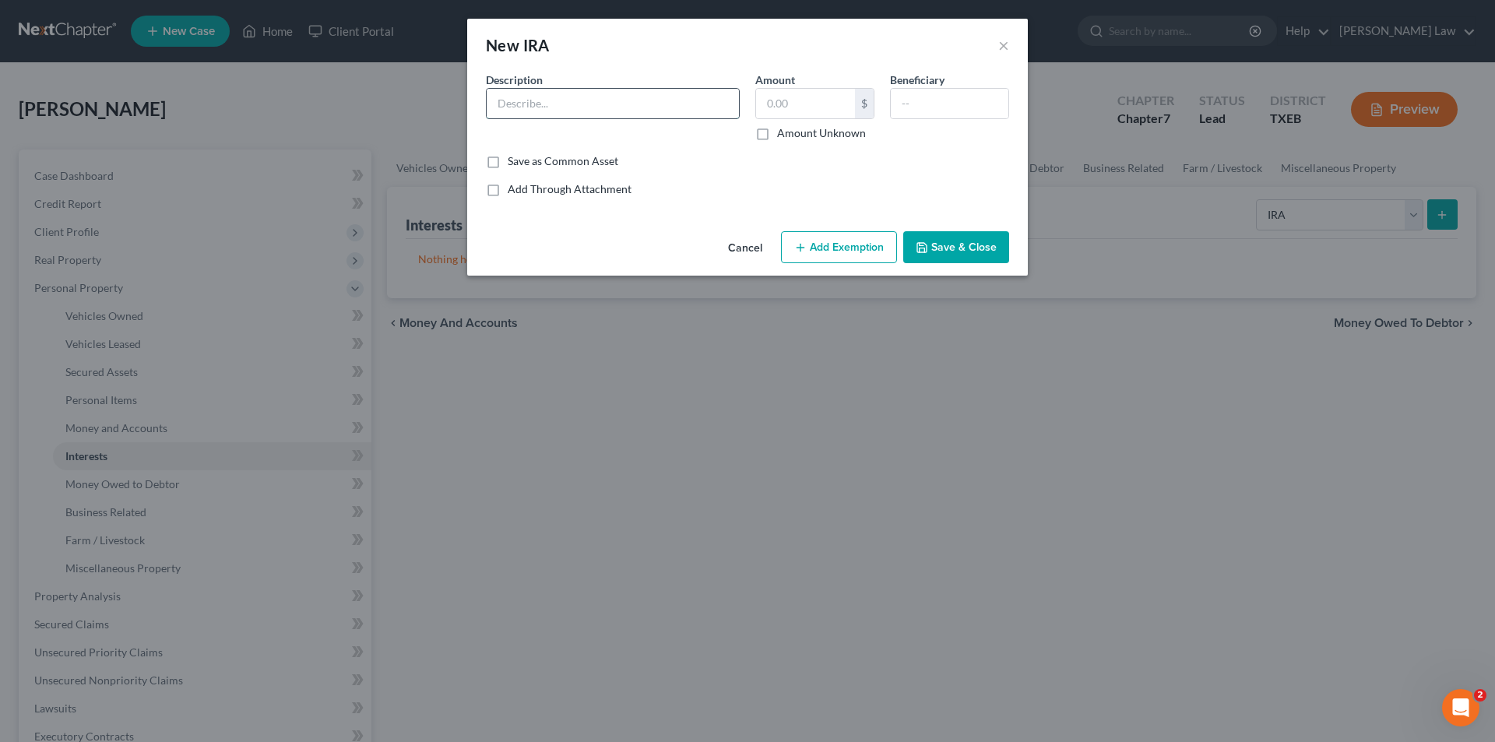
click at [588, 105] on input "text" at bounding box center [613, 104] width 252 height 30
type input "Traditional Inherited IRA"
type input "1,316.00"
click at [934, 106] on input "text" at bounding box center [950, 104] width 118 height 30
click at [848, 244] on button "Add Exemption" at bounding box center [839, 247] width 116 height 33
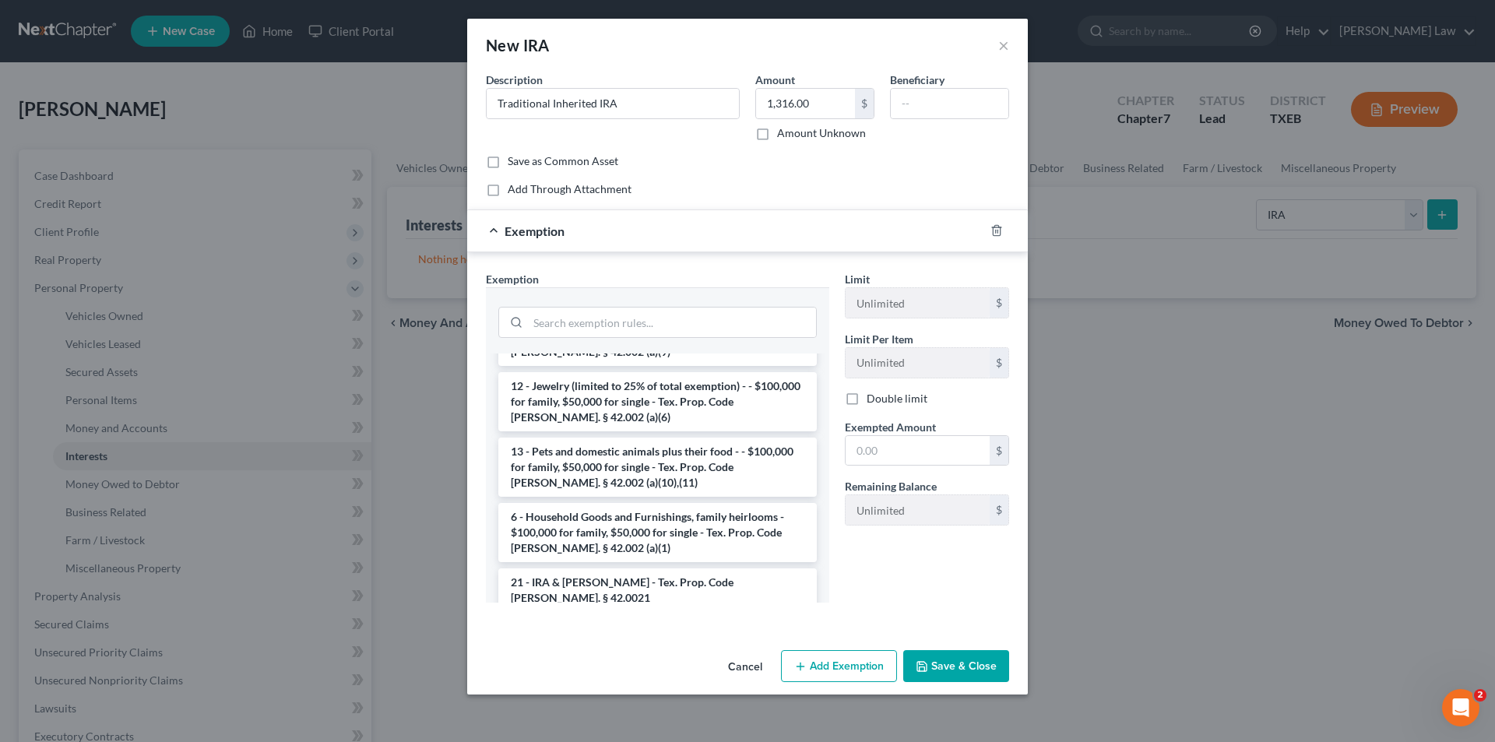
scroll to position [934, 0]
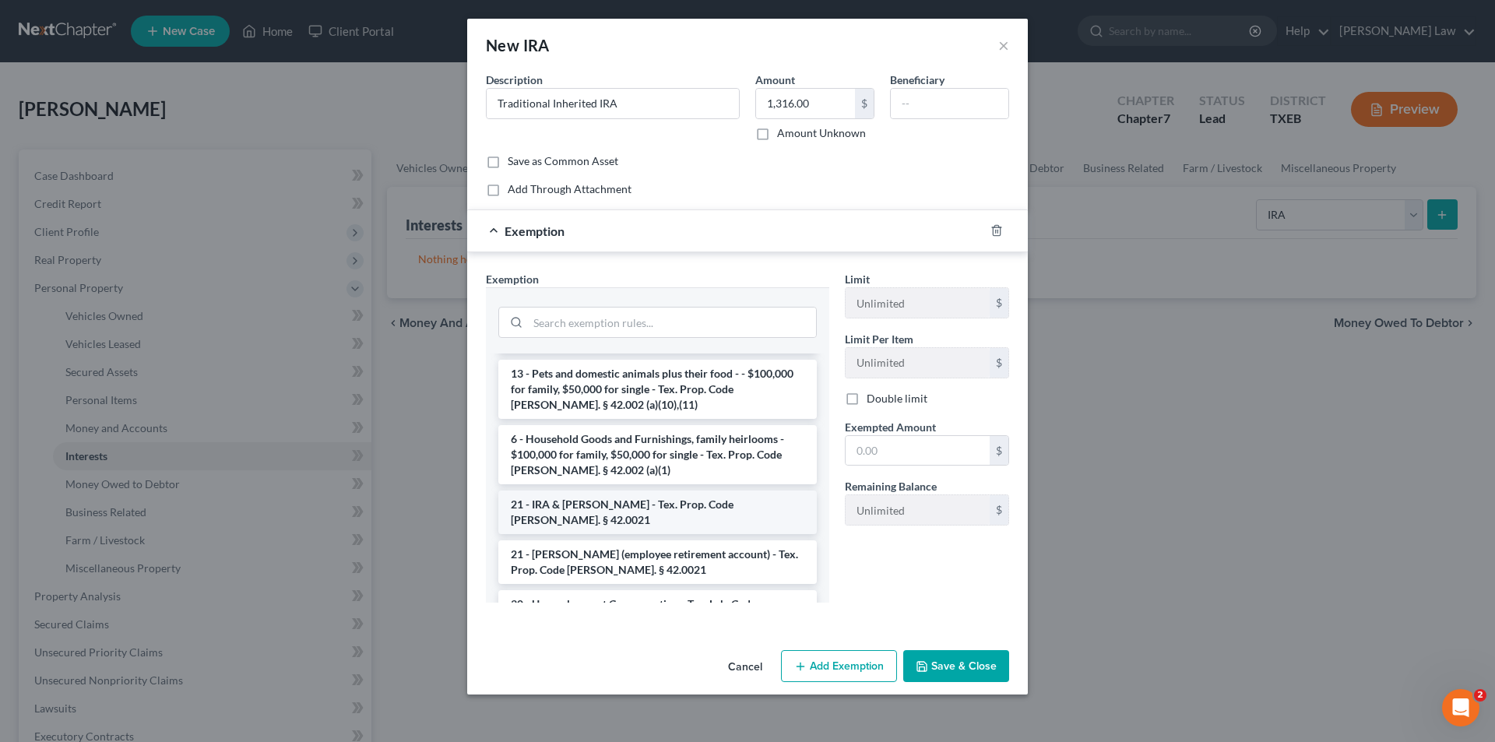
click at [597, 491] on li "21 - IRA & [PERSON_NAME] - Tex. Prop. Code [PERSON_NAME]. § 42.0021" at bounding box center [657, 513] width 318 height 44
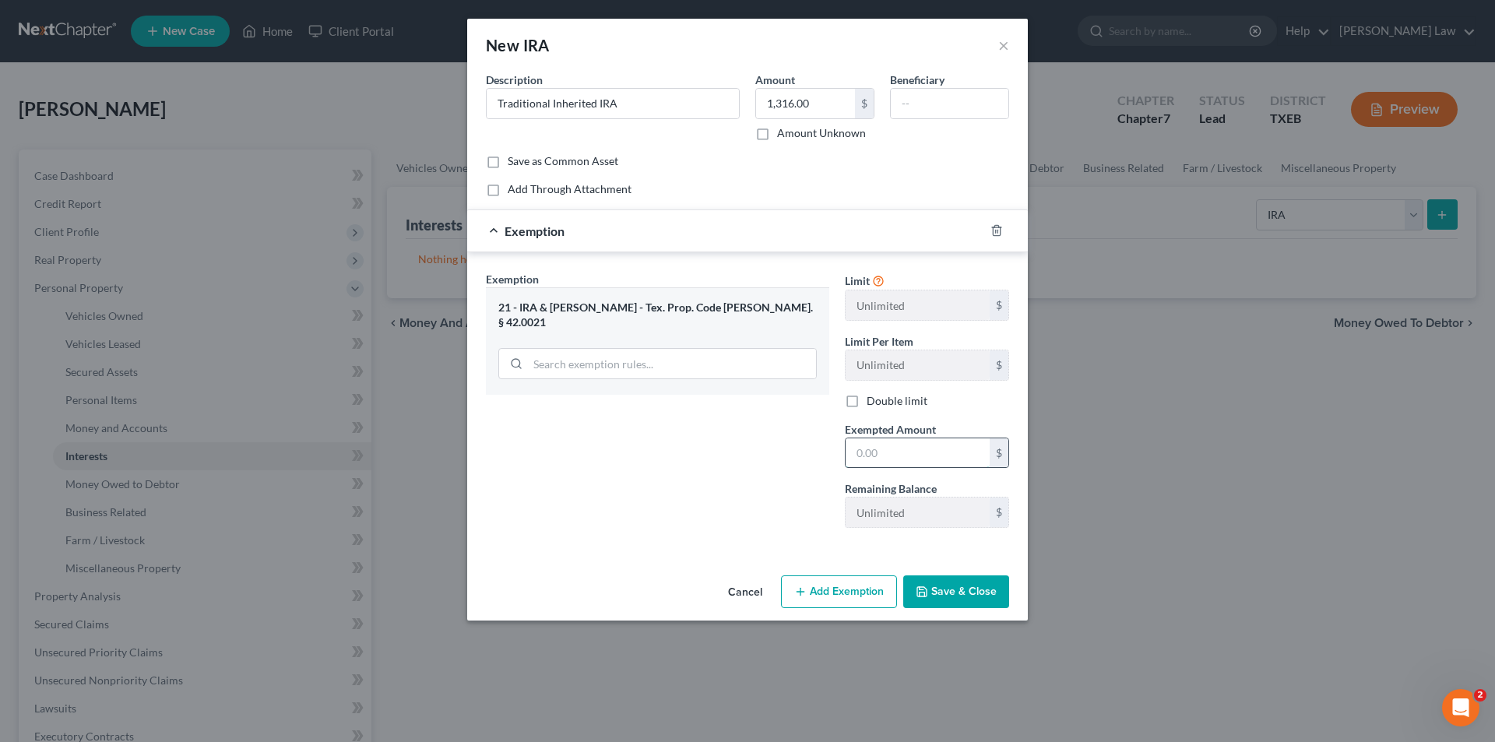
click at [914, 450] on input "text" at bounding box center [918, 453] width 144 height 30
type input "1,316.00"
click at [952, 588] on button "Save & Close" at bounding box center [956, 591] width 106 height 33
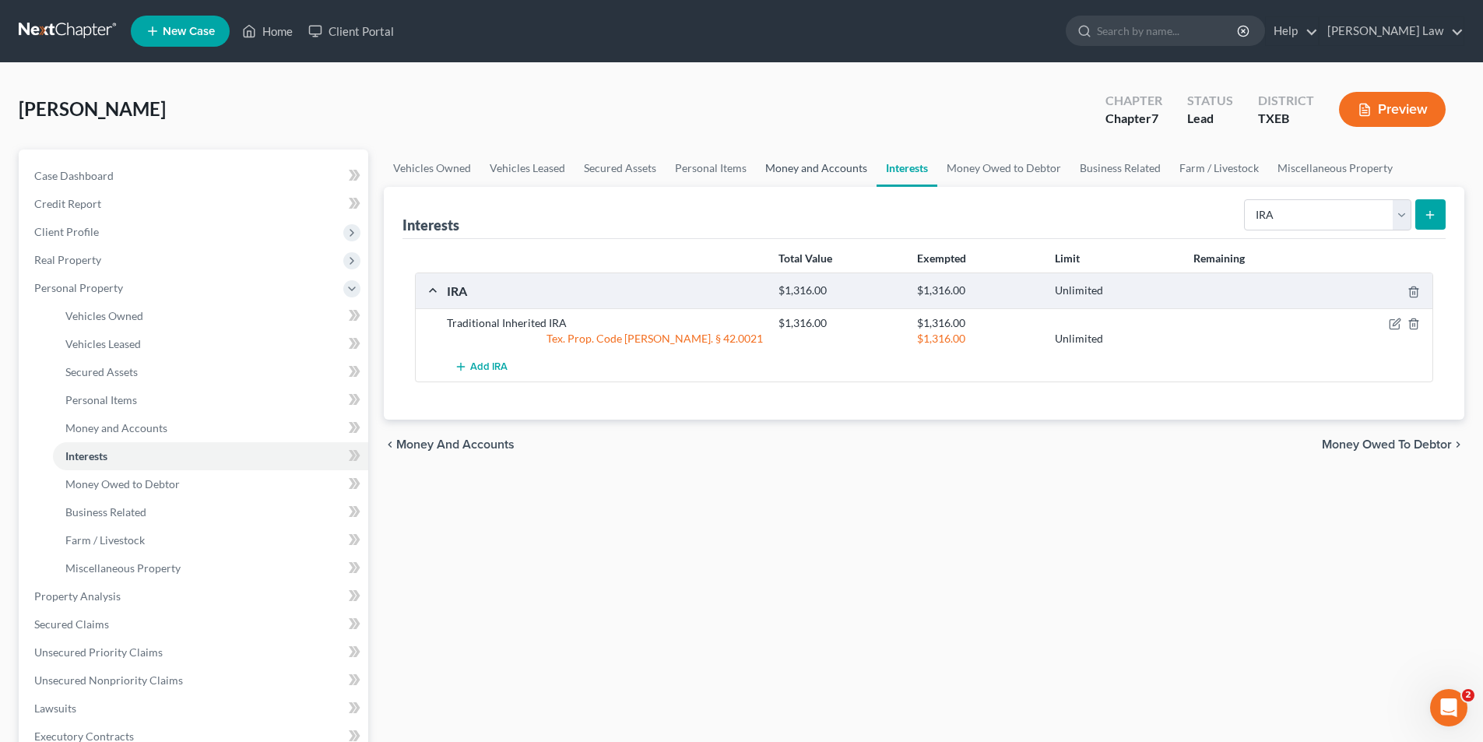
click at [809, 158] on link "Money and Accounts" at bounding box center [816, 167] width 121 height 37
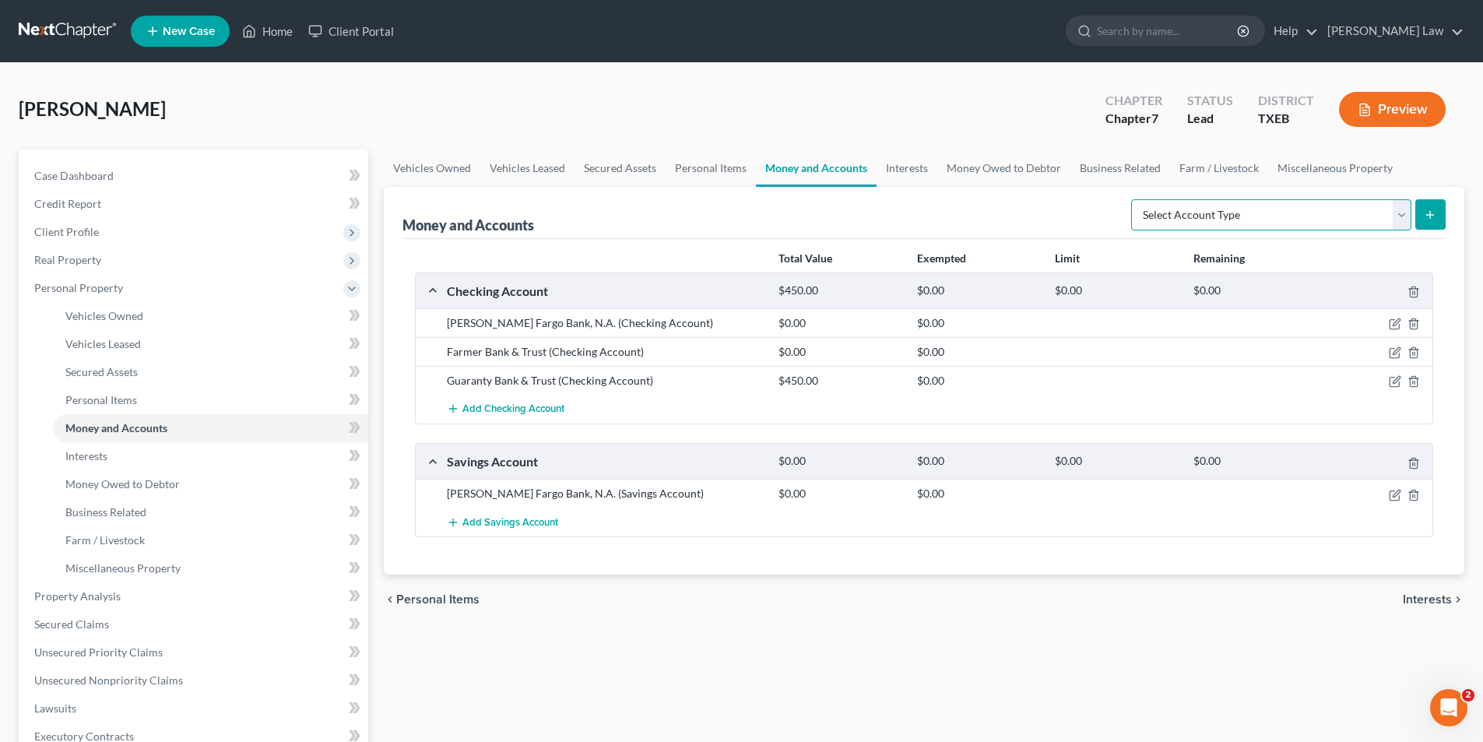
click at [1401, 214] on select "Select Account Type Brokerage Cash on Hand Certificates of Deposit Checking Acc…" at bounding box center [1271, 214] width 280 height 31
select select "other"
click at [1134, 199] on select "Select Account Type Brokerage Cash on Hand Certificates of Deposit Checking Acc…" at bounding box center [1271, 214] width 280 height 31
click at [1434, 206] on button "submit" at bounding box center [1430, 214] width 30 height 30
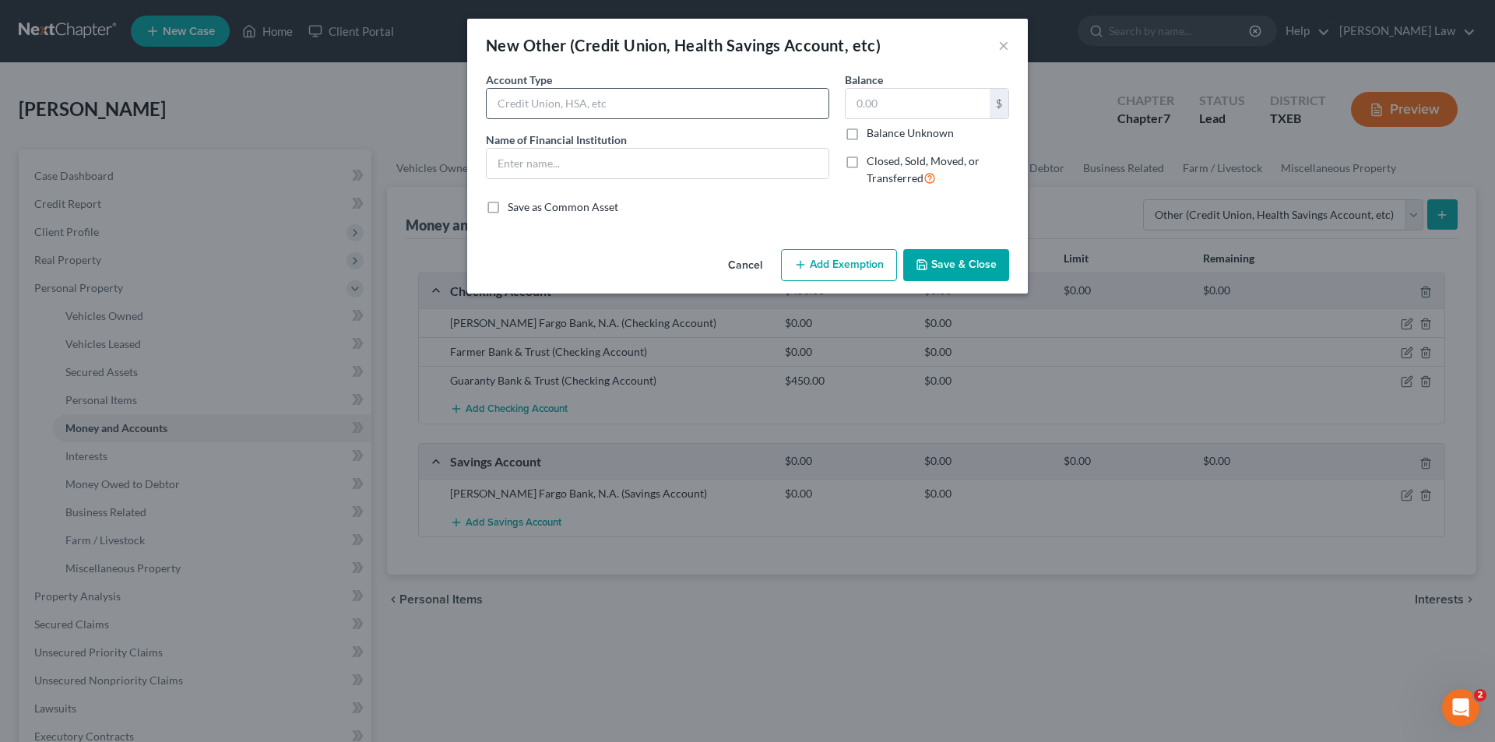
click at [586, 111] on input "text" at bounding box center [658, 104] width 342 height 30
type input "m"
type input "[PERSON_NAME] [PERSON_NAME] Personal Account"
click at [879, 99] on input "text" at bounding box center [918, 104] width 144 height 30
type input "1,635.00"
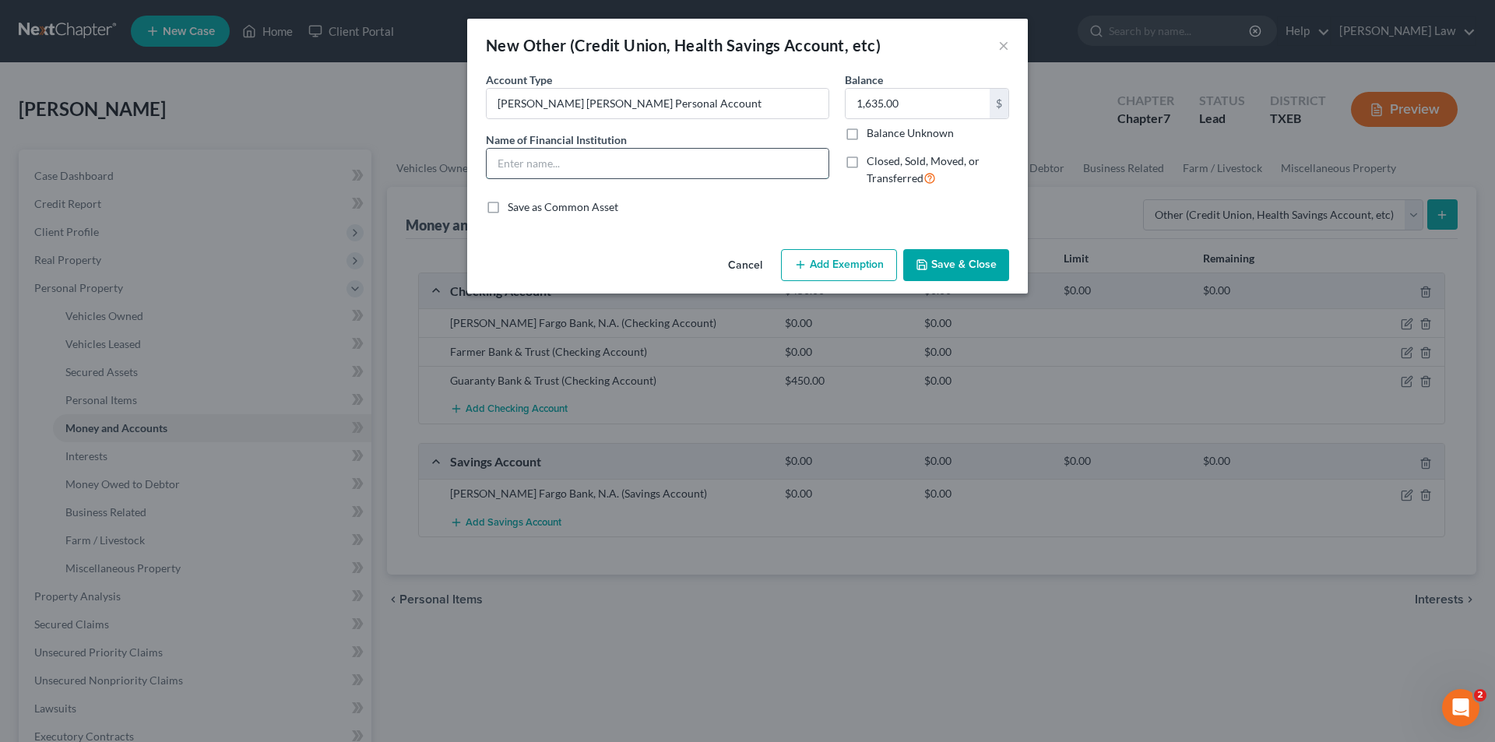
click at [656, 159] on input "text" at bounding box center [658, 164] width 342 height 30
click at [610, 153] on input "Jrg" at bounding box center [658, 164] width 342 height 30
type input "J"
type input "[PERSON_NAME] [PERSON_NAME]"
click at [852, 266] on button "Add Exemption" at bounding box center [839, 265] width 116 height 33
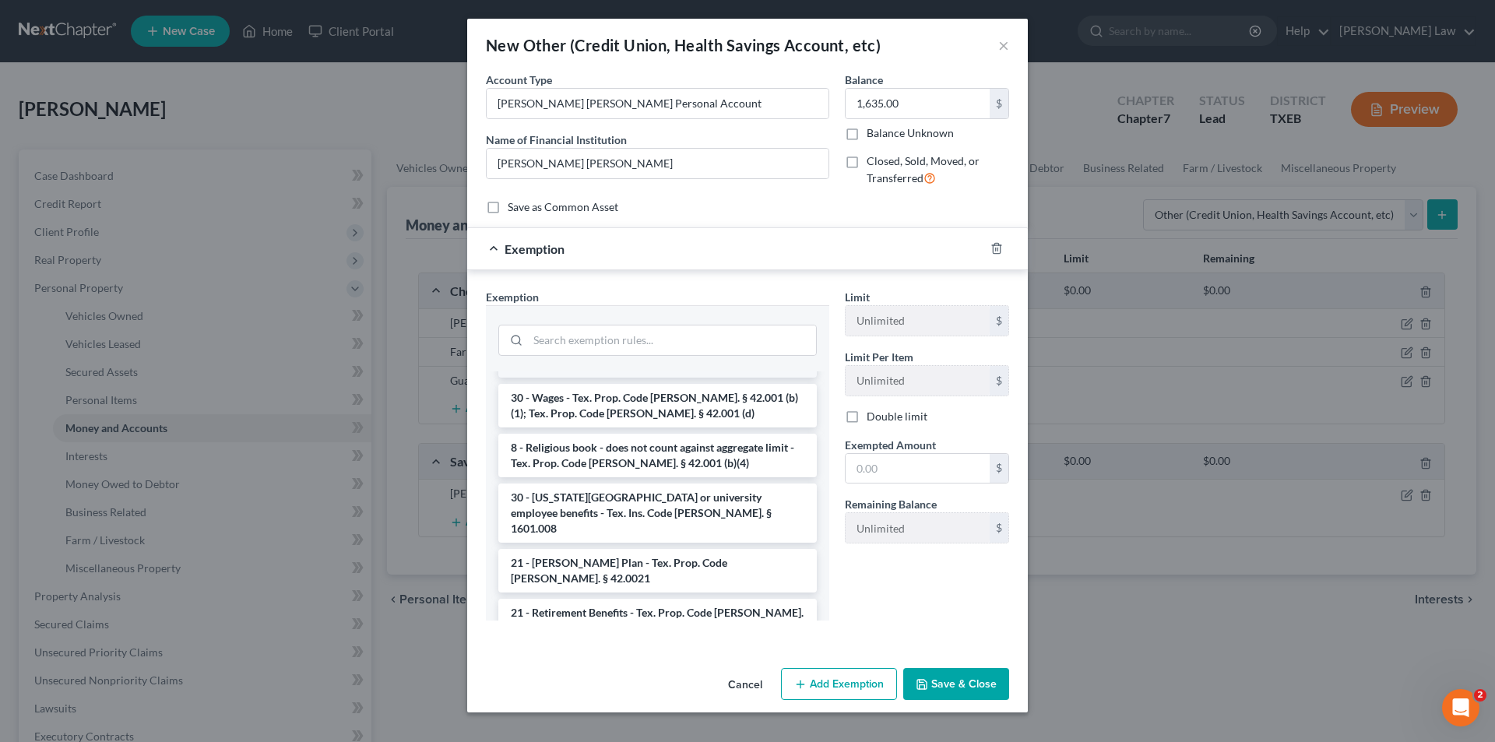
scroll to position [545, 0]
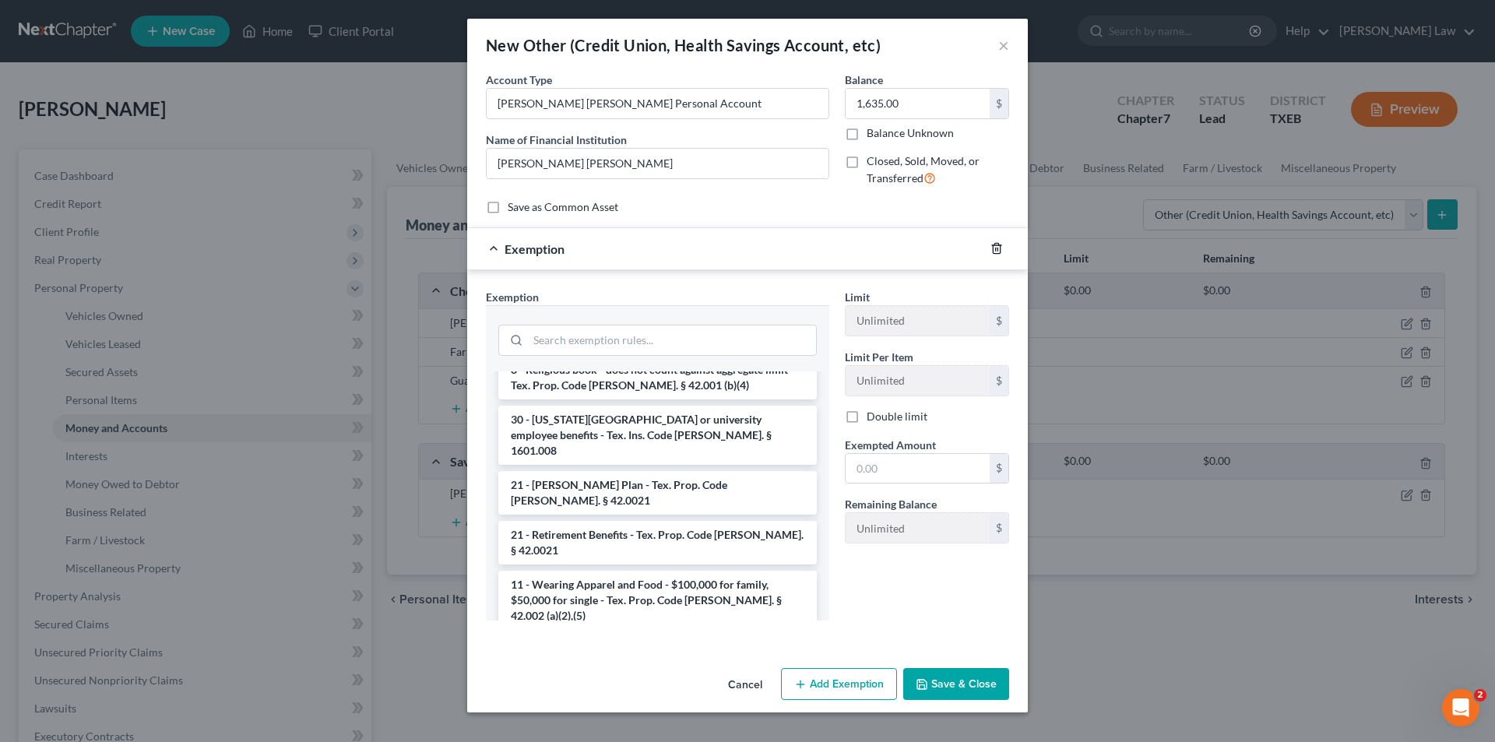
click at [994, 242] on icon "button" at bounding box center [996, 248] width 12 height 12
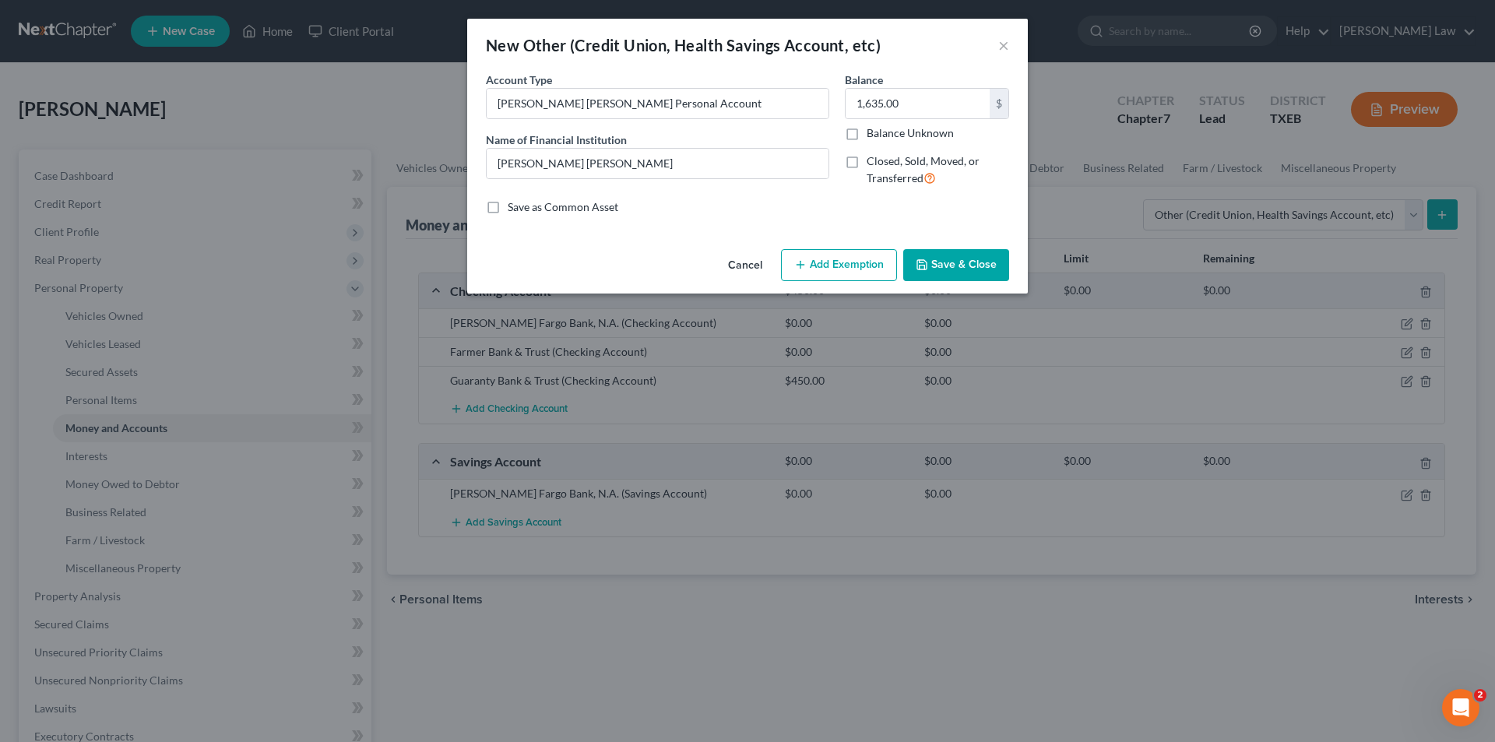
click at [961, 255] on button "Save & Close" at bounding box center [956, 265] width 106 height 33
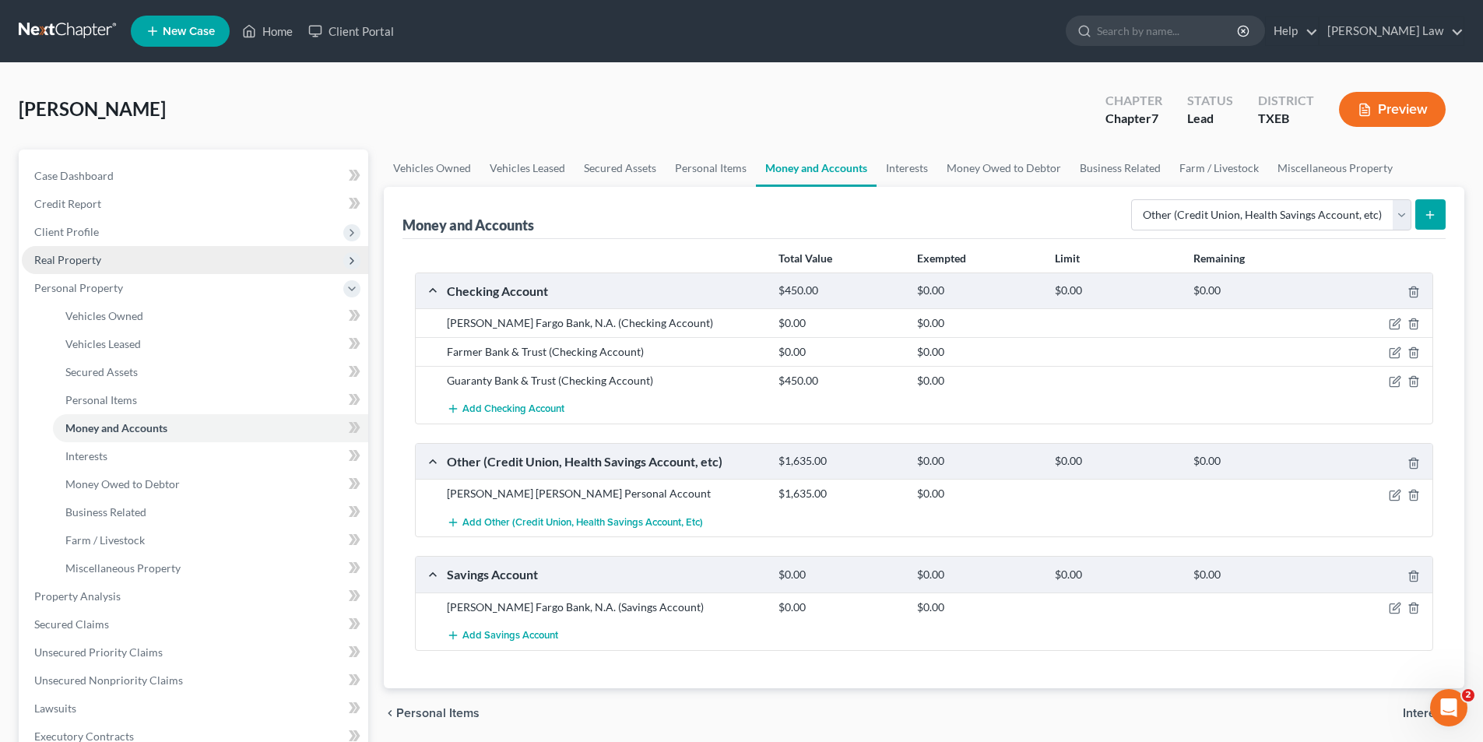
click at [74, 255] on span "Real Property" at bounding box center [67, 259] width 67 height 13
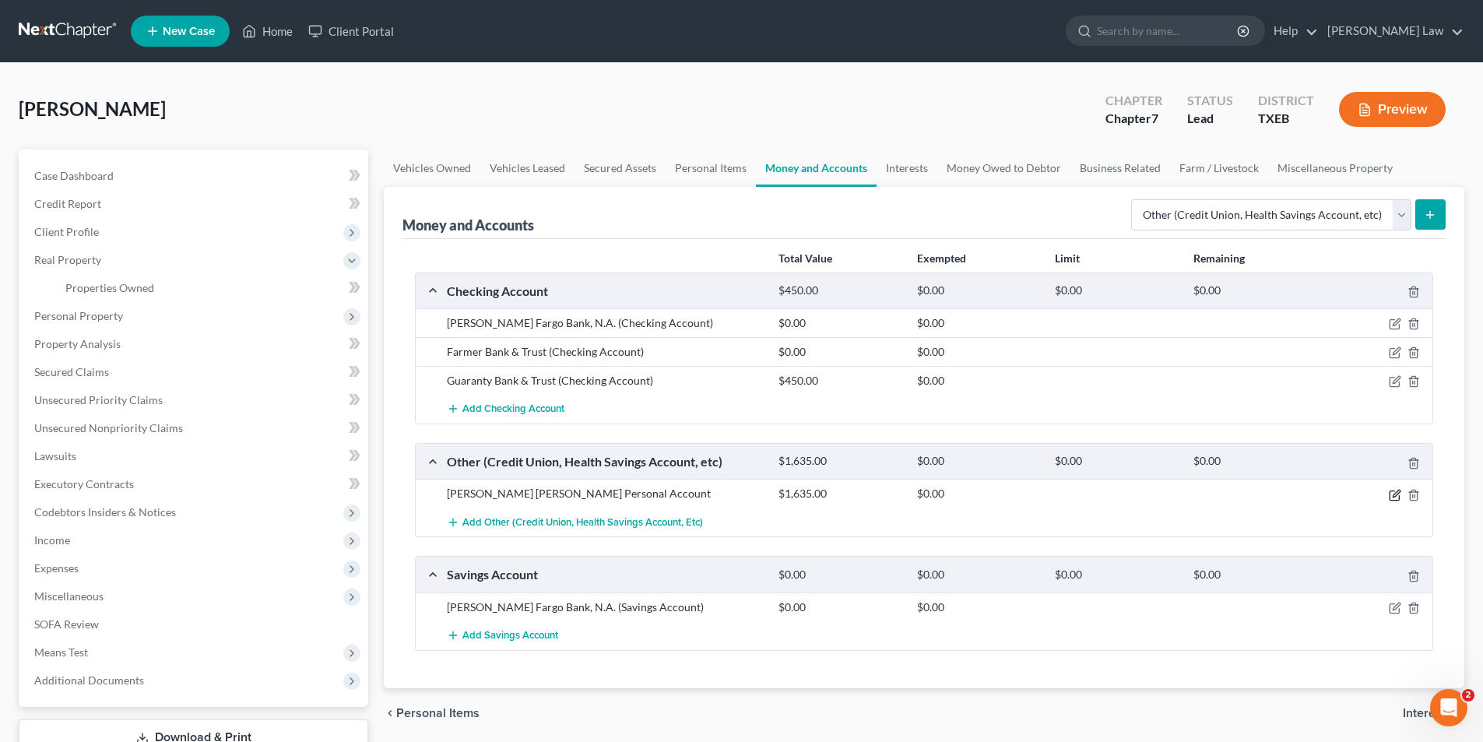
click at [1398, 496] on icon "button" at bounding box center [1395, 495] width 12 height 12
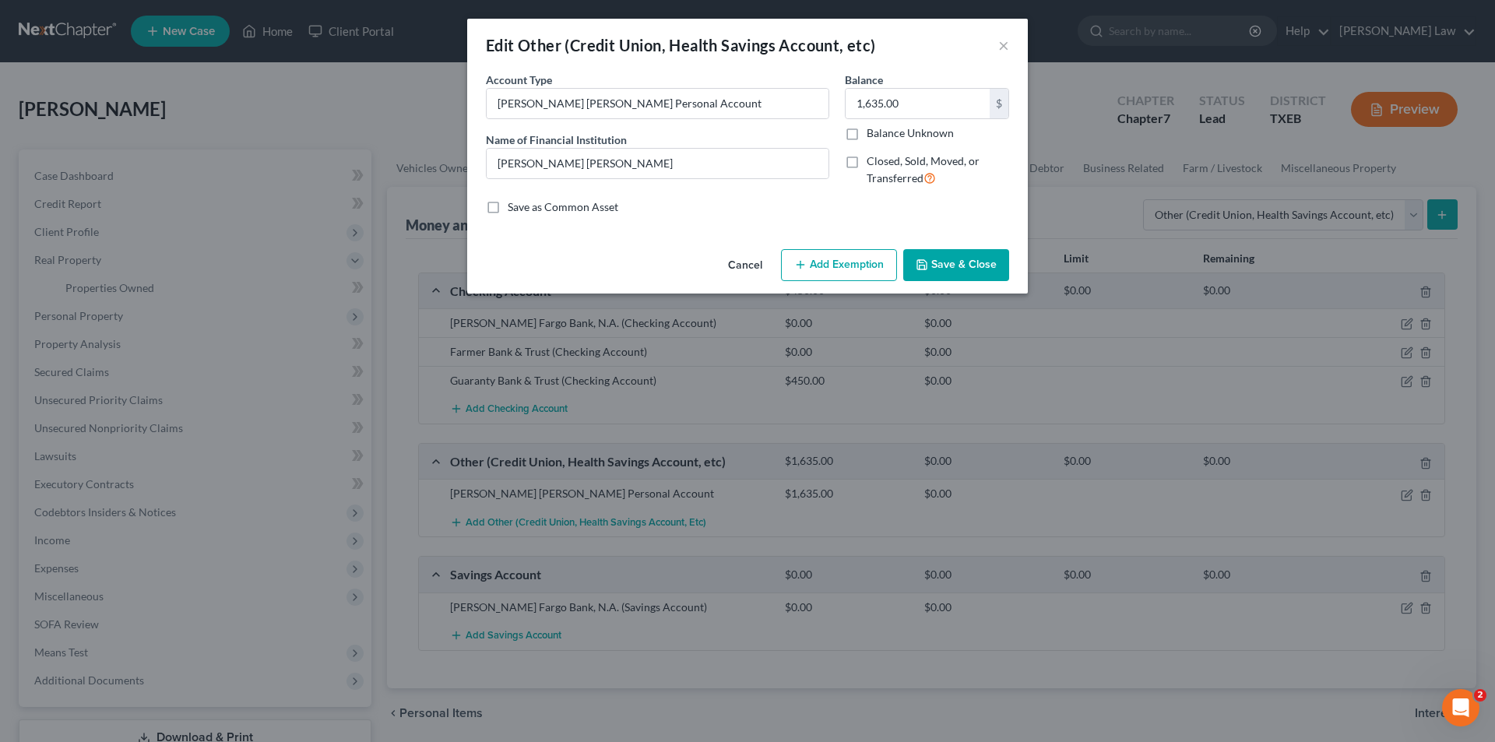
click at [962, 267] on button "Save & Close" at bounding box center [956, 265] width 106 height 33
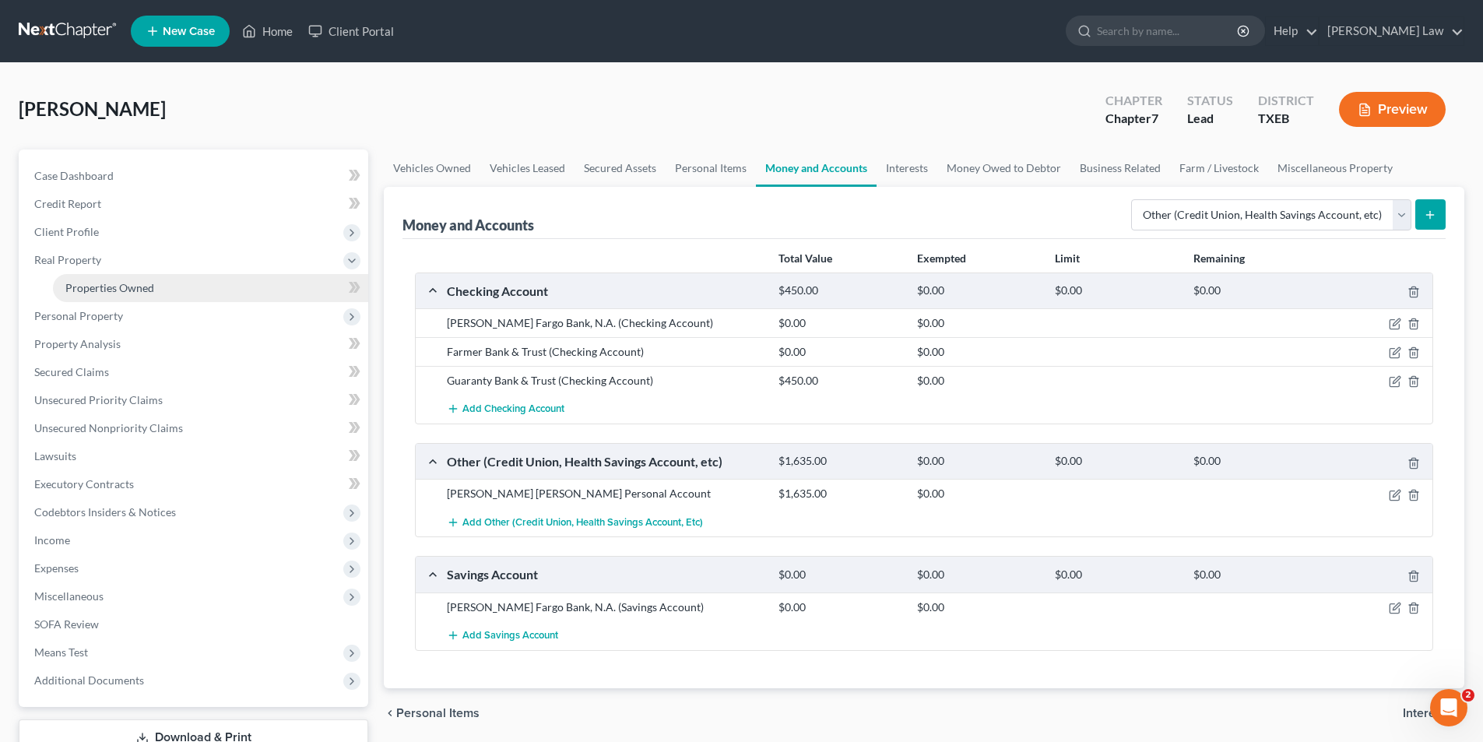
click at [109, 290] on span "Properties Owned" at bounding box center [109, 287] width 89 height 13
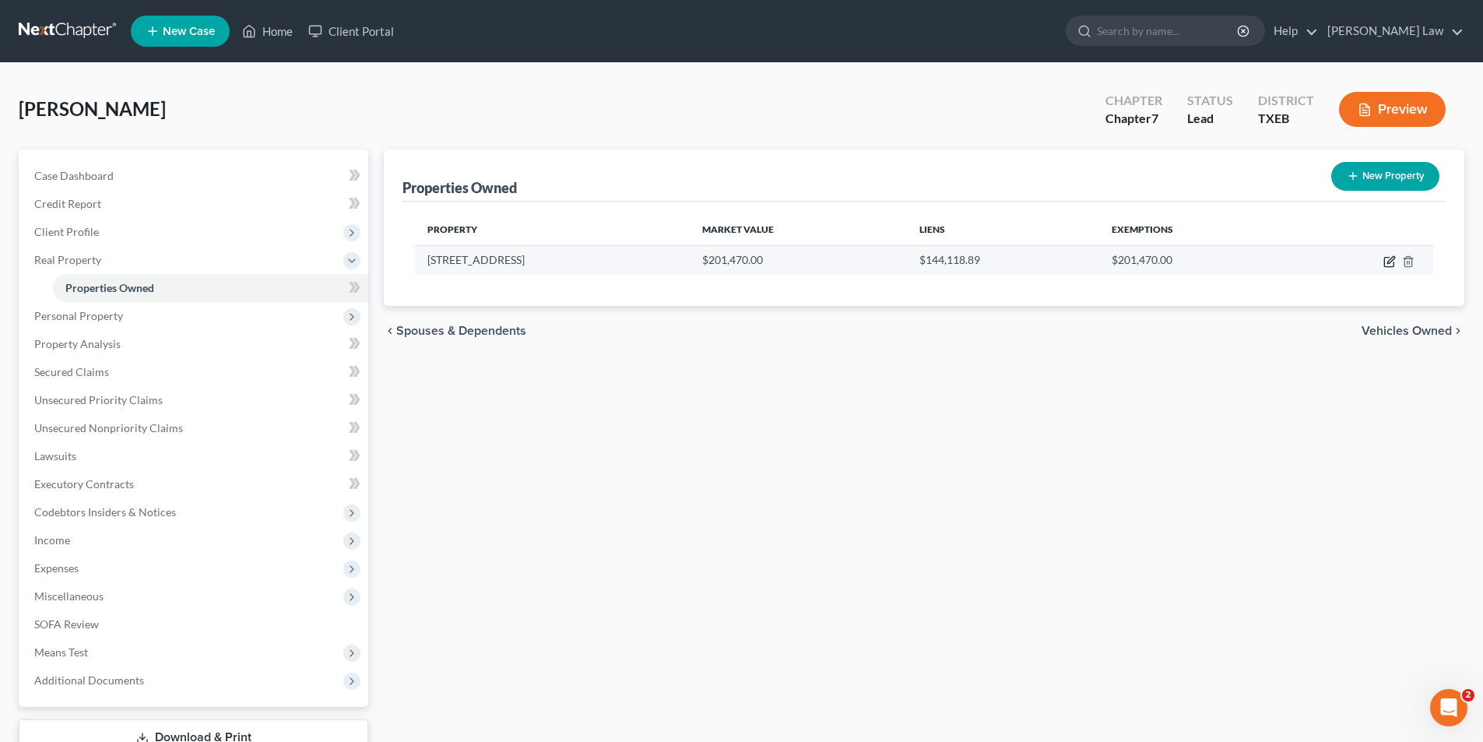
click at [1384, 258] on icon "button" at bounding box center [1388, 262] width 9 height 9
select select "45"
select select "0"
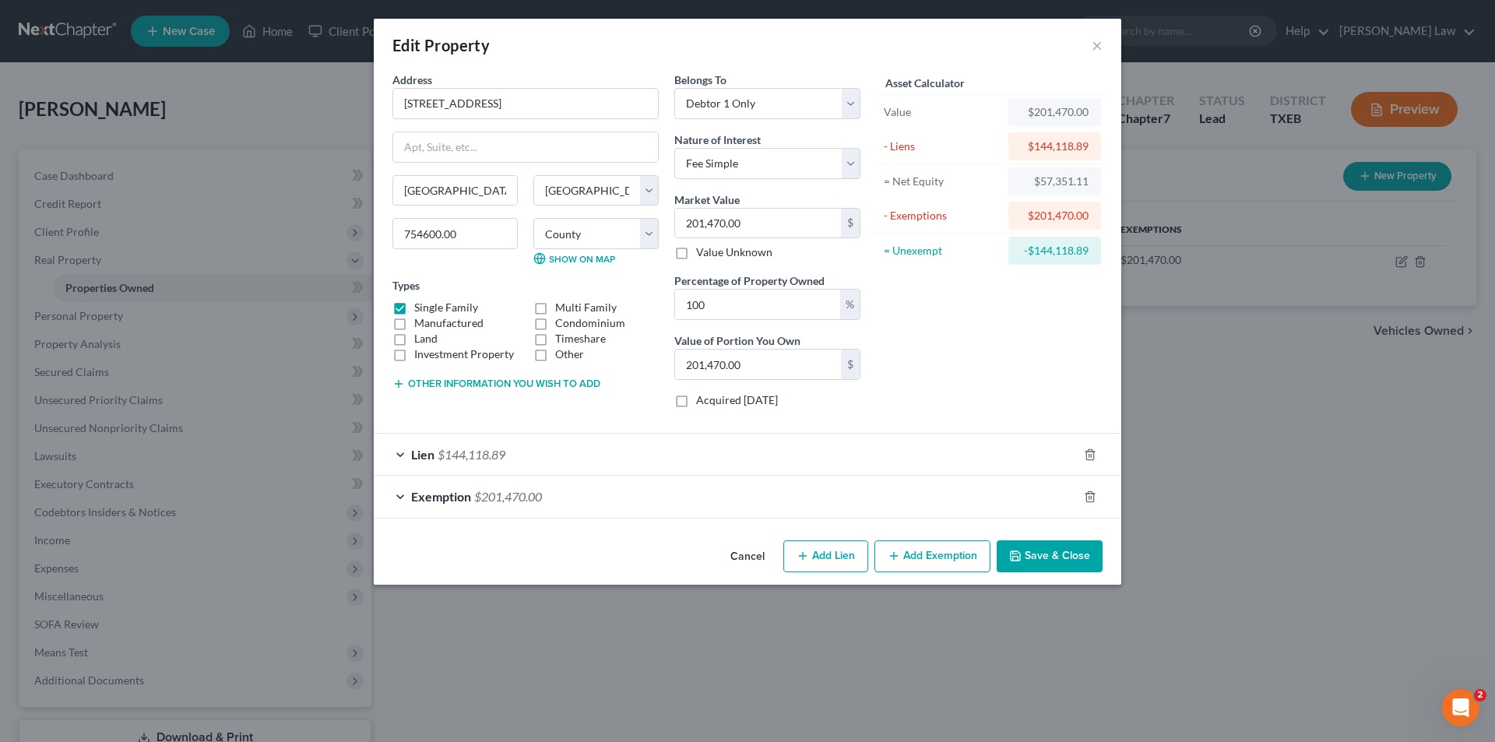
click at [459, 452] on span "$144,118.89" at bounding box center [472, 454] width 68 height 15
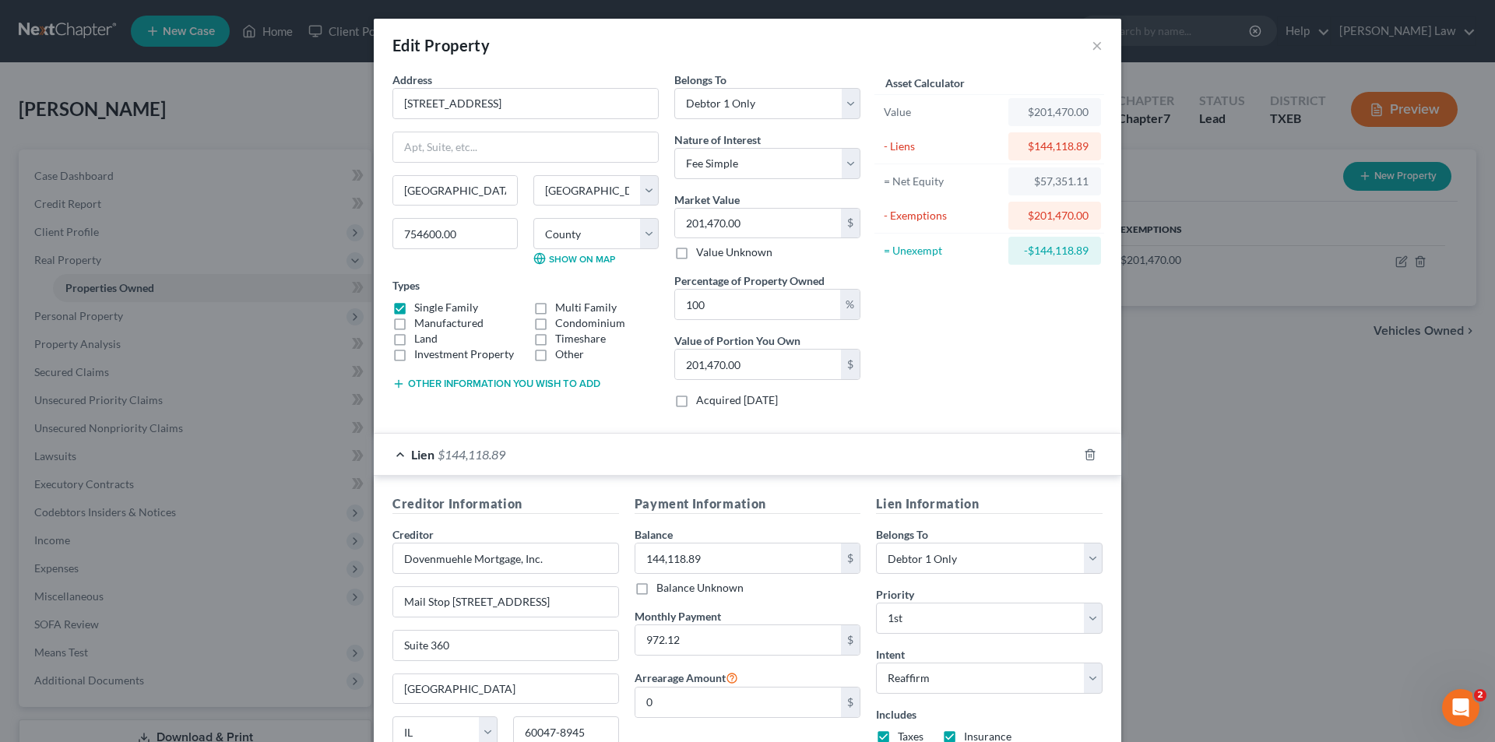
scroll to position [187, 0]
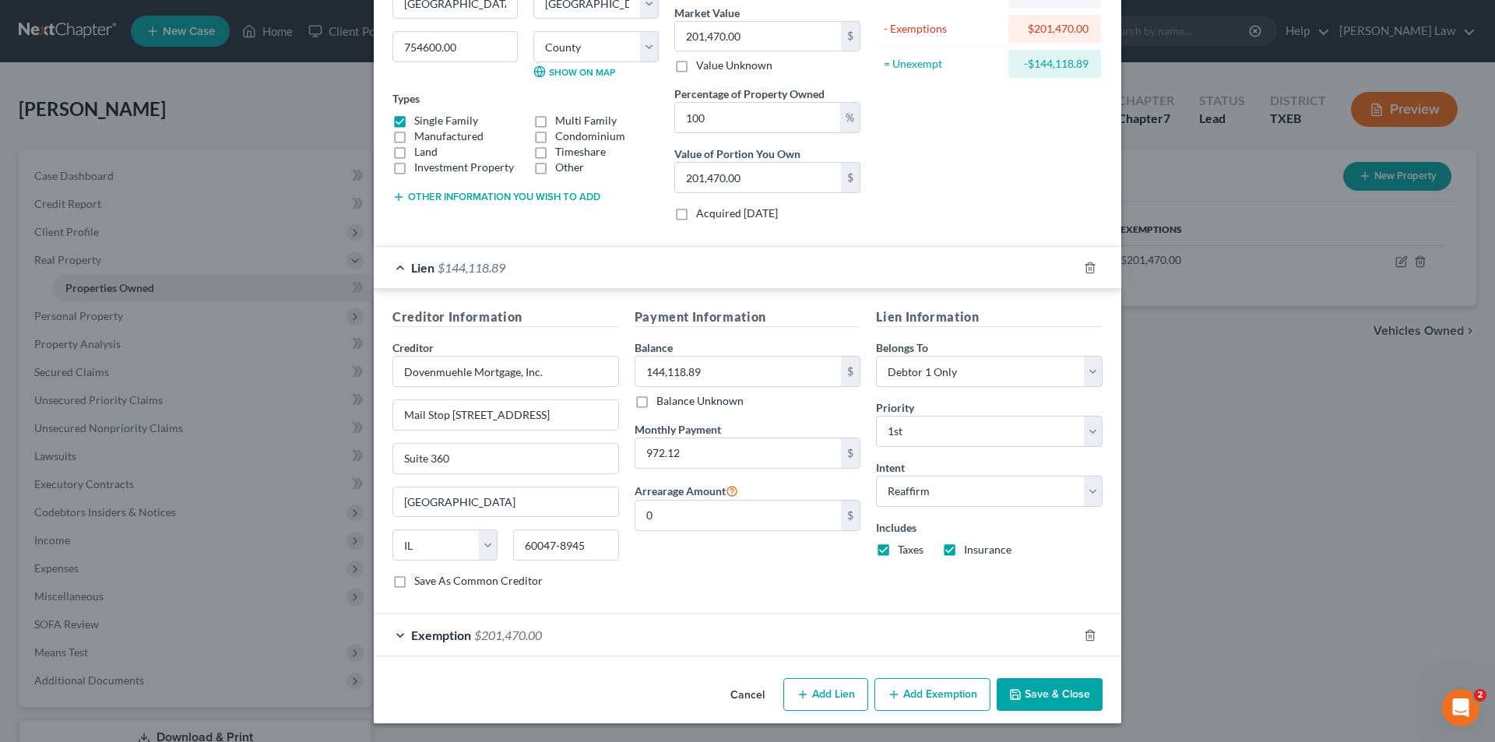
click at [414, 583] on label "Save As Common Creditor" at bounding box center [478, 581] width 128 height 16
click at [420, 583] on input "Save As Common Creditor" at bounding box center [425, 578] width 10 height 10
click at [1036, 691] on button "Save & Close" at bounding box center [1050, 694] width 106 height 33
checkbox input "false"
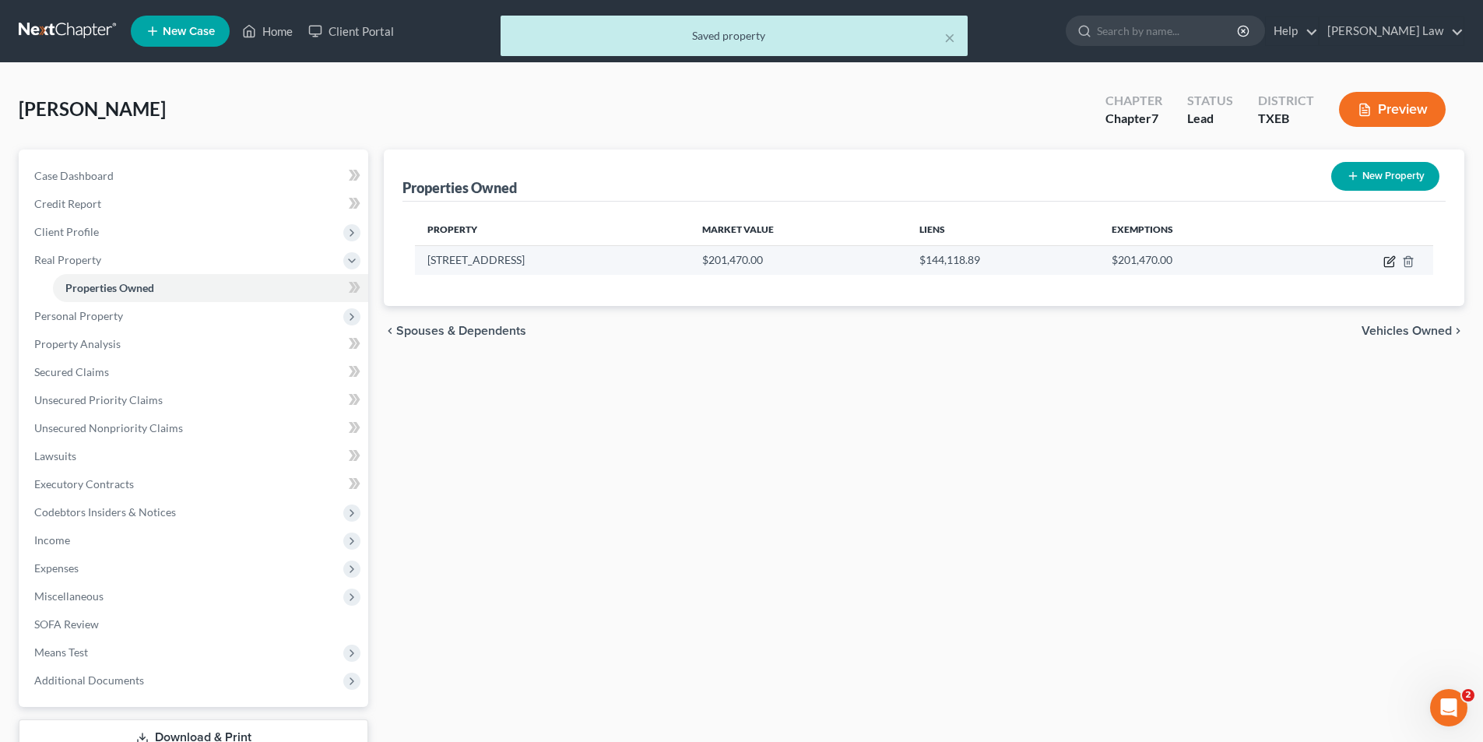
click at [1394, 263] on icon "button" at bounding box center [1388, 262] width 9 height 9
select select "45"
select select "139"
select select "0"
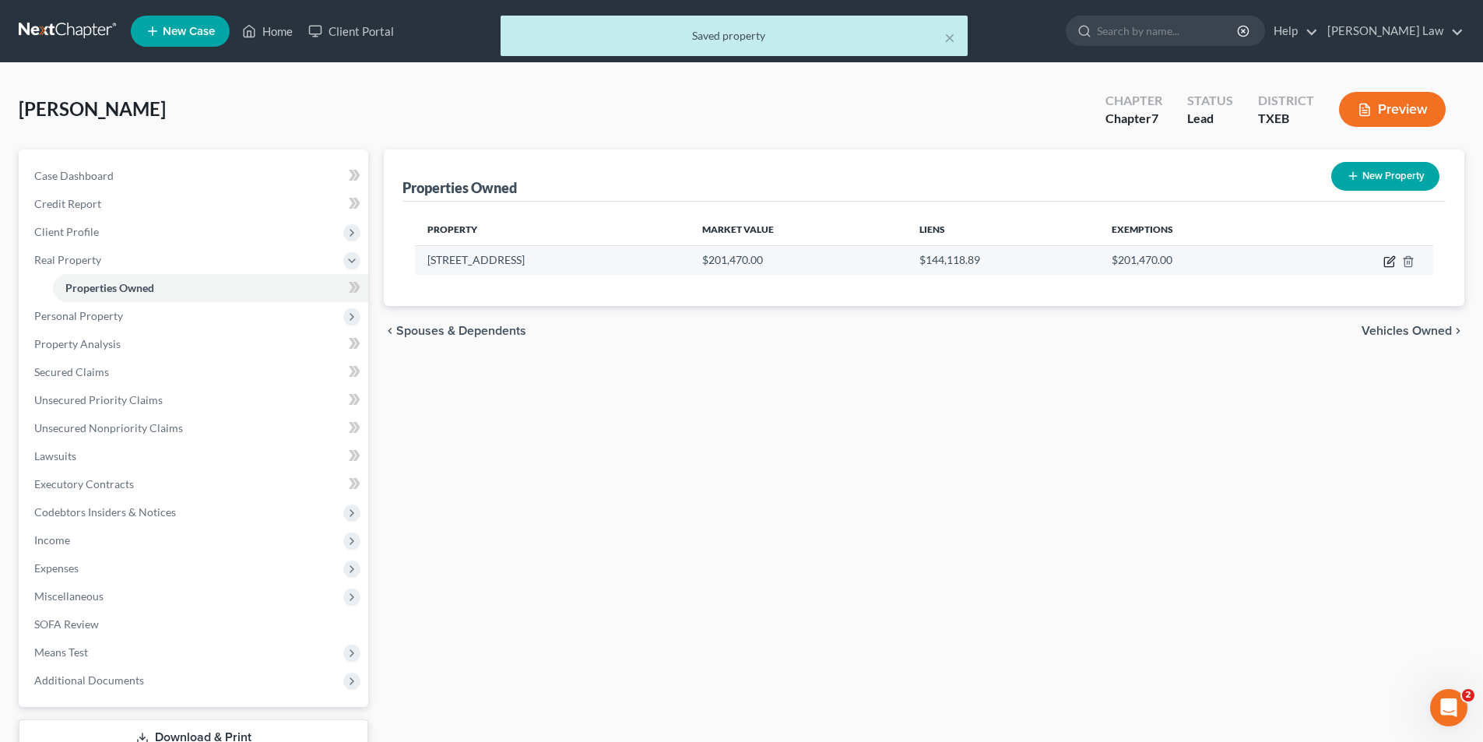
select select "14"
select select "0"
select select "2"
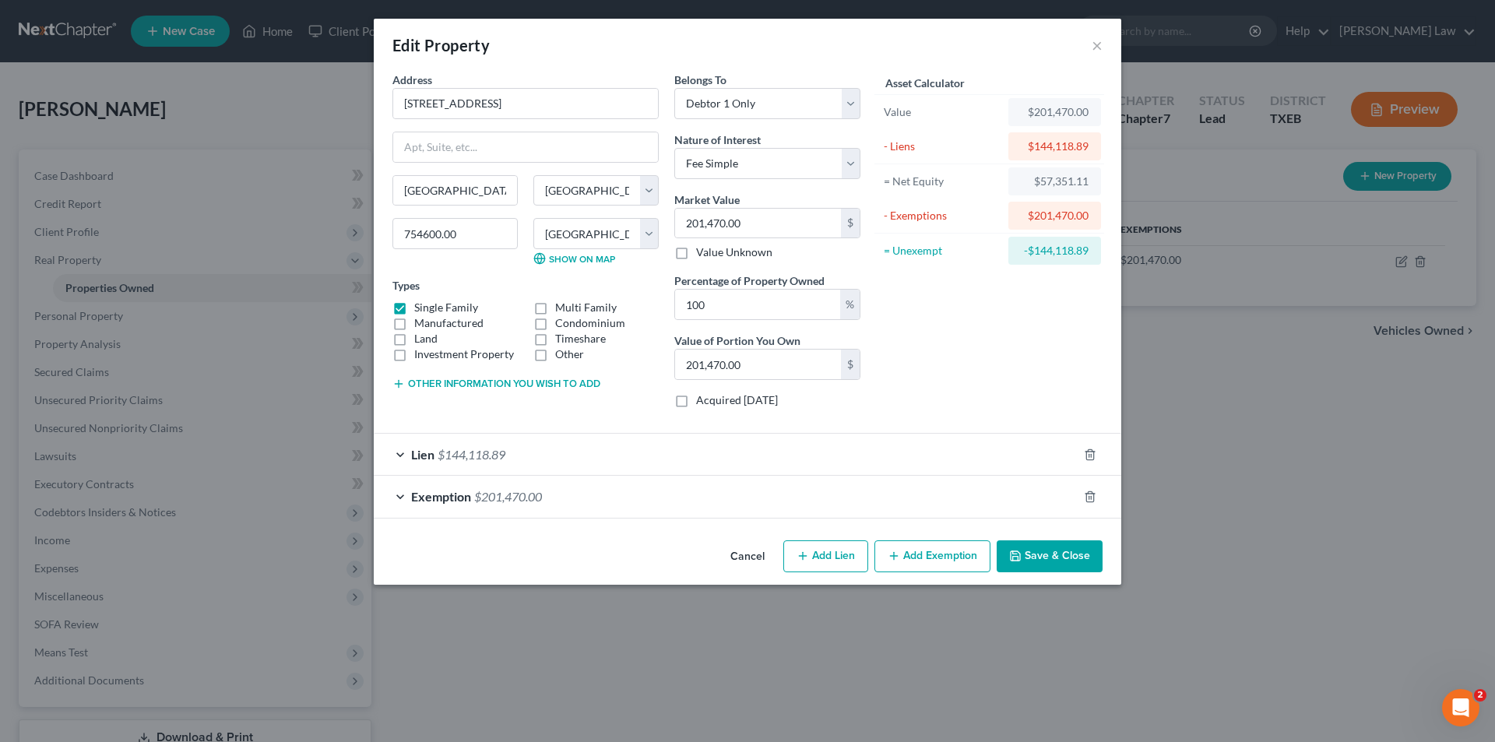
click at [482, 456] on span "$144,118.89" at bounding box center [472, 454] width 68 height 15
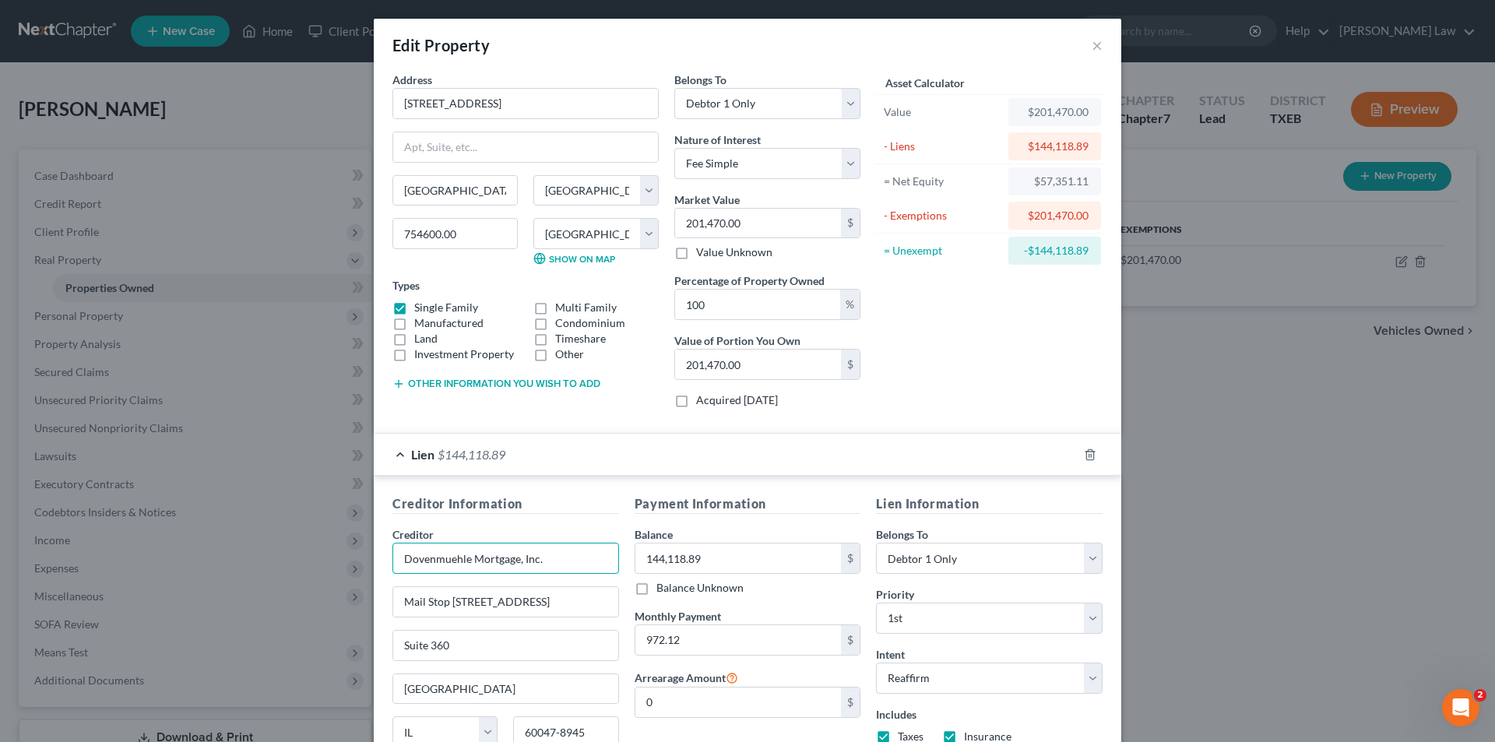
drag, startPoint x: 604, startPoint y: 566, endPoint x: 37, endPoint y: 600, distance: 568.6
click at [37, 600] on div "Edit Property × Address * [GEOGRAPHIC_DATA] [GEOGRAPHIC_DATA] [US_STATE][GEOGRA…" at bounding box center [747, 371] width 1495 height 742
type input "Planet Home Lending LLC"
type input "PO Box 69197"
type input "[GEOGRAPHIC_DATA]"
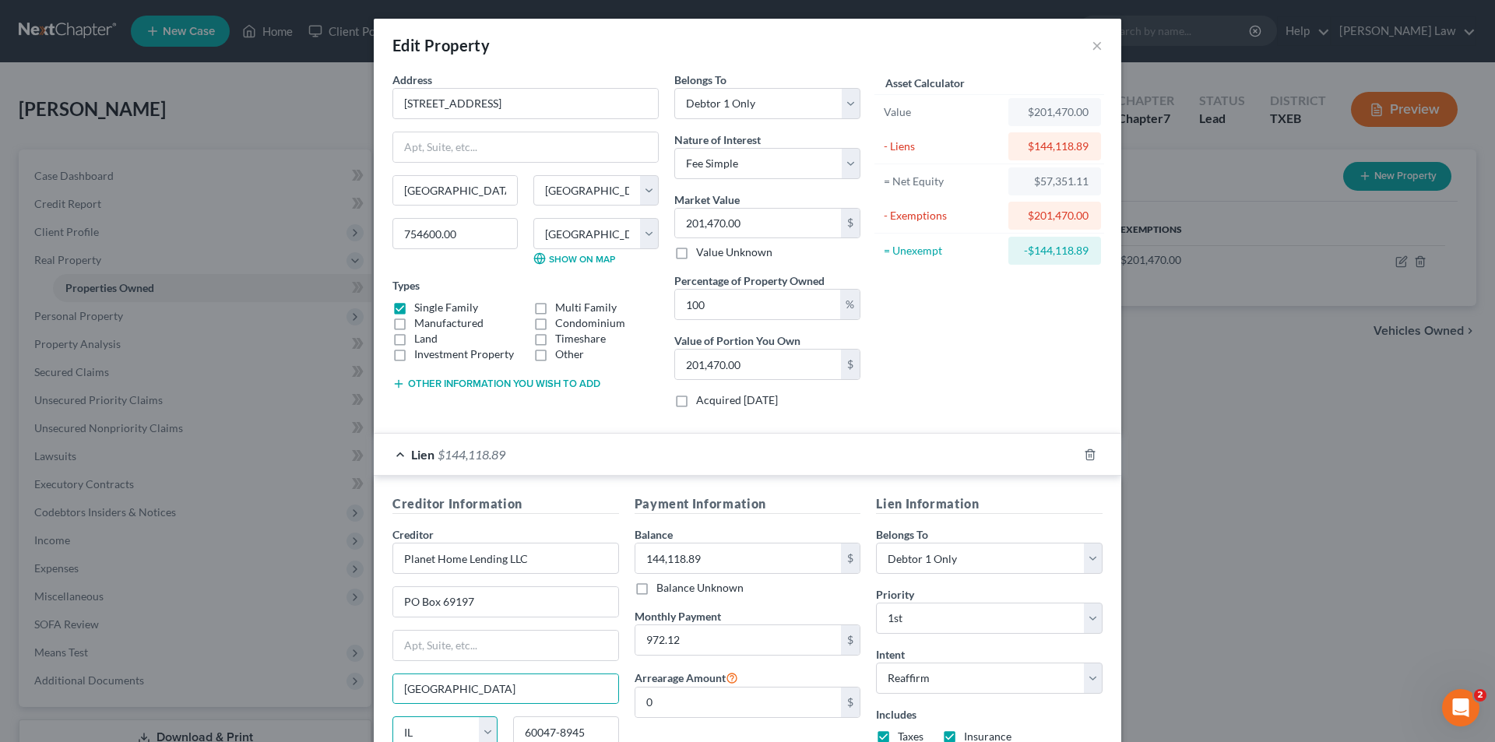
scroll to position [5, 0]
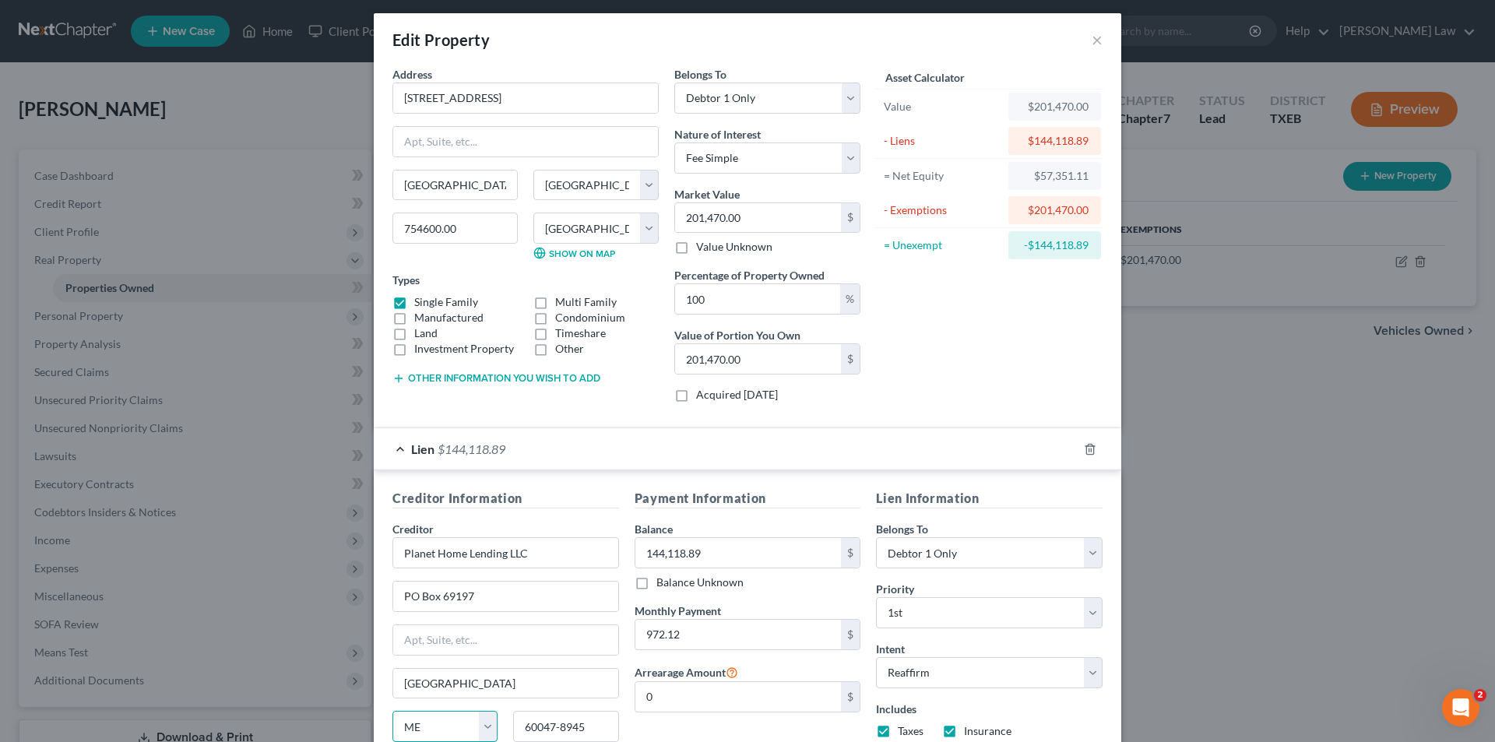
select select "21"
type input "1"
type input "21264-9197"
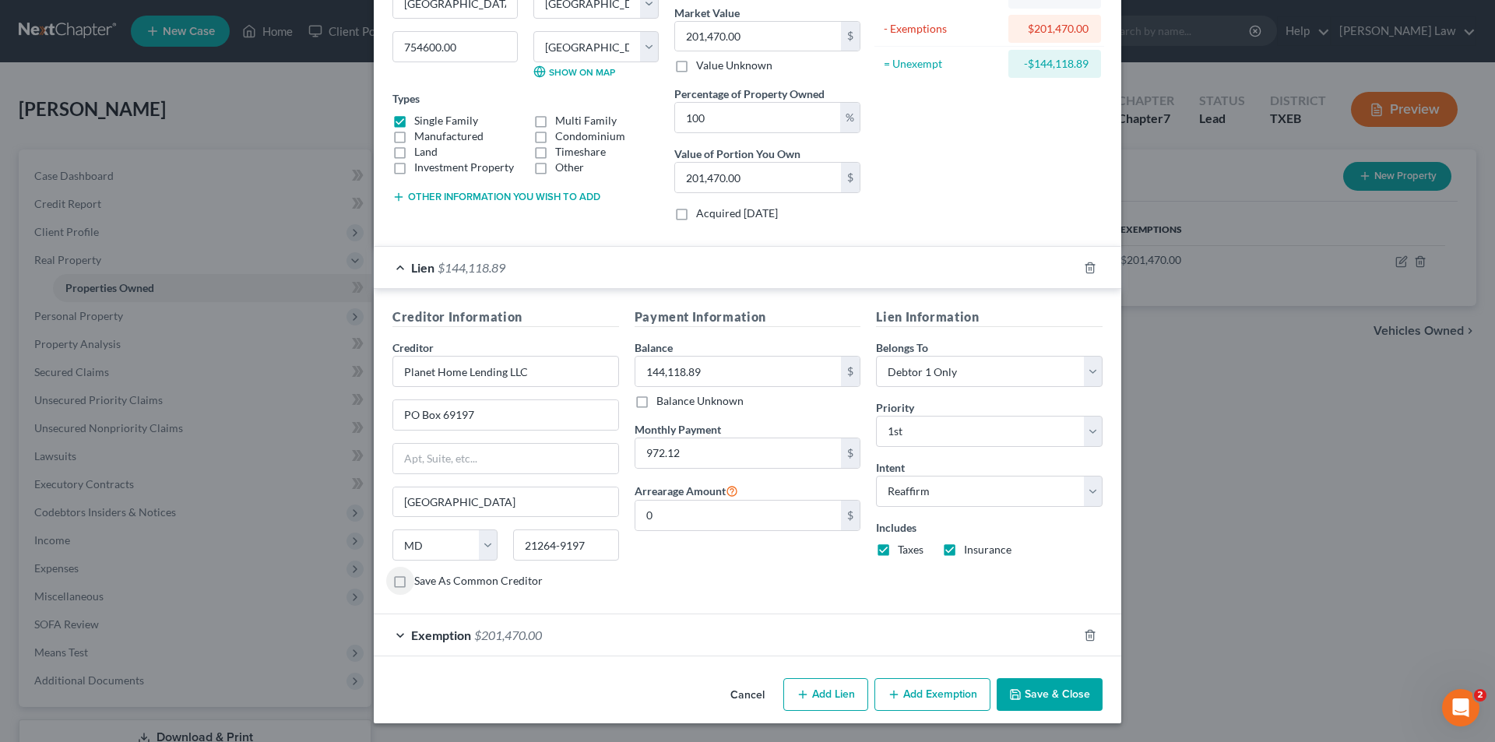
click at [1050, 704] on button "Save & Close" at bounding box center [1050, 694] width 106 height 33
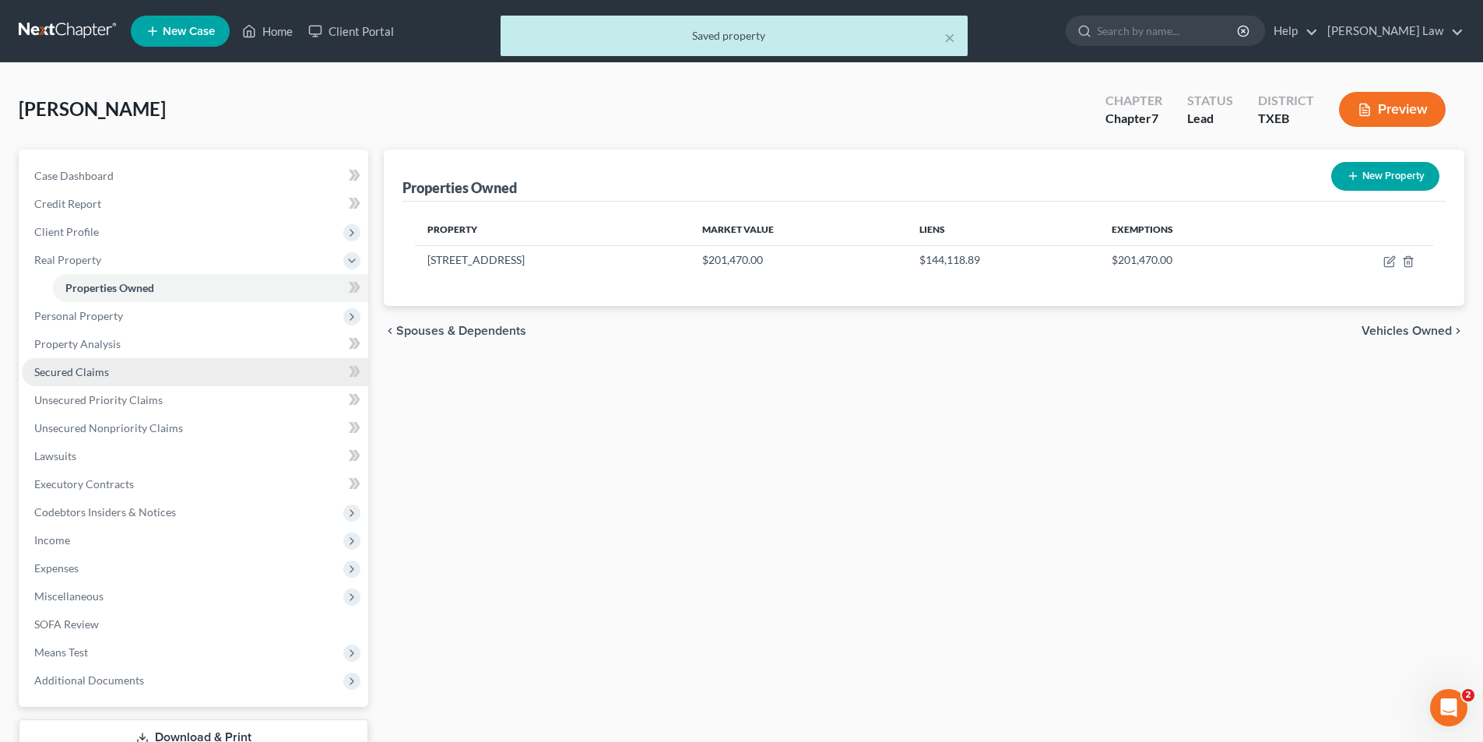
click at [67, 368] on span "Secured Claims" at bounding box center [71, 371] width 75 height 13
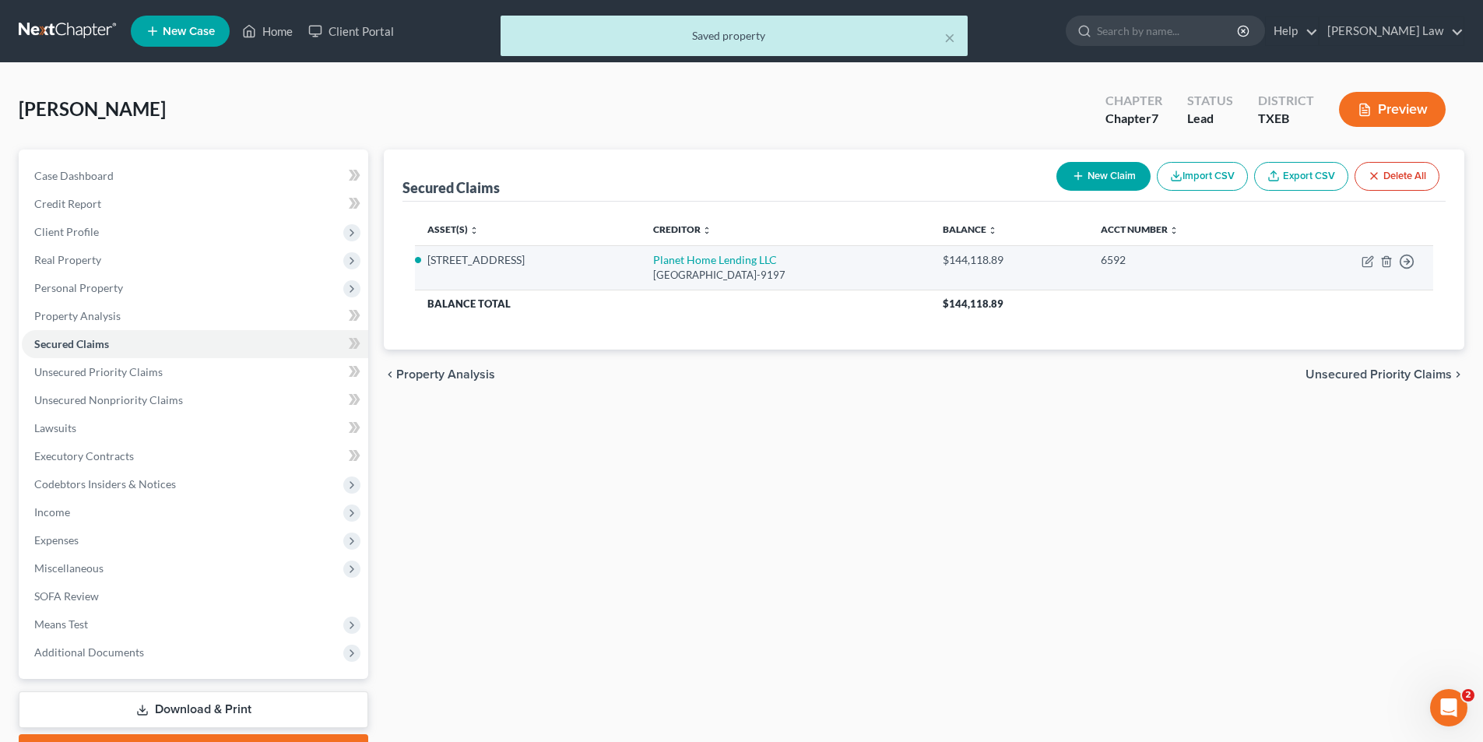
click at [1356, 263] on td "Move to E Move to F Move to G Move to Notice Only" at bounding box center [1355, 267] width 155 height 44
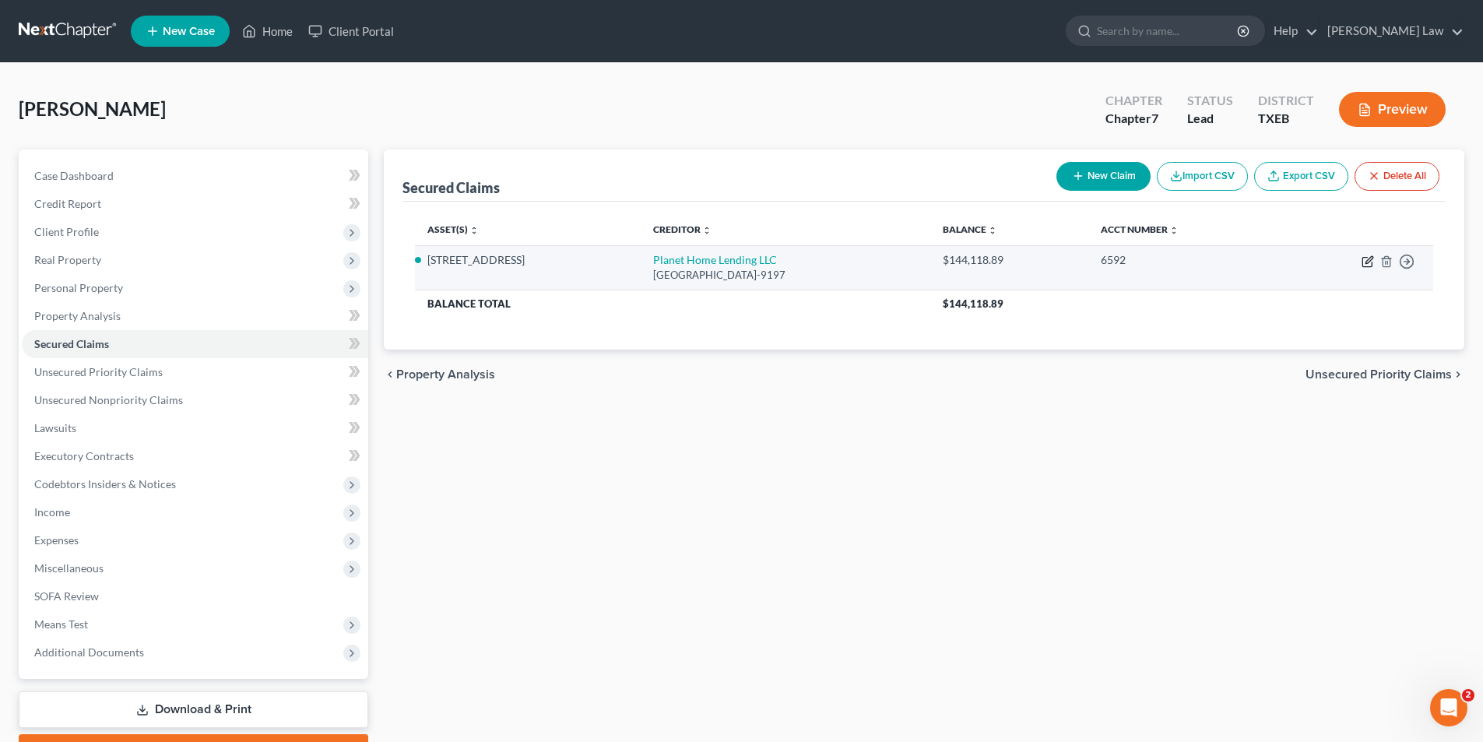
click at [1365, 259] on icon "button" at bounding box center [1368, 261] width 12 height 12
select select "21"
select select "2"
select select "0"
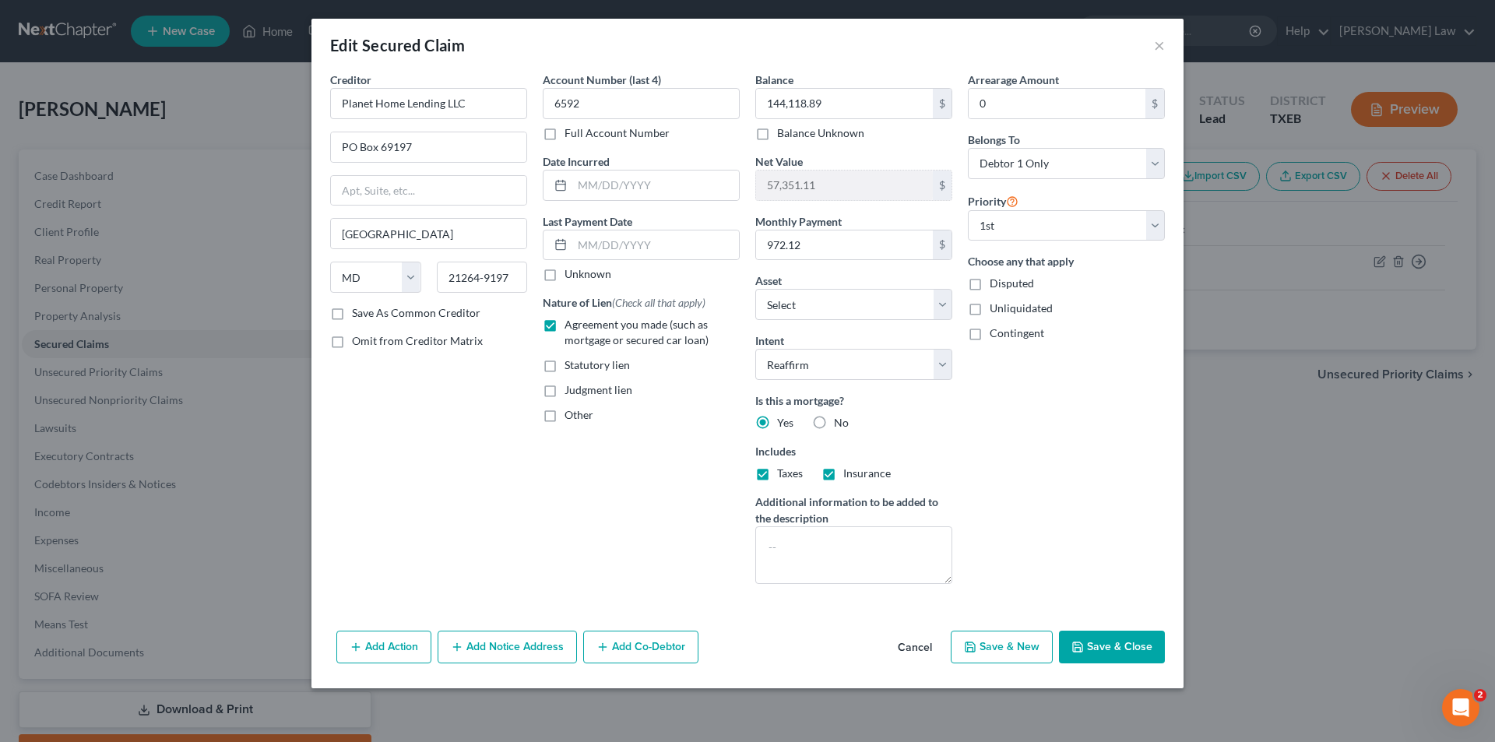
click at [472, 644] on button "Add Notice Address" at bounding box center [507, 647] width 139 height 33
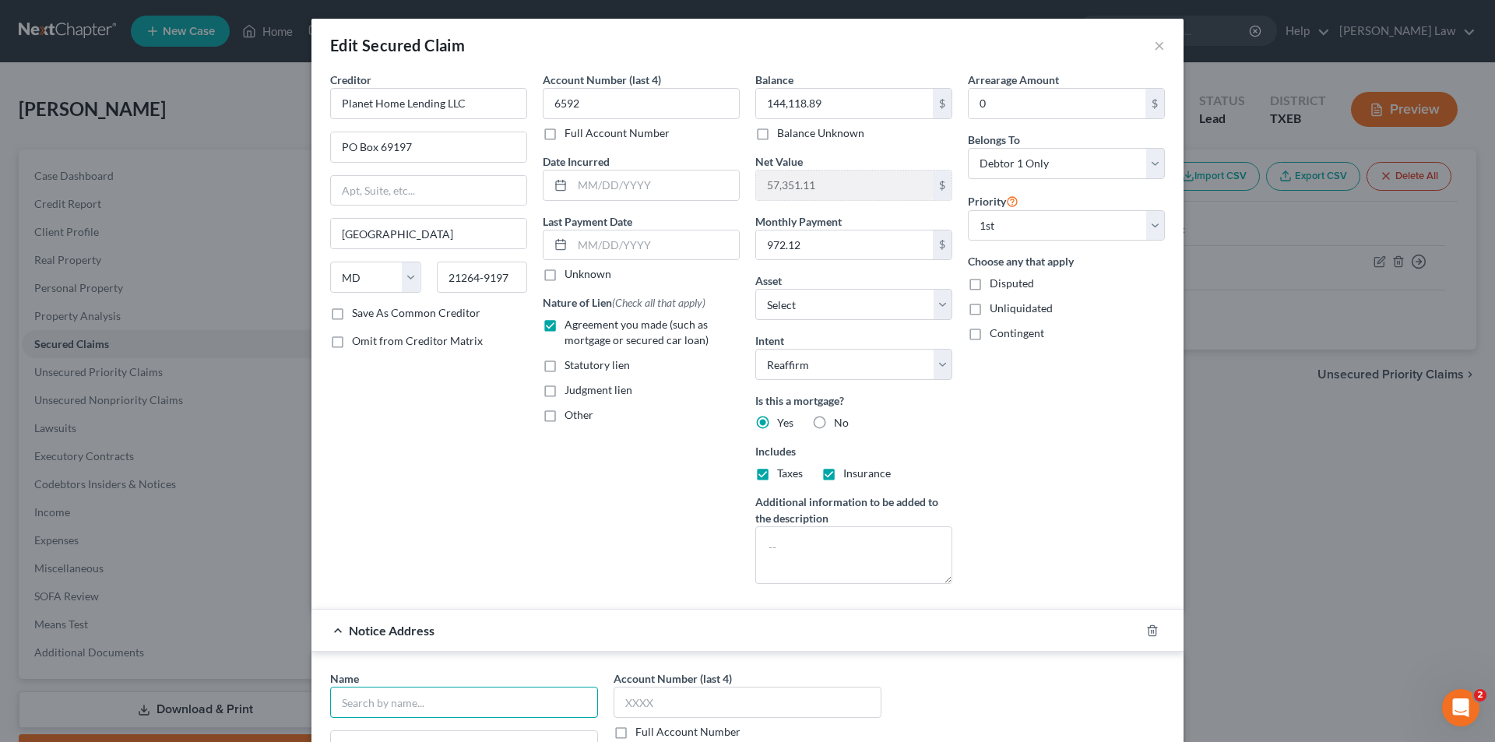
click at [367, 703] on input "text" at bounding box center [464, 702] width 268 height 31
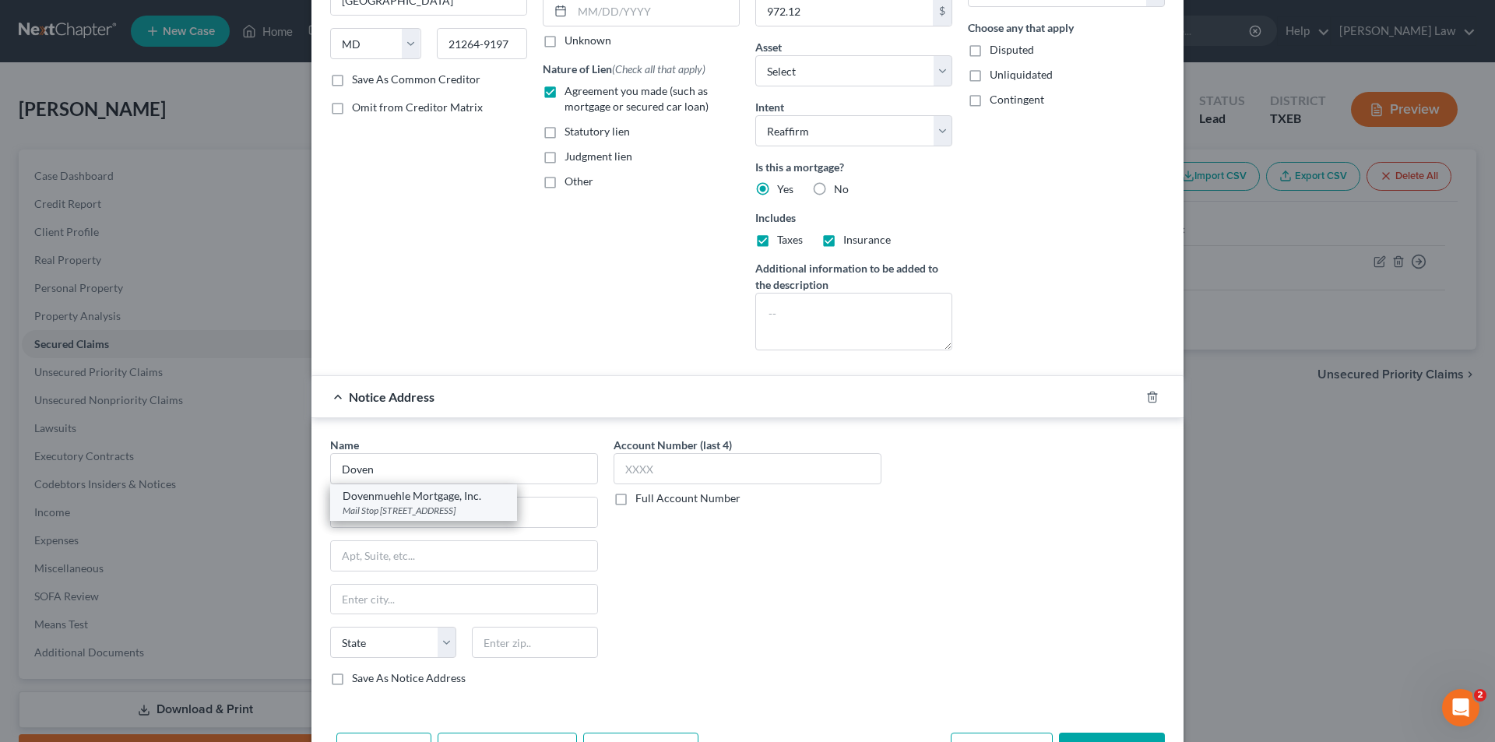
click at [404, 512] on div "Mail Stop [STREET_ADDRESS]" at bounding box center [424, 510] width 162 height 13
type input "Dovenmuehle Mortgage, Inc."
type input "Mail Stop [STREET_ADDRESS]"
type input "Suite 360"
type input "[GEOGRAPHIC_DATA]"
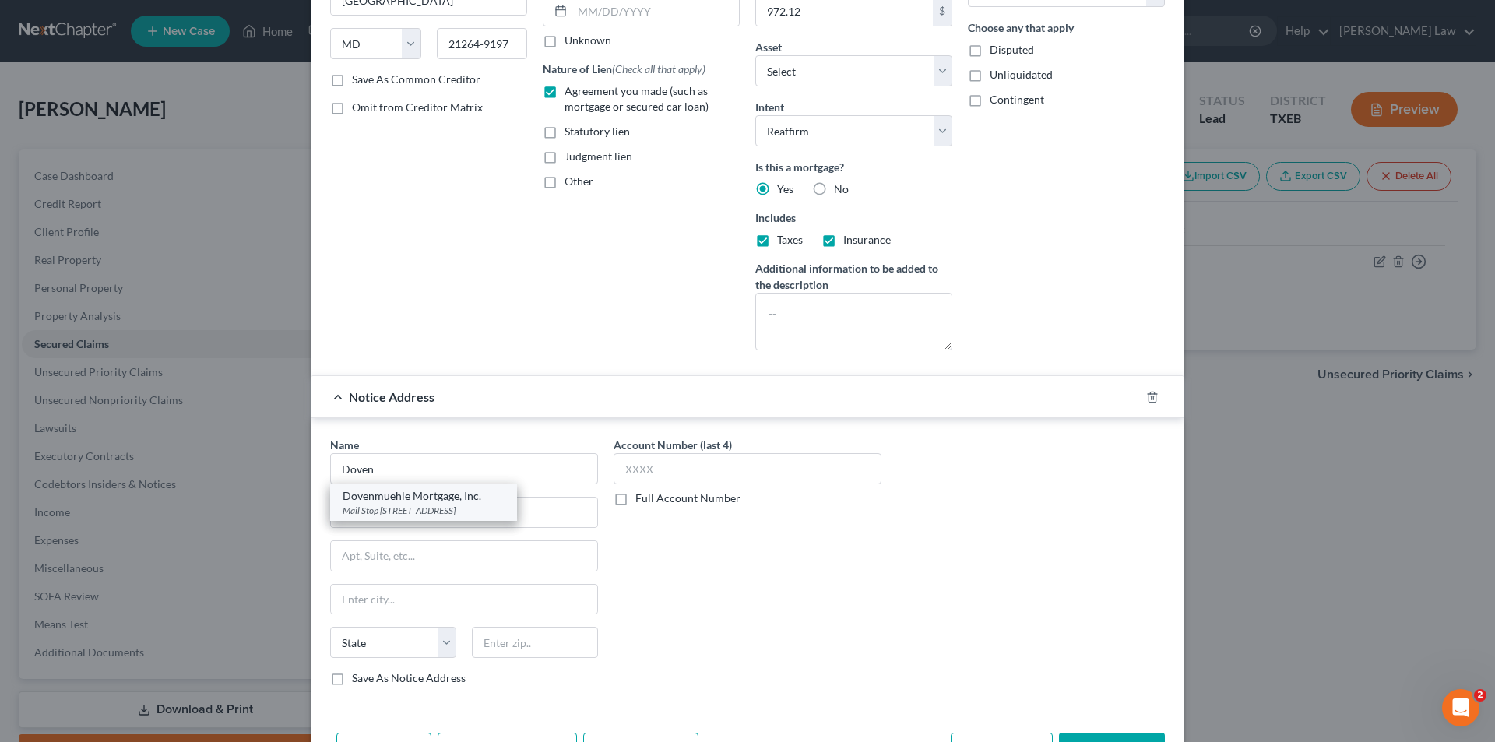
select select "14"
type input "60047-8945"
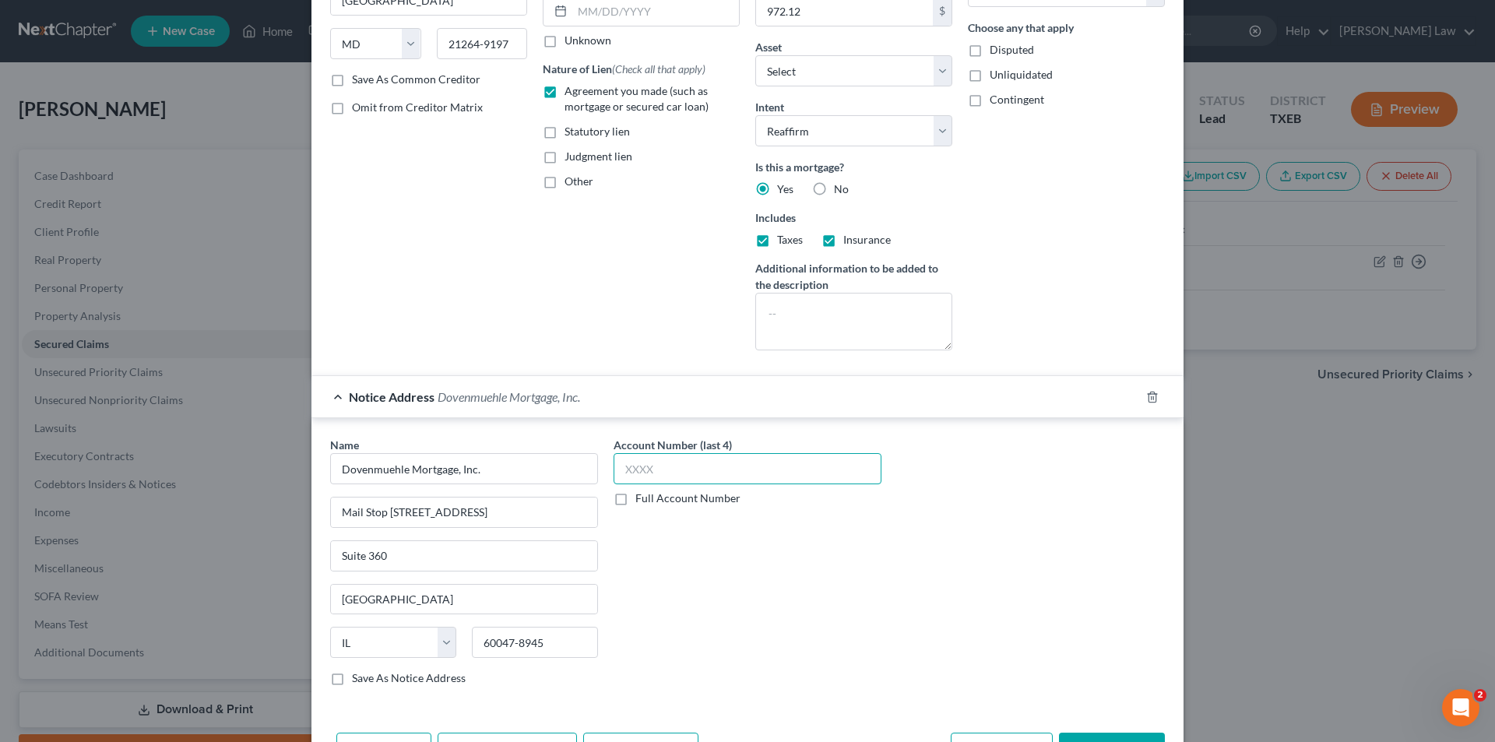
click at [782, 461] on input "text" at bounding box center [748, 468] width 268 height 31
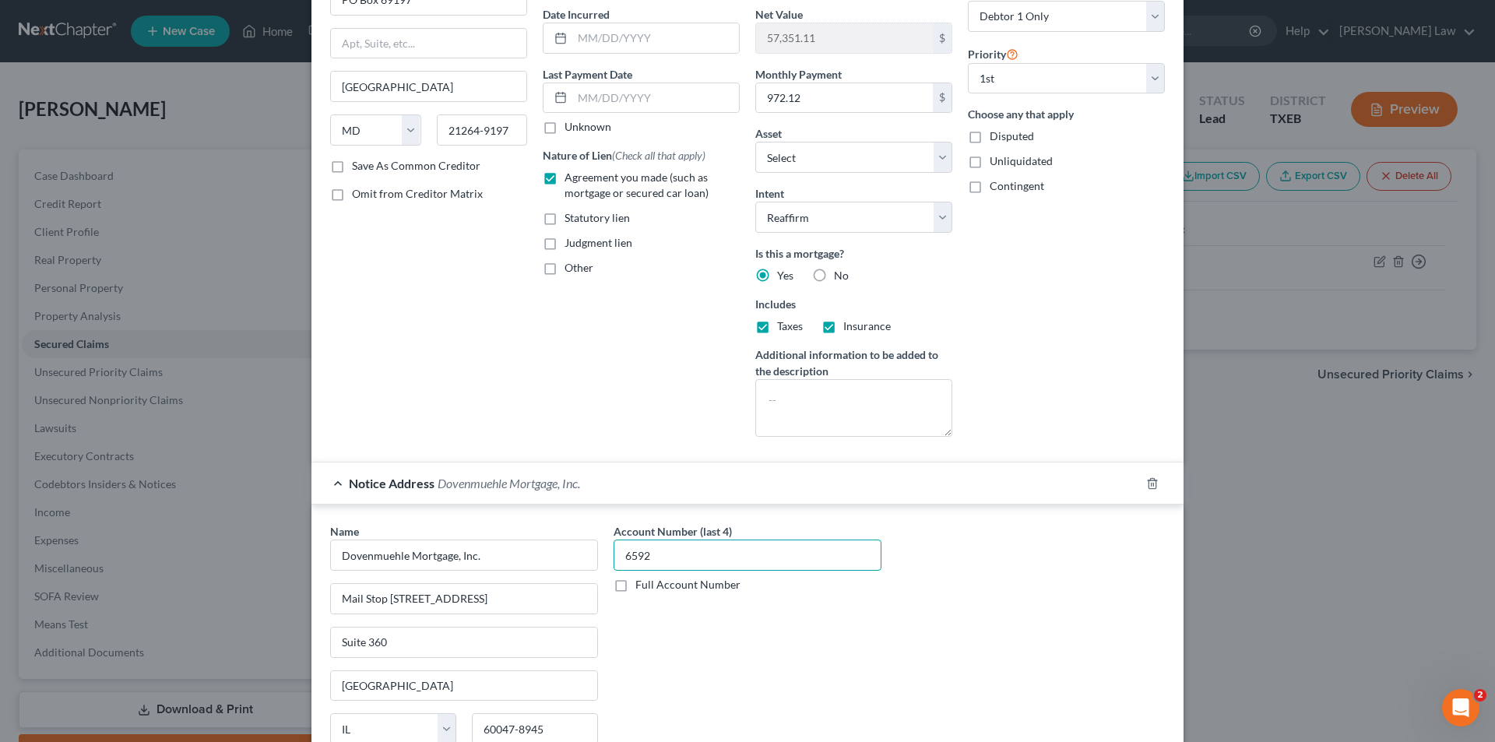
scroll to position [0, 0]
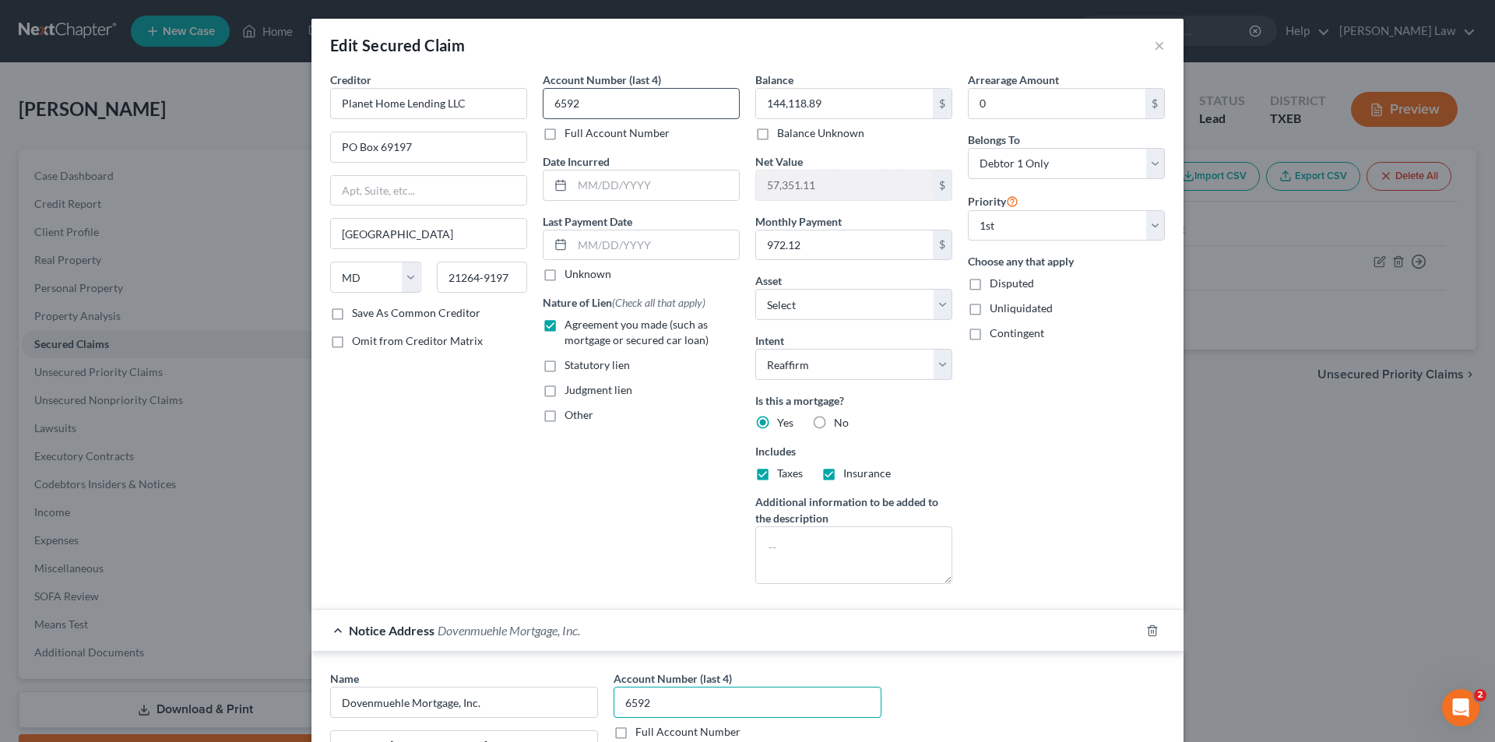
type input "6592"
drag, startPoint x: 616, startPoint y: 107, endPoint x: 417, endPoint y: 125, distance: 199.3
click at [417, 125] on div "Creditor * Planet Home Lending LLC PO Box 69197 [GEOGRAPHIC_DATA][US_STATE] AZ …" at bounding box center [747, 334] width 850 height 525
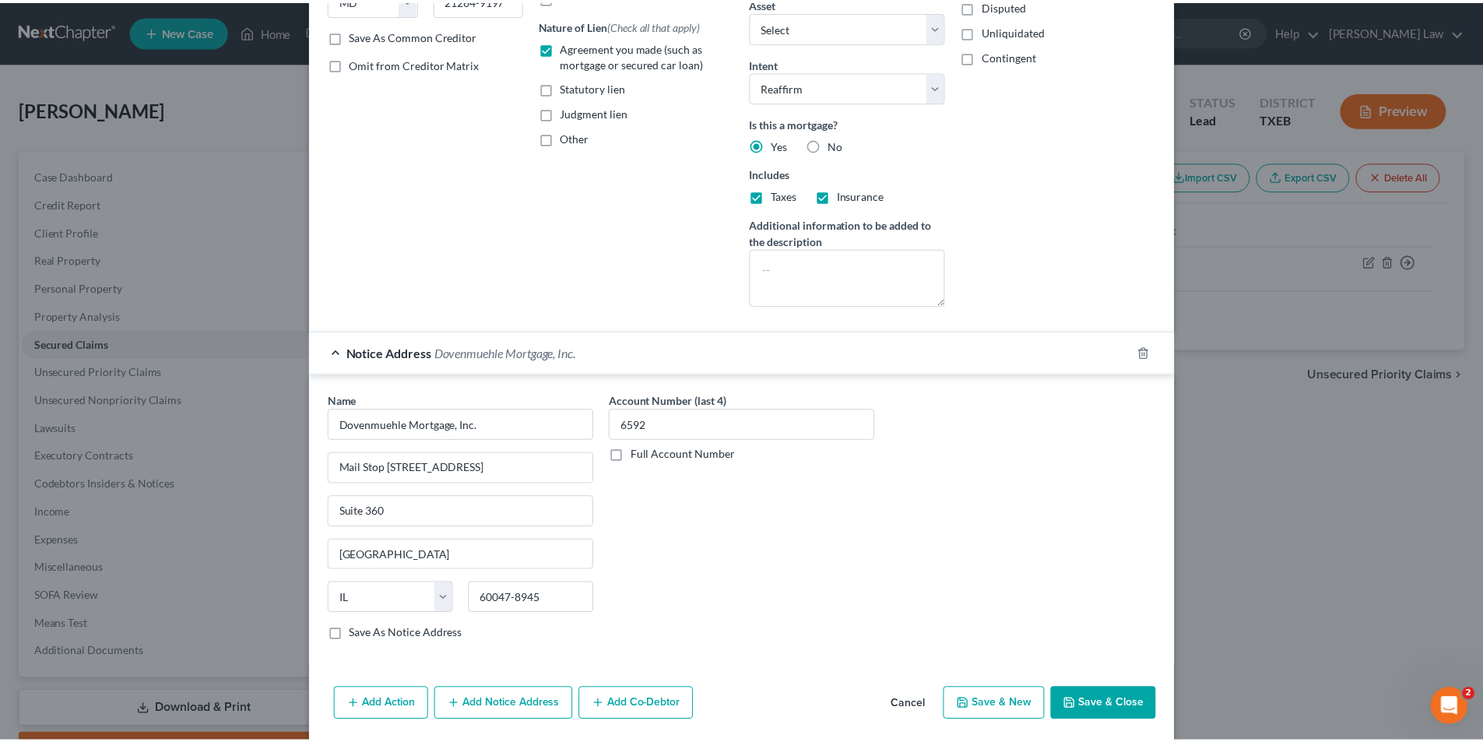
scroll to position [301, 0]
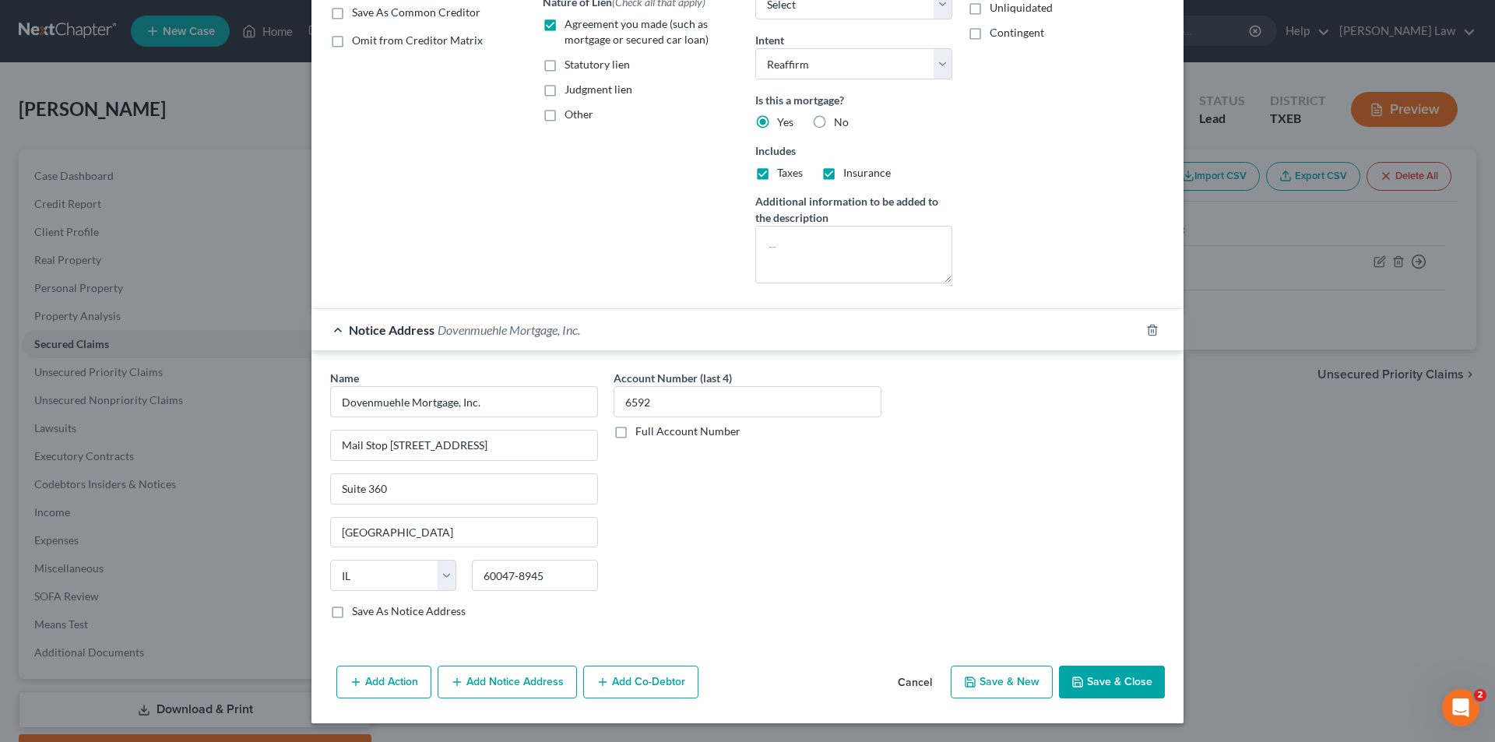
type input "0139"
click at [1106, 682] on button "Save & Close" at bounding box center [1112, 682] width 106 height 33
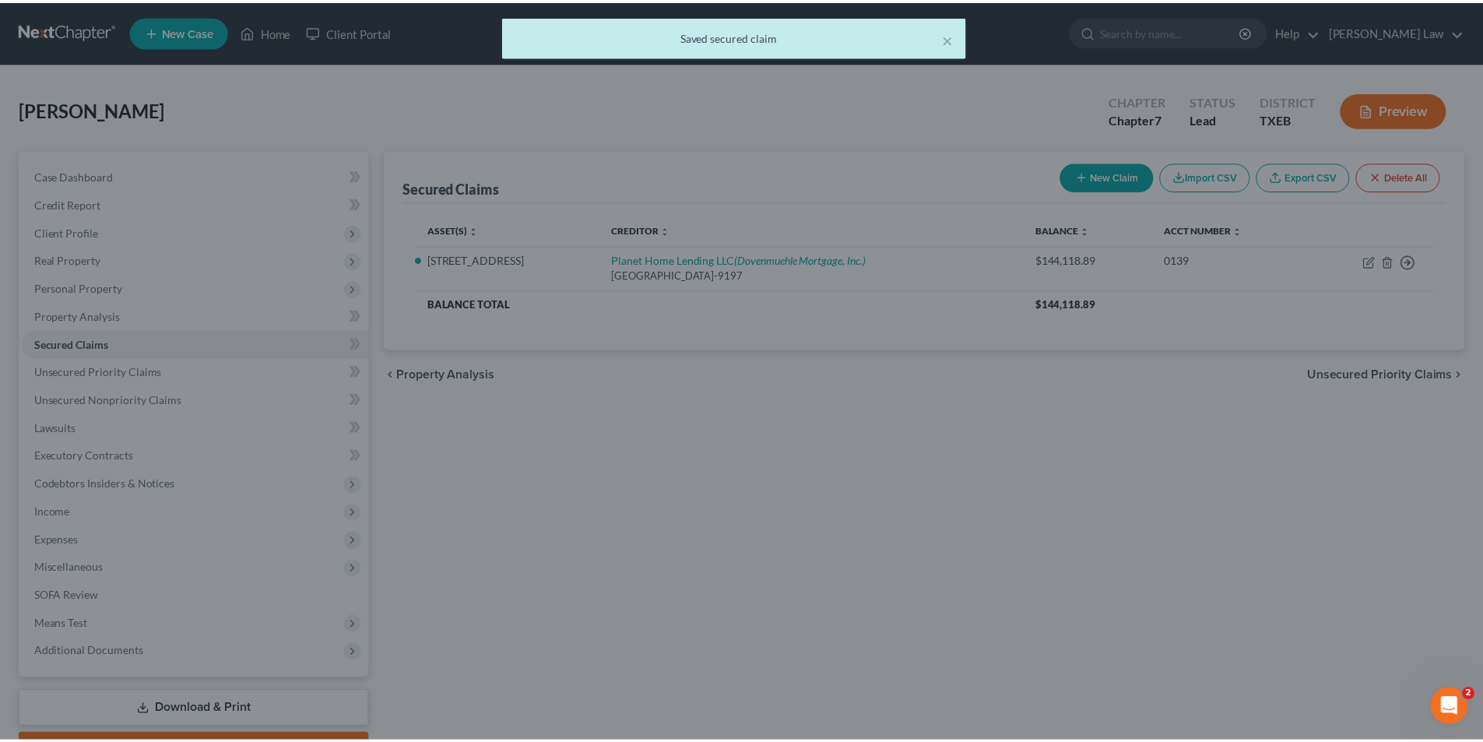
scroll to position [0, 0]
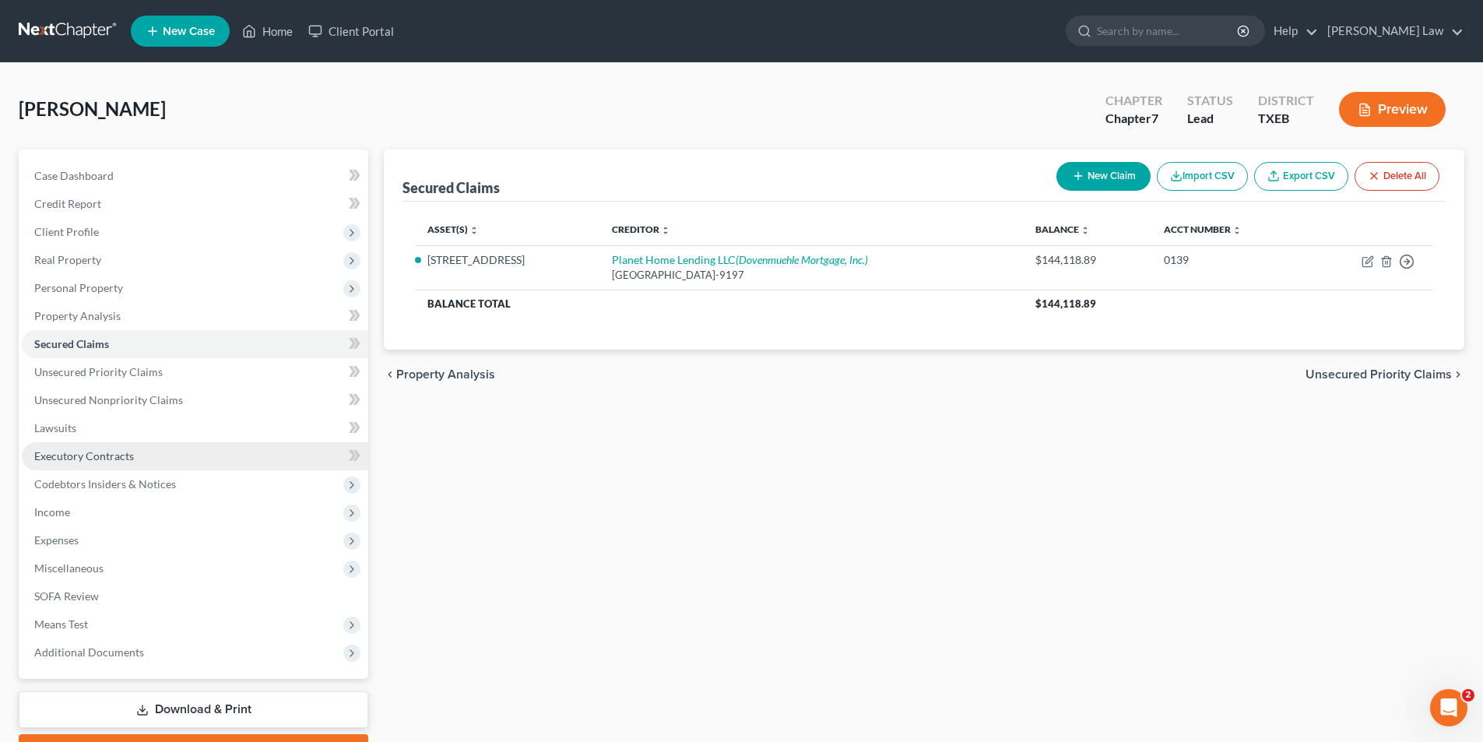
click at [81, 459] on span "Executory Contracts" at bounding box center [84, 455] width 100 height 13
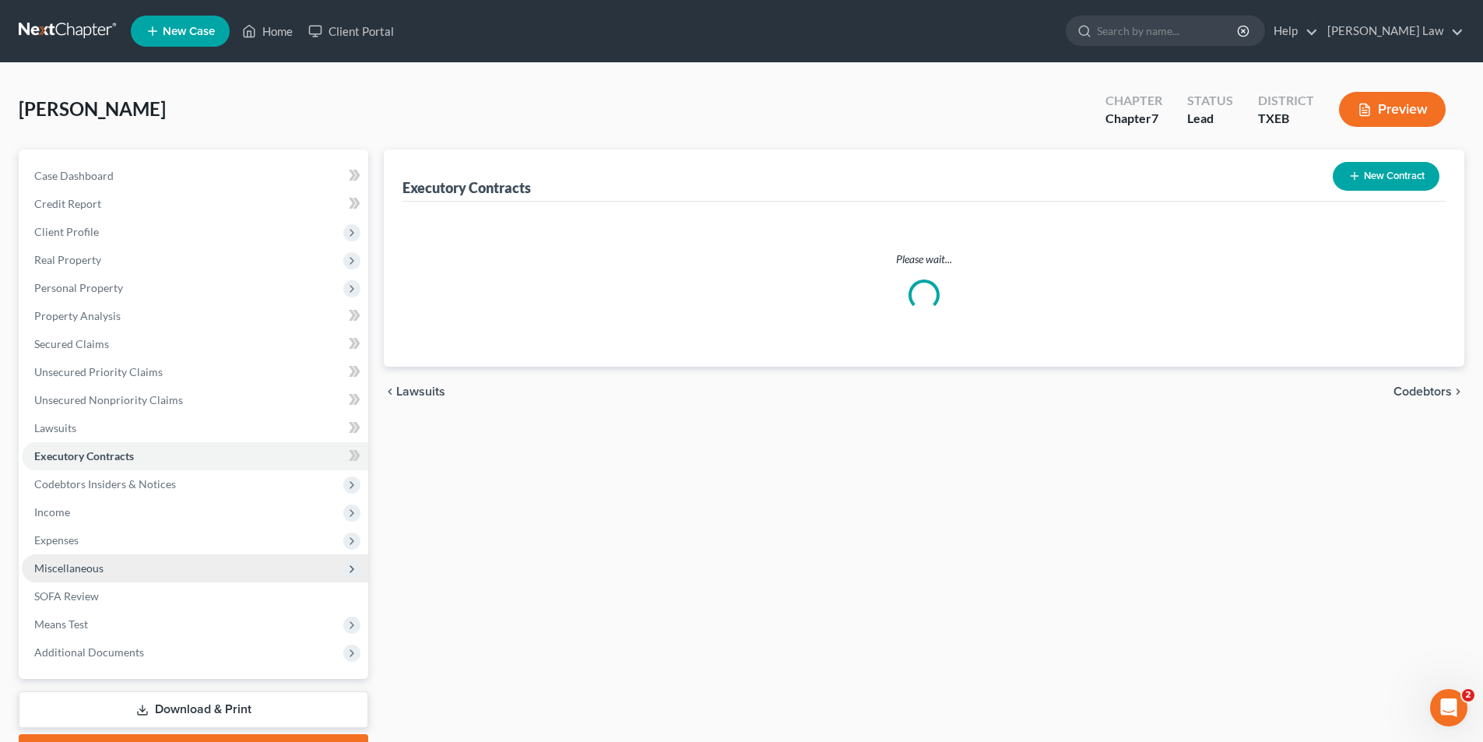
click at [77, 562] on span "Miscellaneous" at bounding box center [68, 567] width 69 height 13
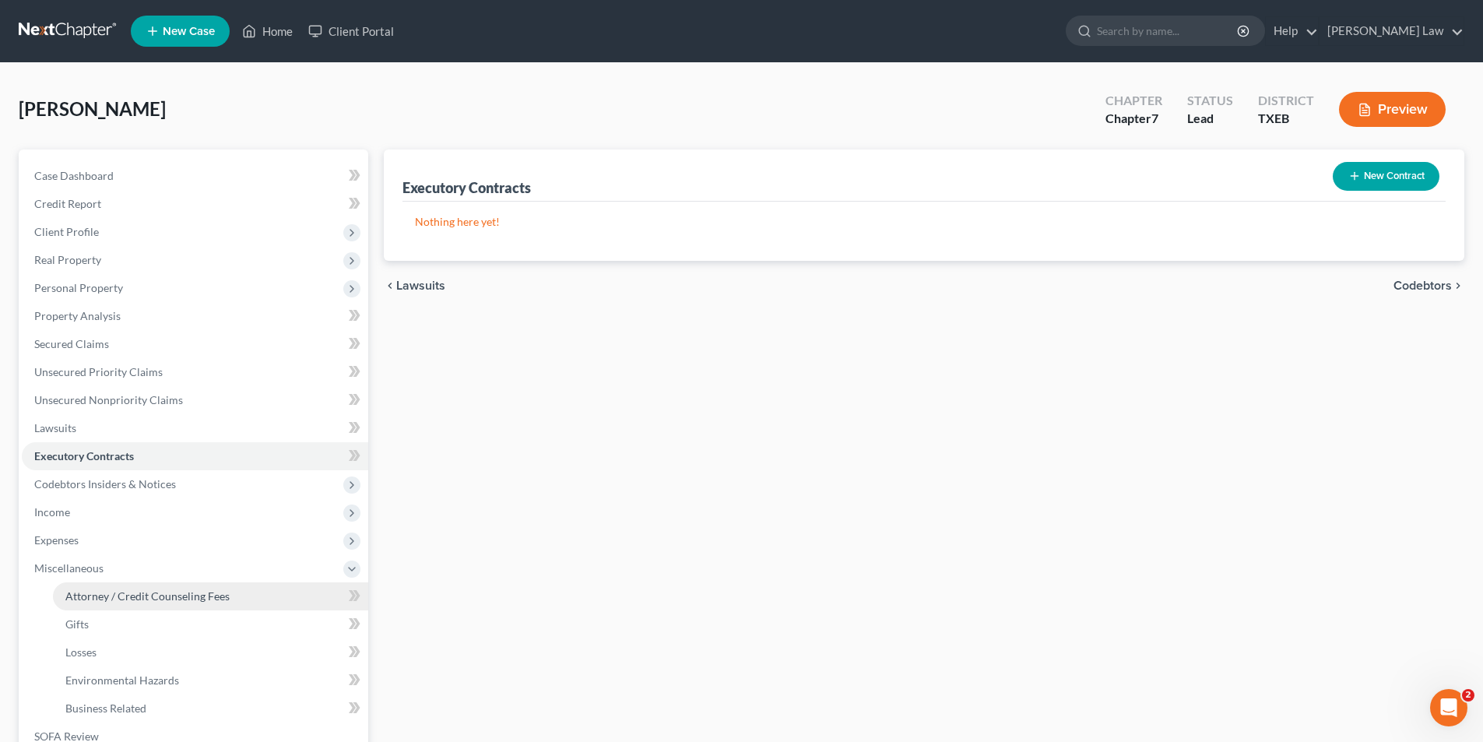
click at [92, 600] on span "Attorney / Credit Counseling Fees" at bounding box center [147, 595] width 164 height 13
select select "0"
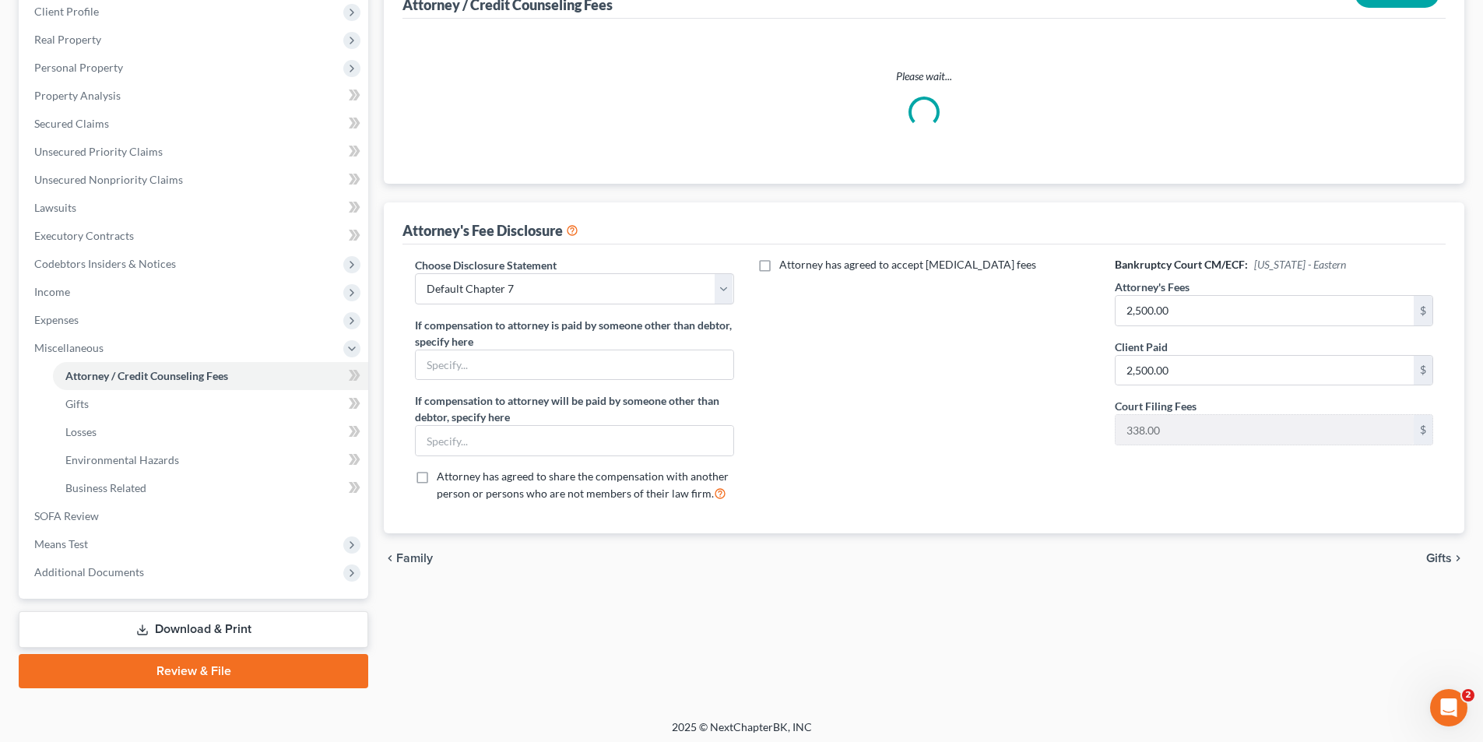
scroll to position [226, 0]
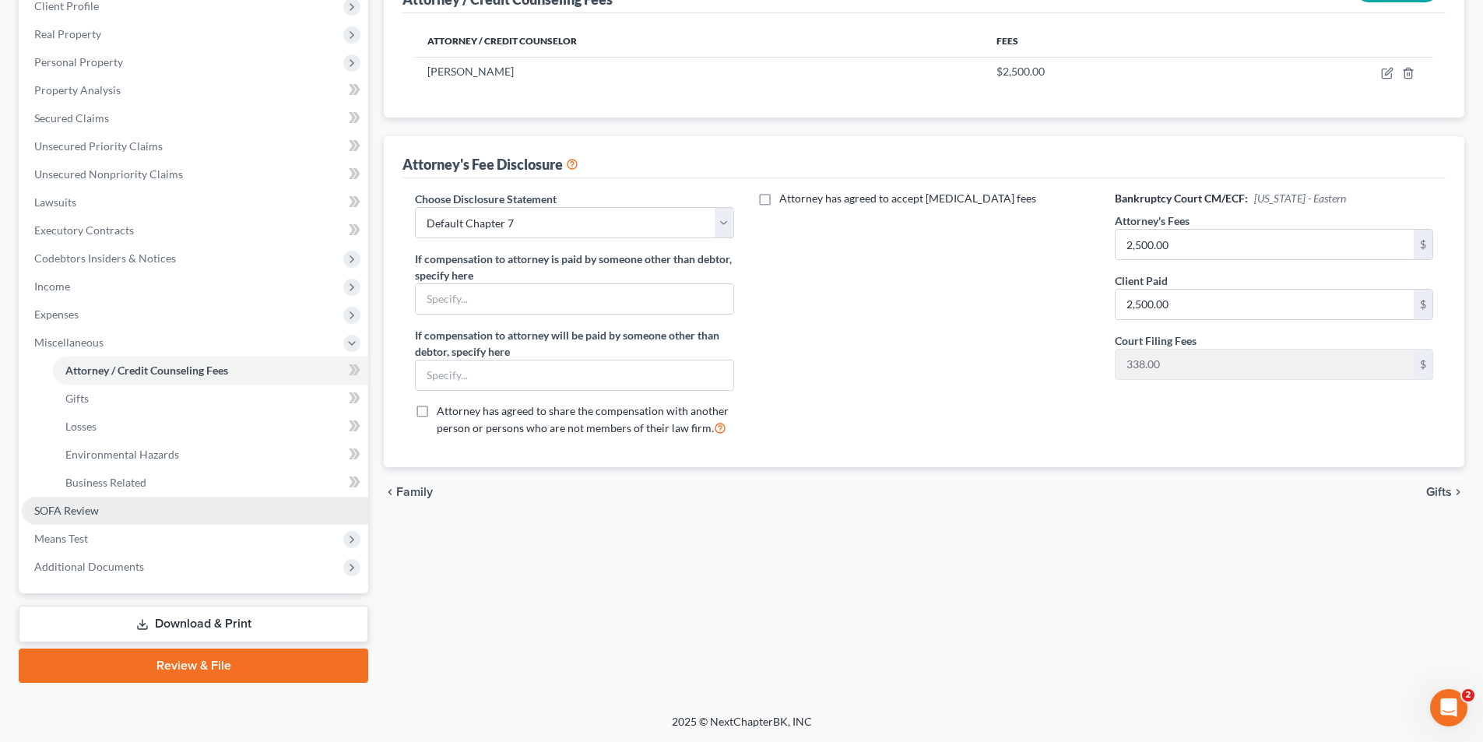
click at [76, 508] on span "SOFA Review" at bounding box center [66, 510] width 65 height 13
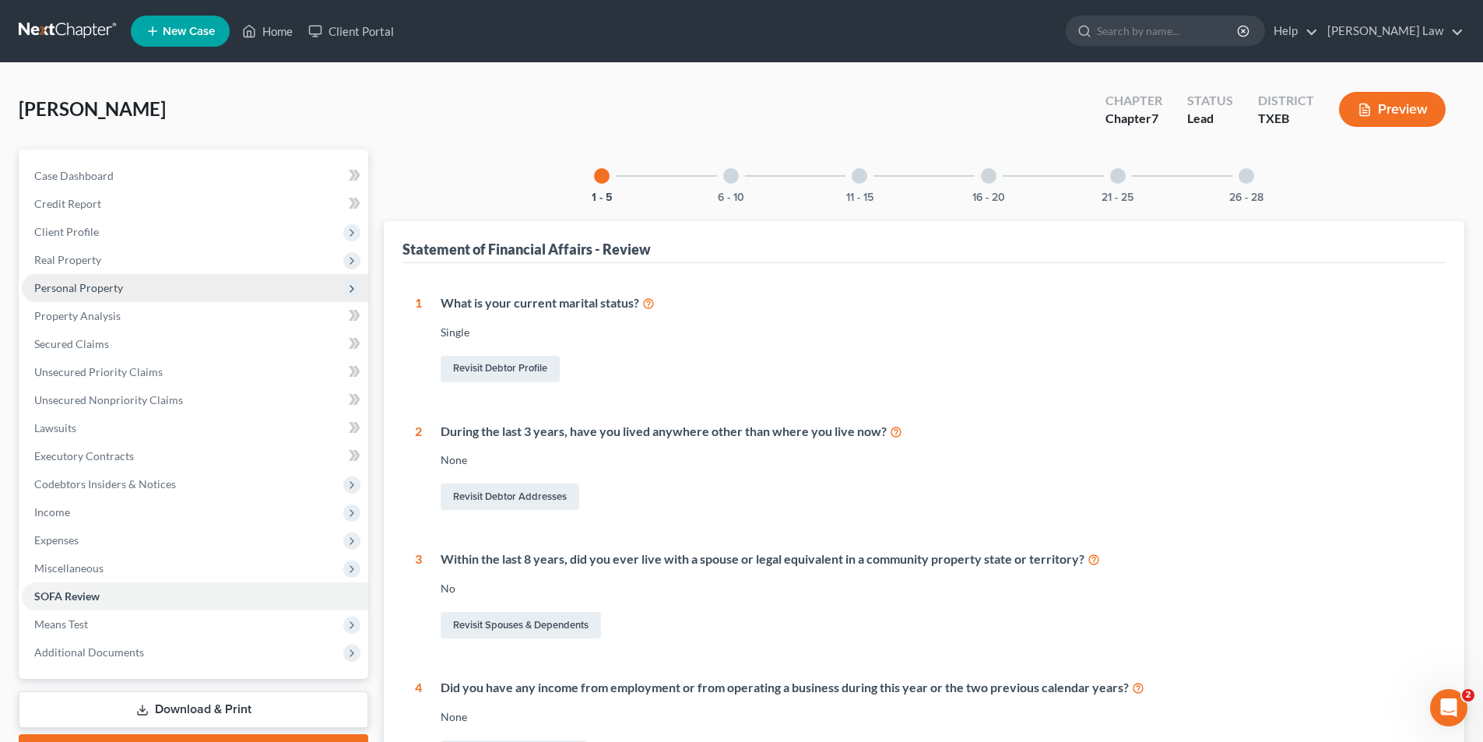
click at [55, 289] on span "Personal Property" at bounding box center [78, 287] width 89 height 13
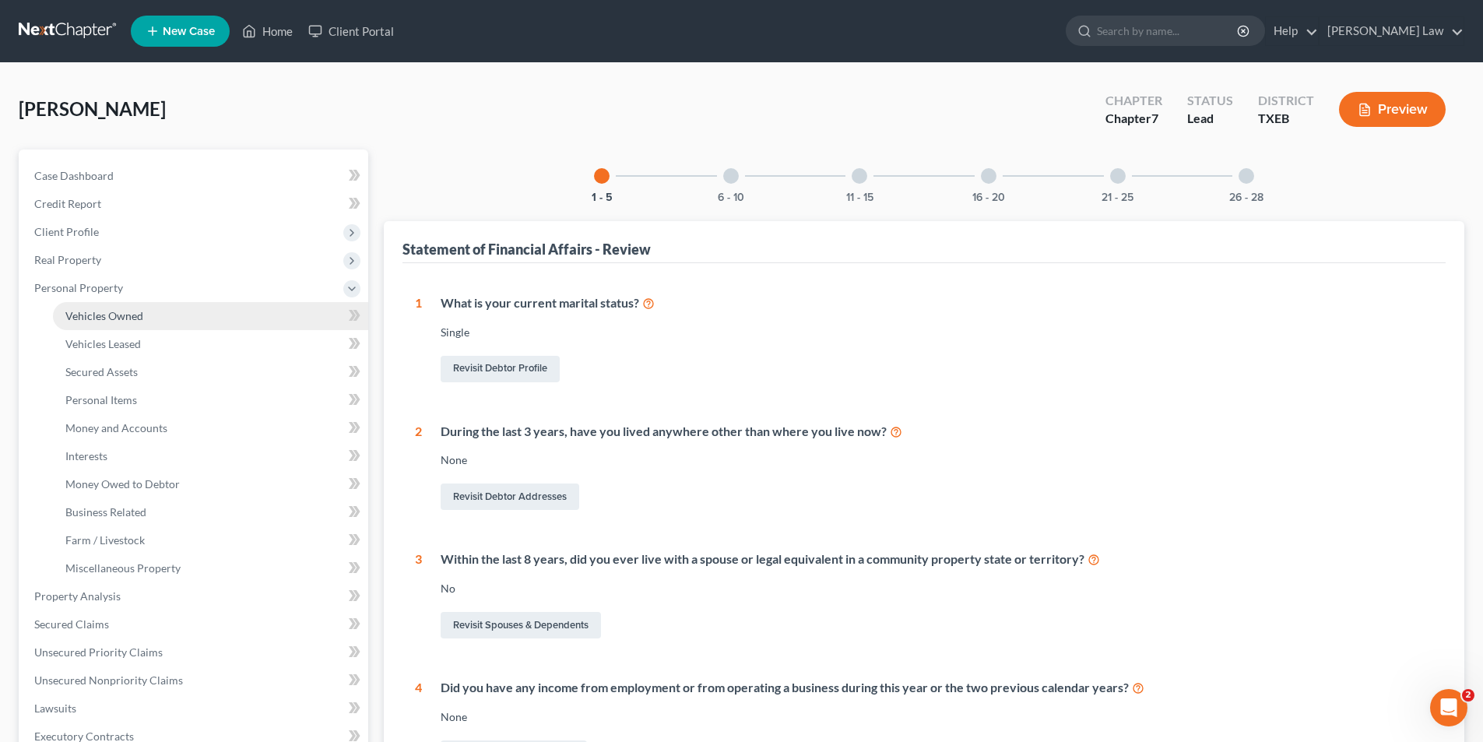
click at [109, 315] on span "Vehicles Owned" at bounding box center [104, 315] width 78 height 13
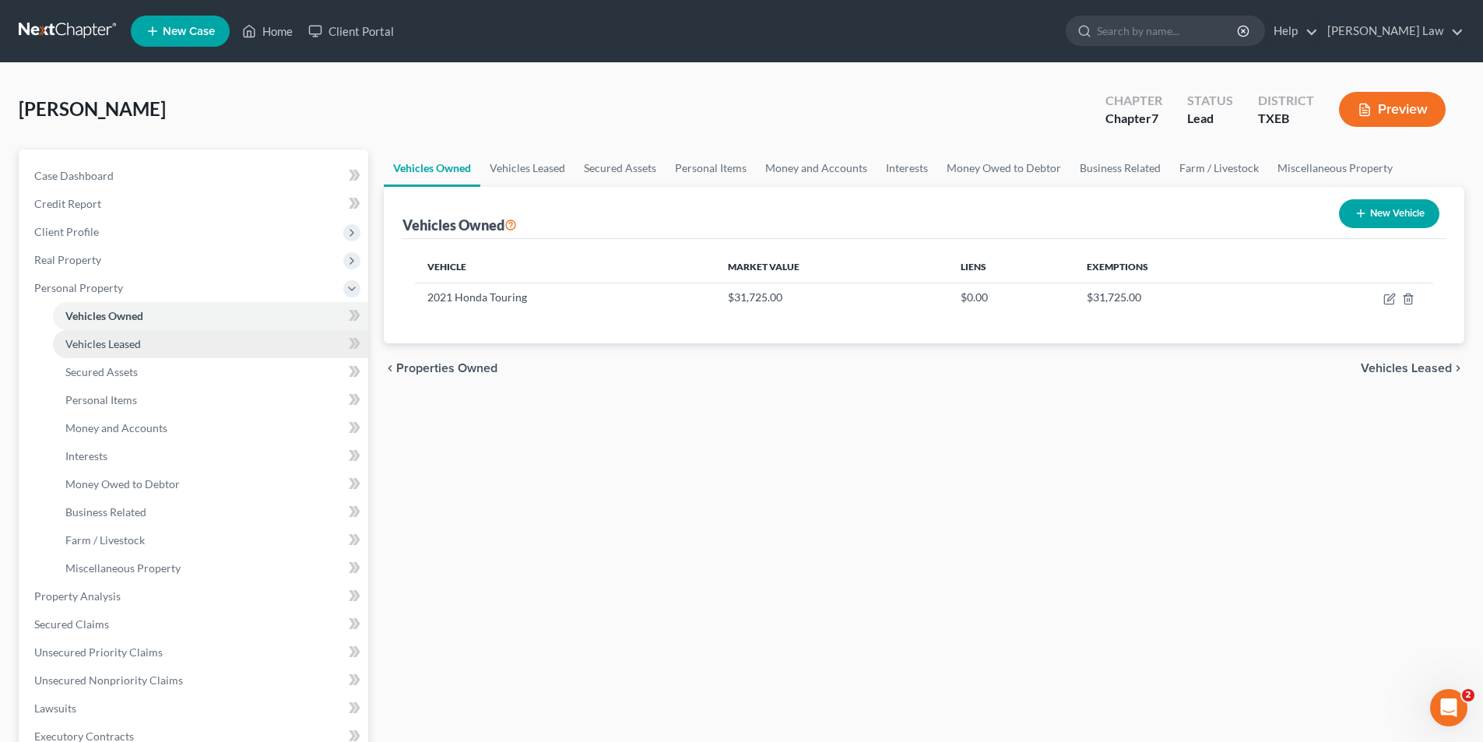
click at [105, 354] on link "Vehicles Leased" at bounding box center [210, 344] width 315 height 28
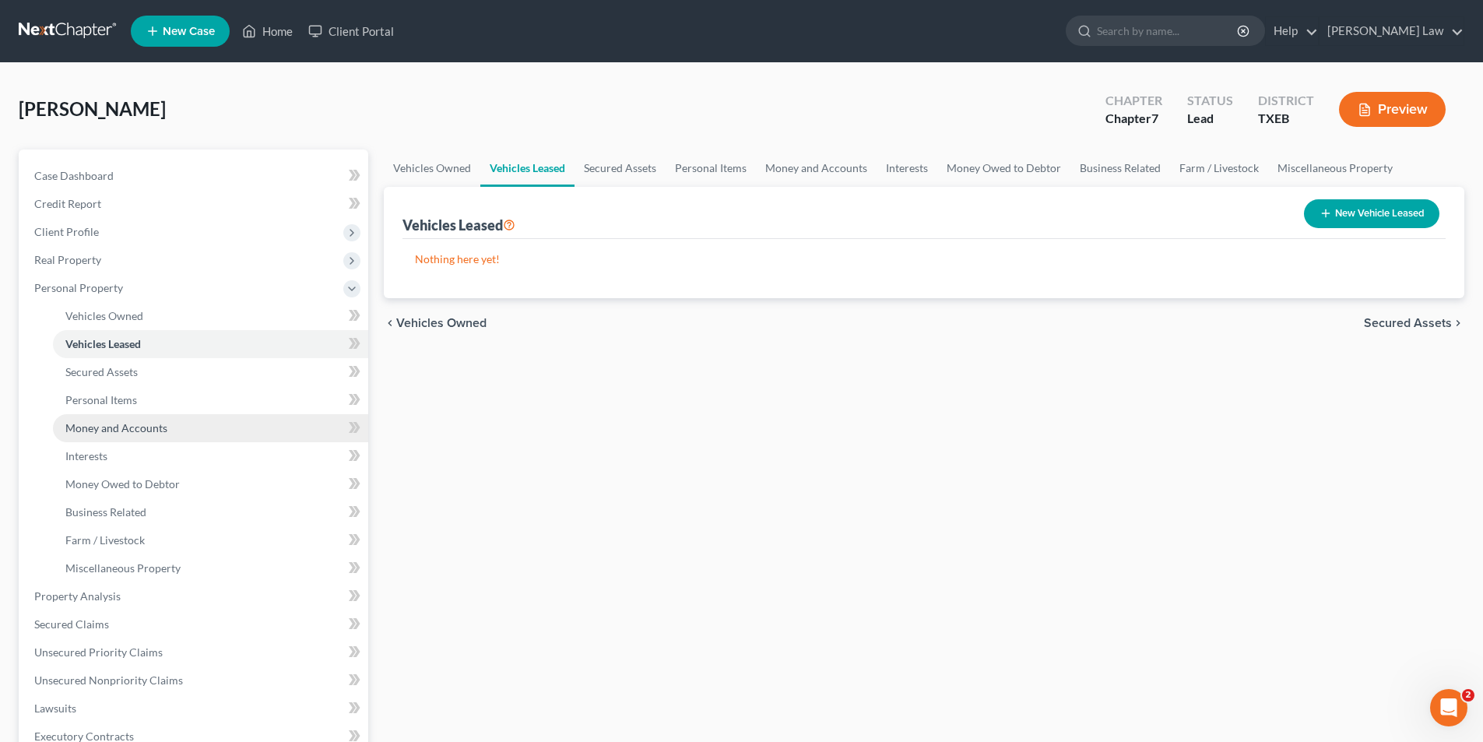
click at [223, 431] on link "Money and Accounts" at bounding box center [210, 428] width 315 height 28
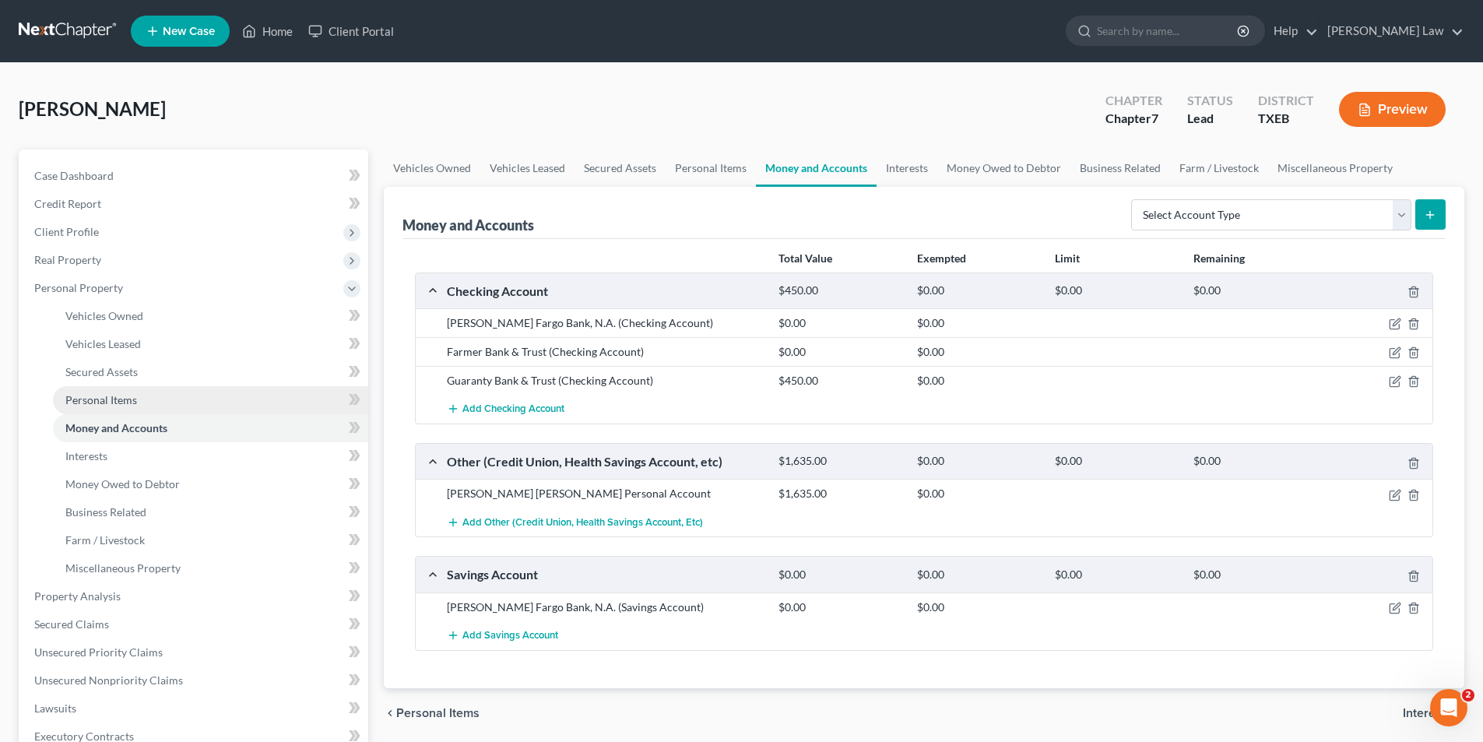
click at [163, 392] on link "Personal Items" at bounding box center [210, 400] width 315 height 28
